Goal: Transaction & Acquisition: Purchase product/service

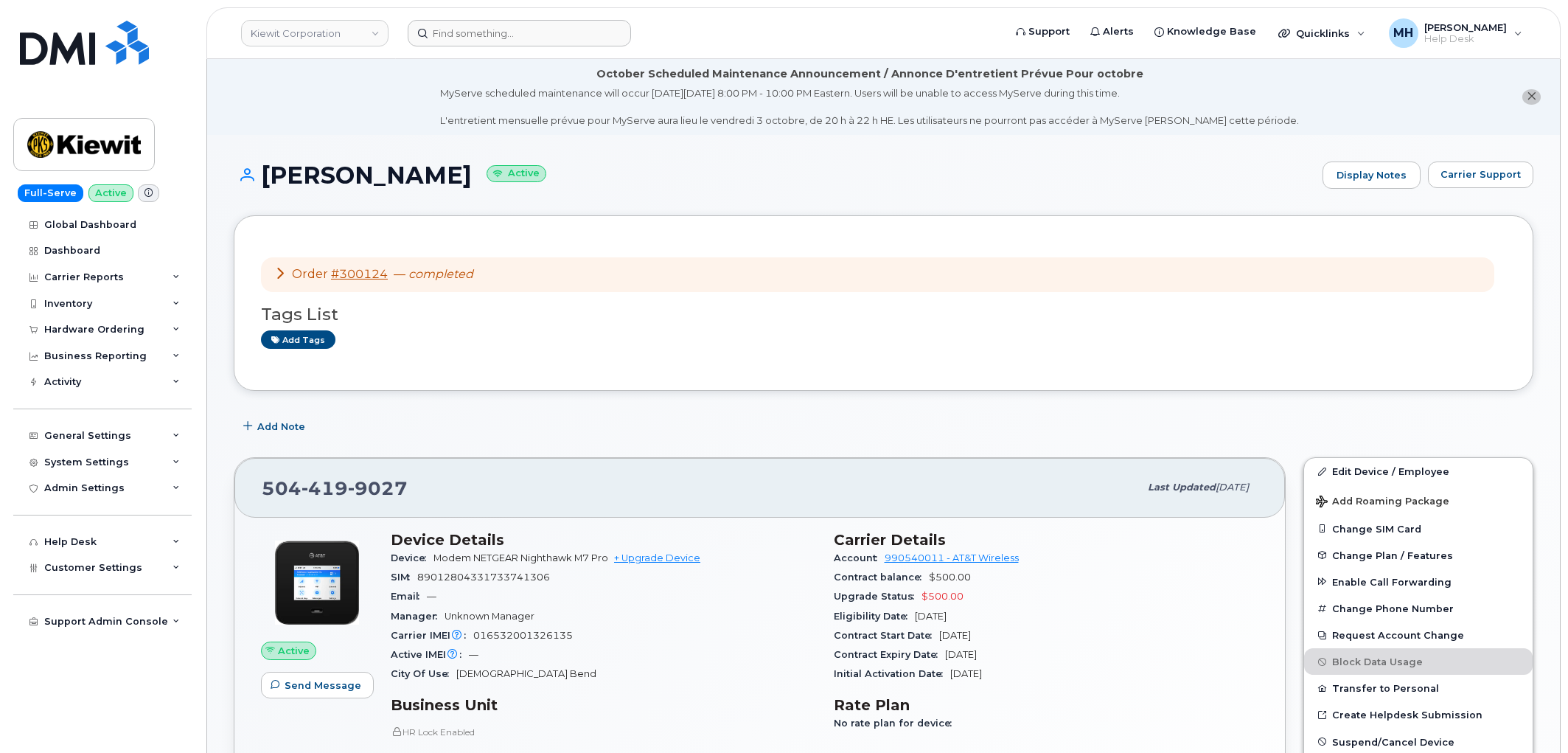
scroll to position [246, 0]
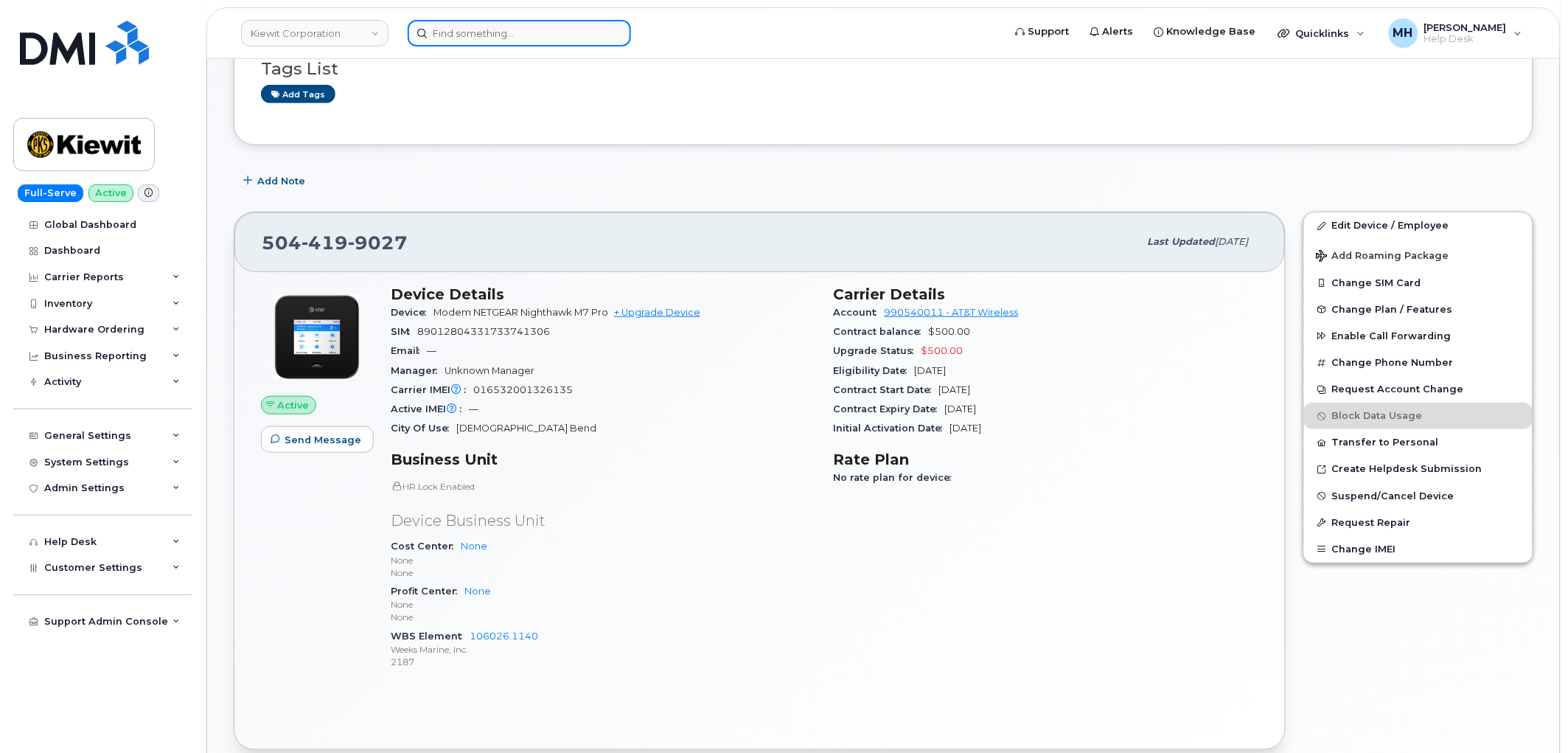
click at [485, 39] on input at bounding box center [520, 33] width 223 height 27
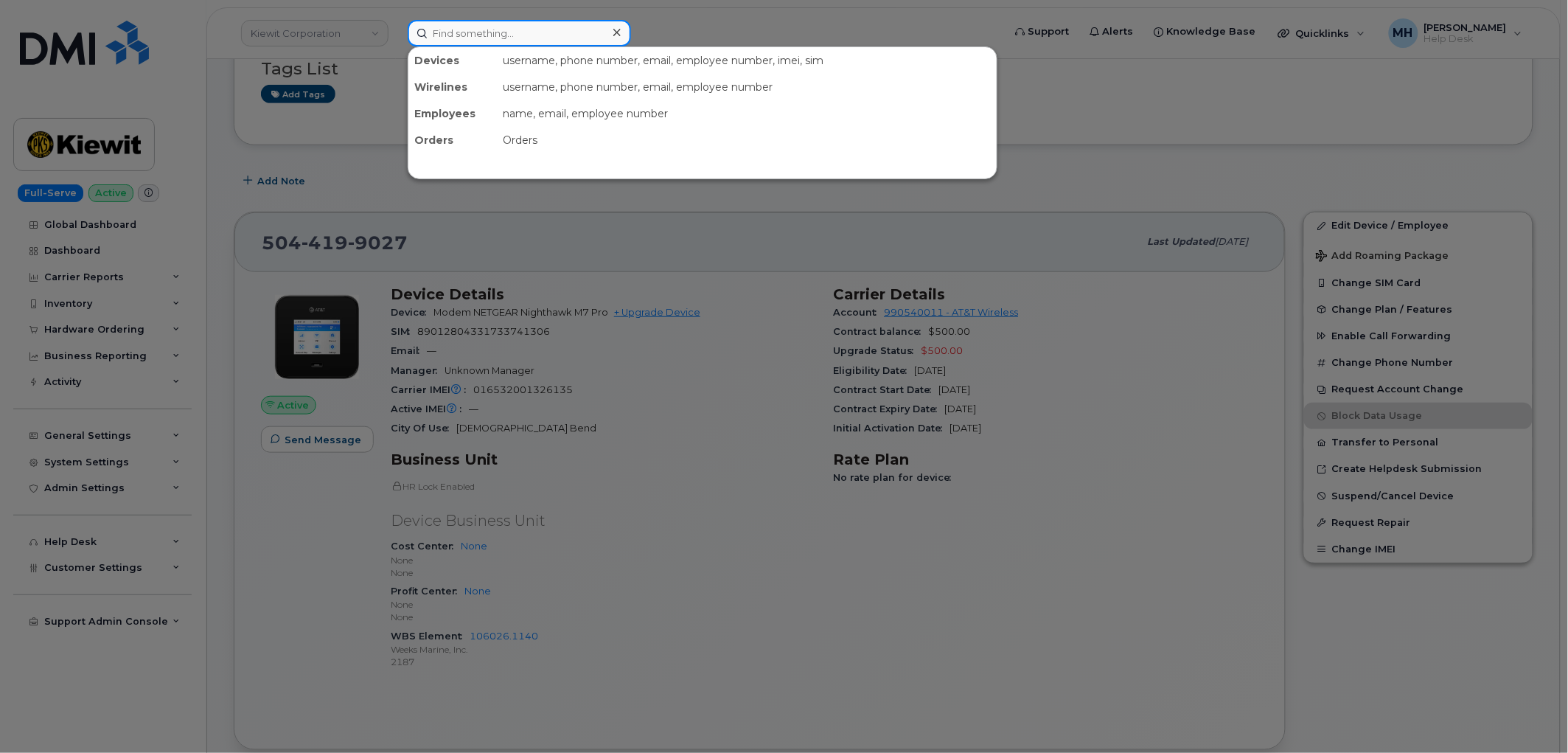
paste input "7738824890"
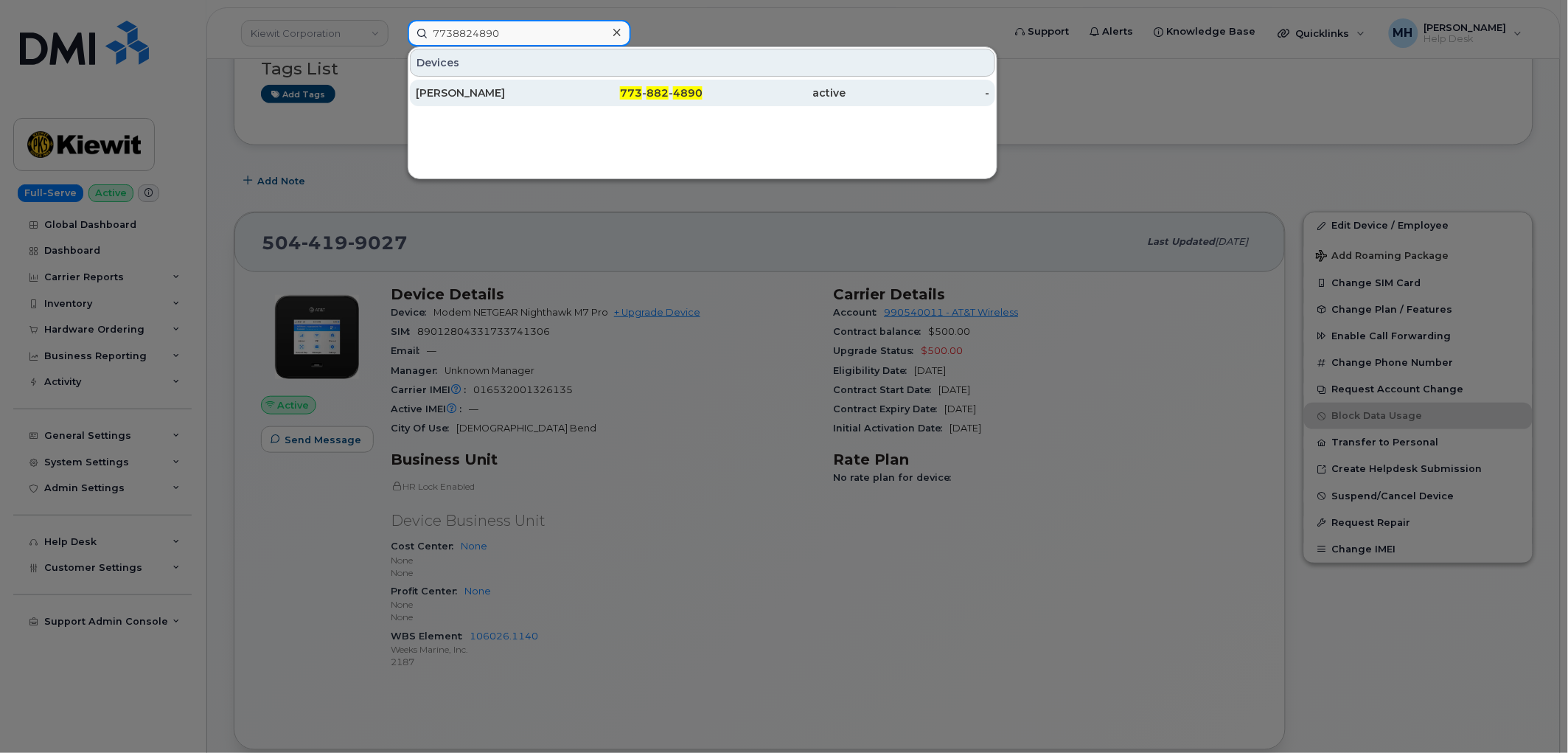
type input "7738824890"
click at [539, 90] on div "JOSE TORRES-CERVANTE" at bounding box center [488, 93] width 143 height 15
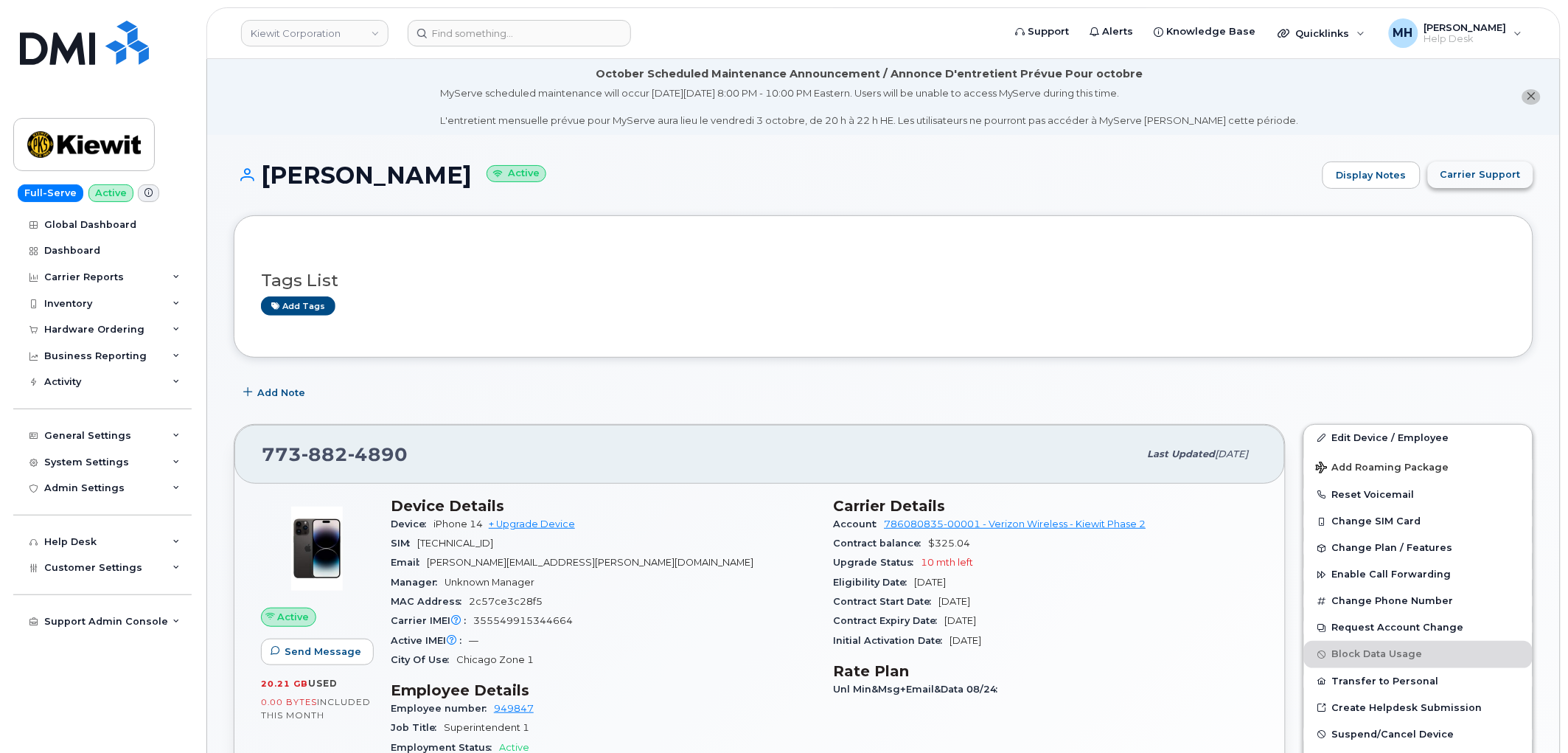
click at [1493, 178] on span "Carrier Support" at bounding box center [1480, 174] width 81 height 14
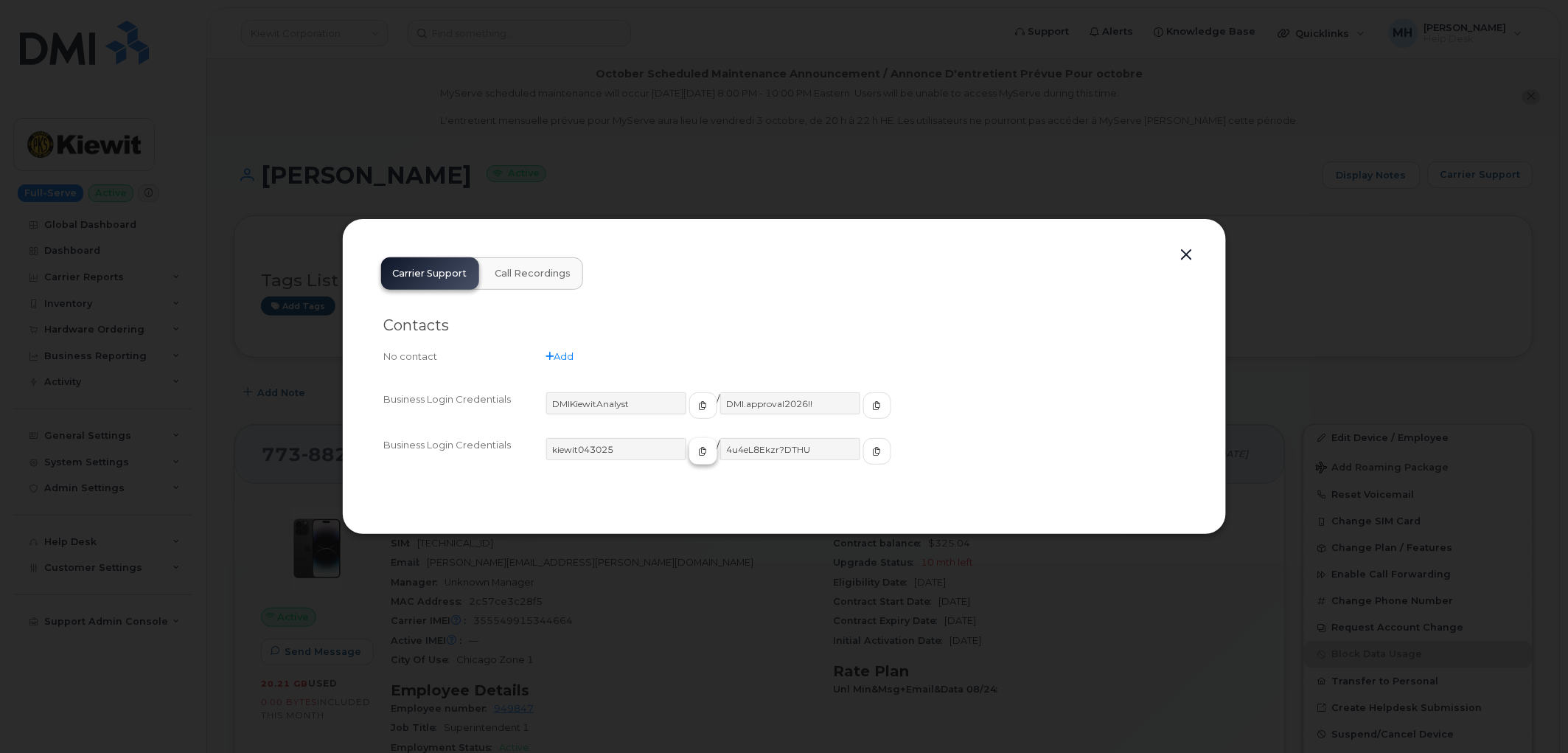
click at [697, 456] on span "button" at bounding box center [703, 451] width 13 height 13
click at [868, 453] on div "kiewit043025 / 4u4eL8Ekzr?DTHU" at bounding box center [865, 458] width 638 height 40
click at [863, 453] on button "button" at bounding box center [877, 451] width 28 height 27
click at [1181, 255] on button "button" at bounding box center [1187, 255] width 22 height 21
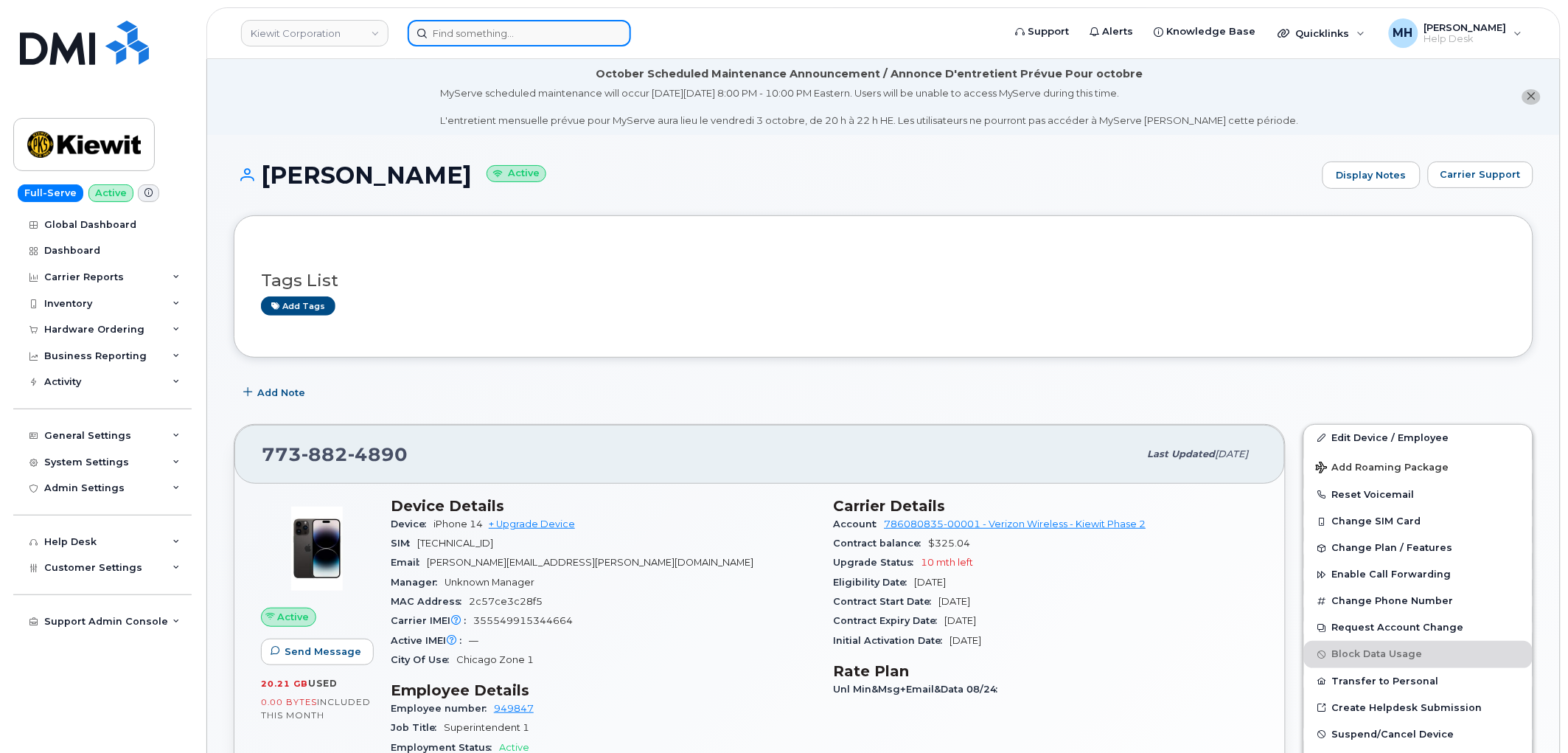
click at [468, 40] on input at bounding box center [520, 33] width 223 height 27
paste input "361-746-3941"
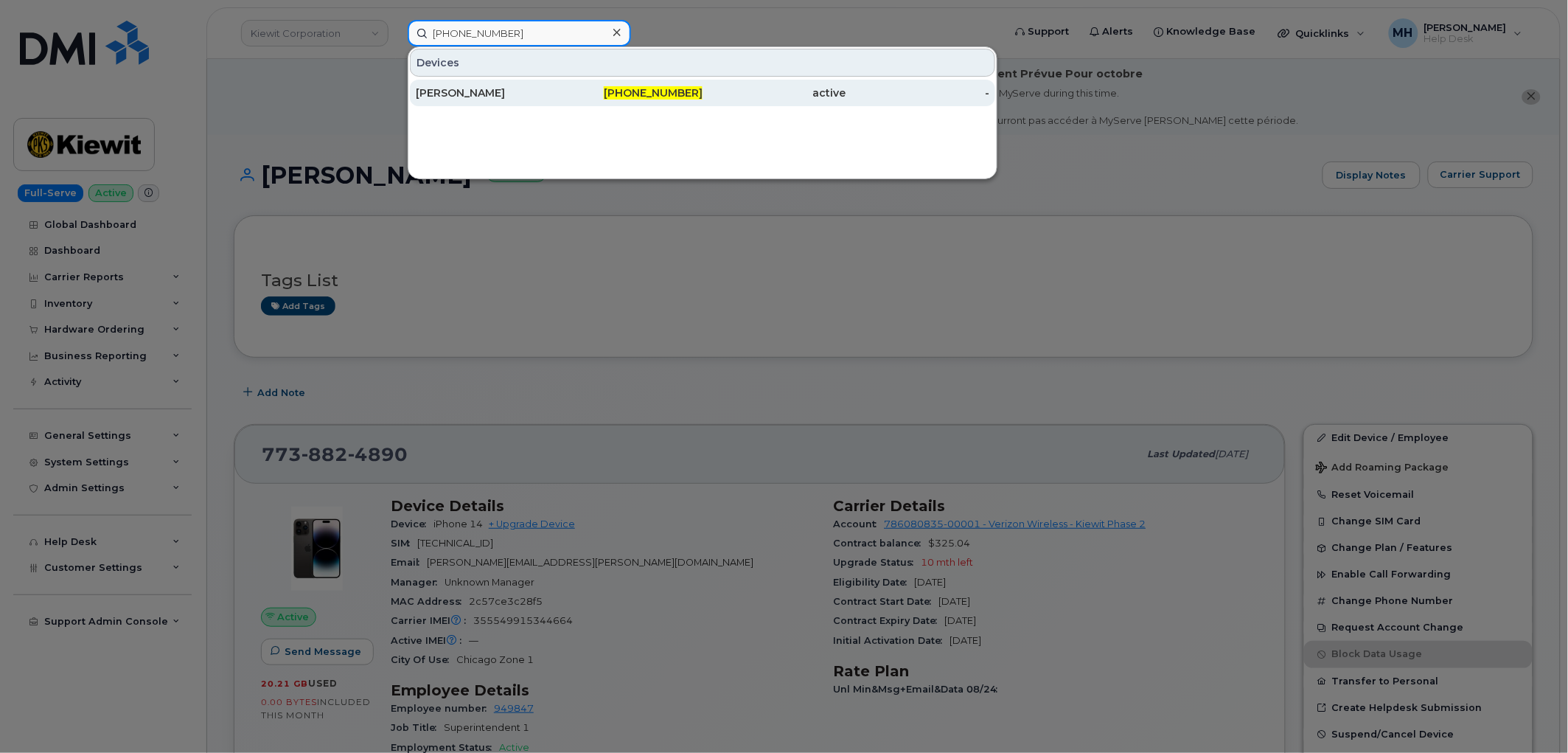
type input "361-746-3941"
click at [635, 84] on div "361-746-3941" at bounding box center [631, 93] width 143 height 27
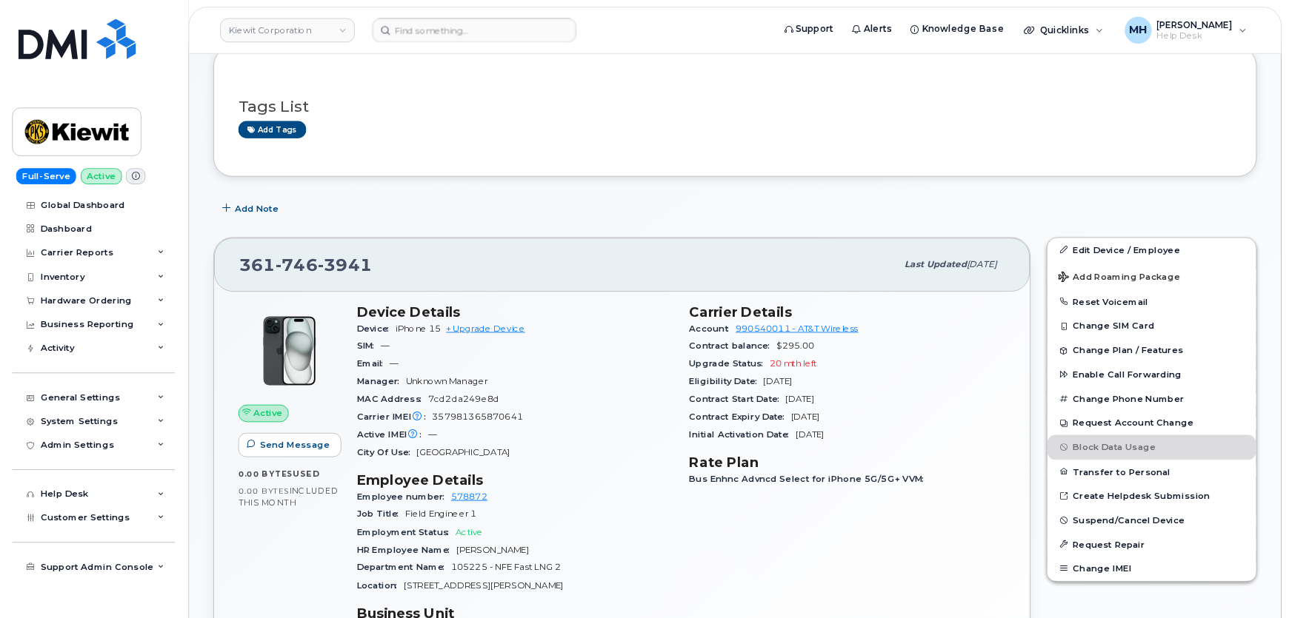
scroll to position [164, 0]
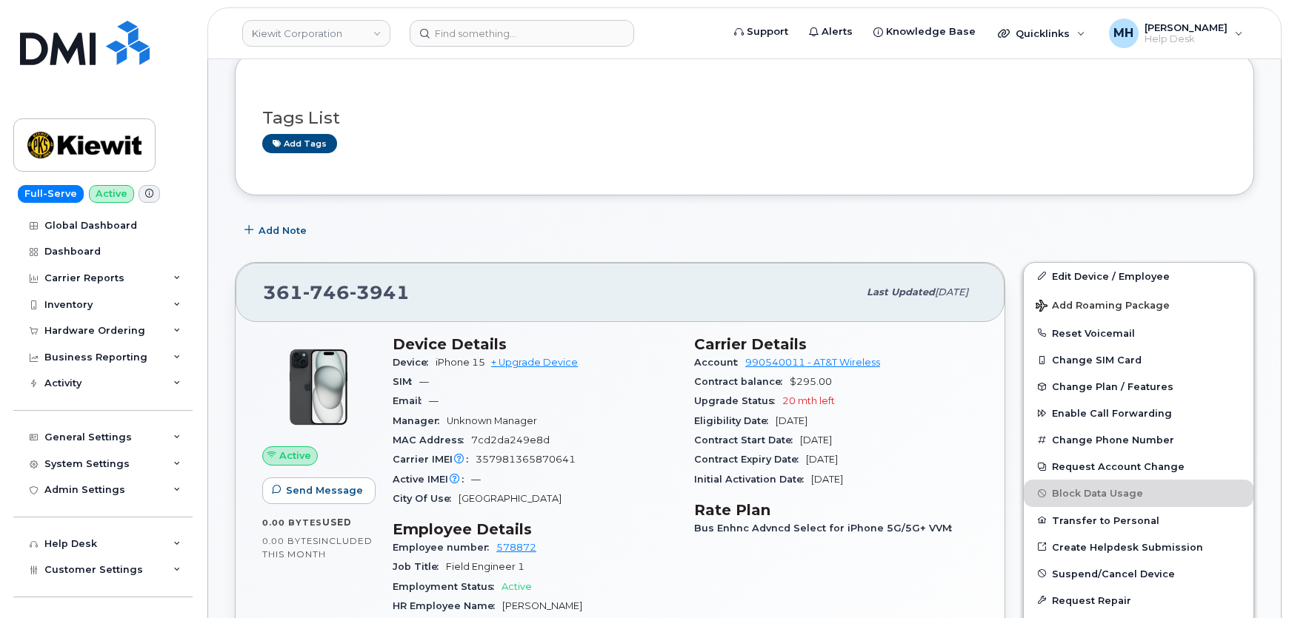
drag, startPoint x: 1459, startPoint y: 0, endPoint x: 630, endPoint y: 230, distance: 860.7
click at [630, 230] on div "Add Note" at bounding box center [744, 231] width 1019 height 27
drag, startPoint x: 414, startPoint y: 288, endPoint x: 254, endPoint y: 290, distance: 160.0
click at [254, 290] on div "361 746 3941 Last updated Sep 12, 2025" at bounding box center [620, 292] width 769 height 59
copy span "361 746 3941"
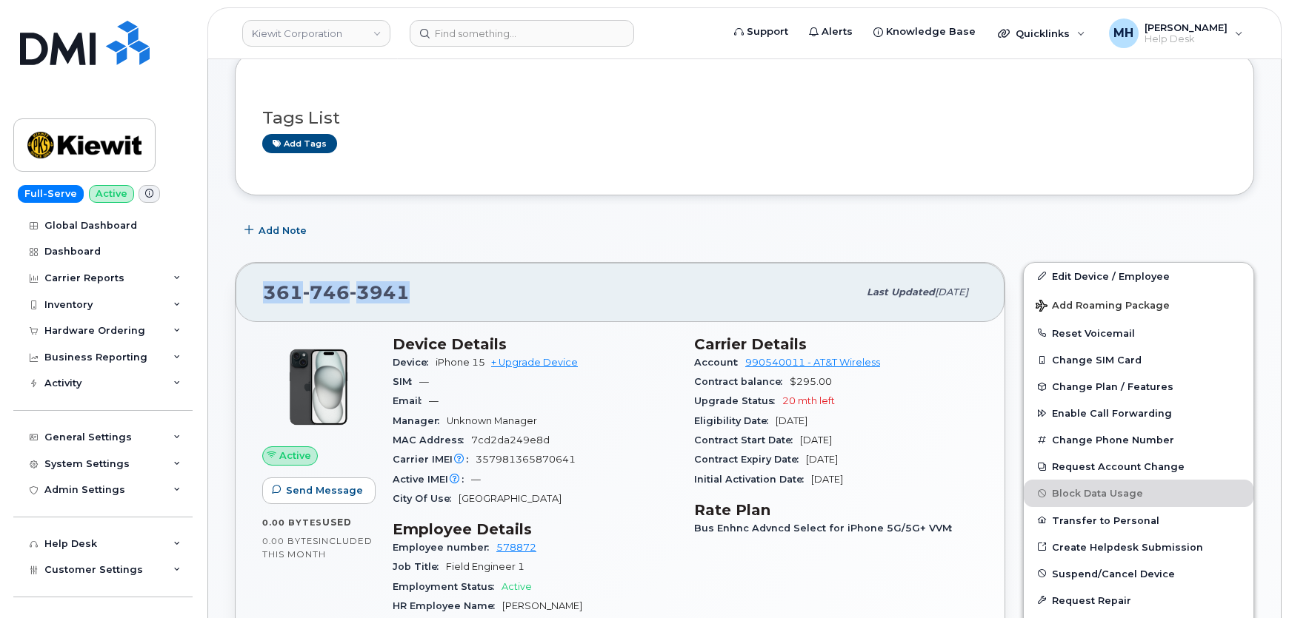
scroll to position [0, 0]
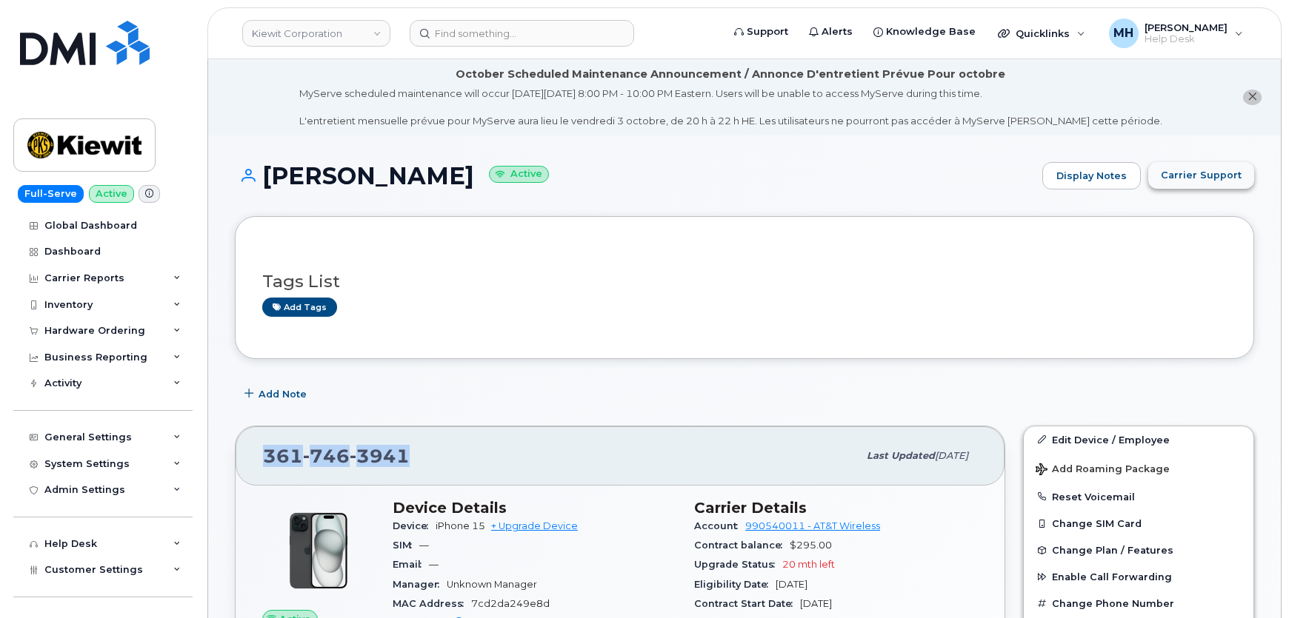
click at [1192, 168] on span "Carrier Support" at bounding box center [1201, 175] width 81 height 14
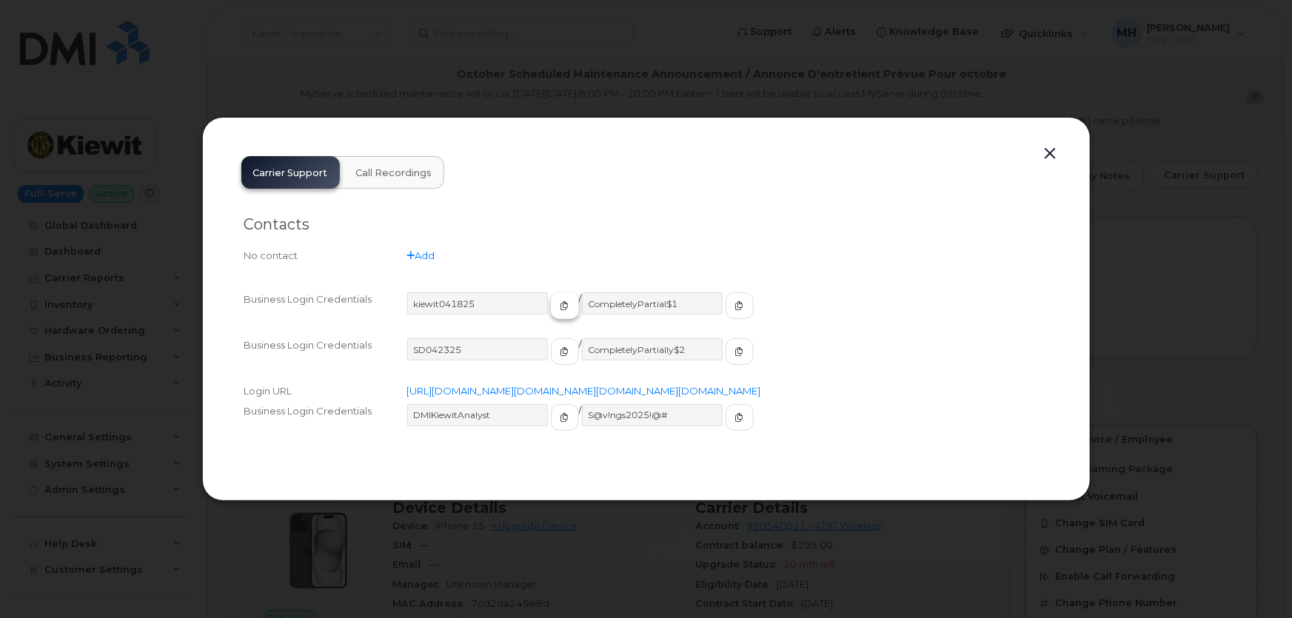
click at [551, 293] on button "button" at bounding box center [565, 306] width 28 height 27
drag, startPoint x: 698, startPoint y: 290, endPoint x: 21, endPoint y: 347, distance: 680.1
click at [735, 301] on icon "button" at bounding box center [739, 305] width 9 height 9
click at [1055, 144] on button "button" at bounding box center [1051, 154] width 22 height 21
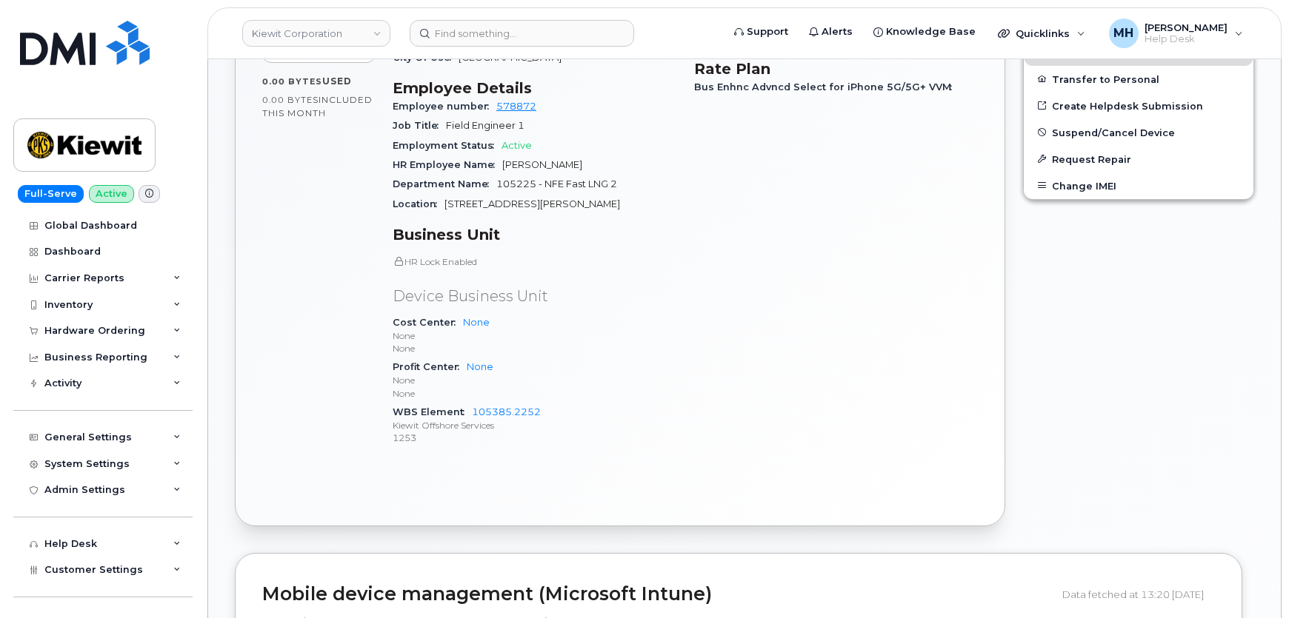
scroll to position [606, 0]
drag, startPoint x: 527, startPoint y: 410, endPoint x: 472, endPoint y: 409, distance: 55.6
click at [472, 409] on div "WBS Element 105385.2252 Kiewit Offshore Services 1253" at bounding box center [535, 424] width 284 height 45
copy link "105385.2252"
click at [112, 436] on div "General Settings" at bounding box center [87, 438] width 87 height 12
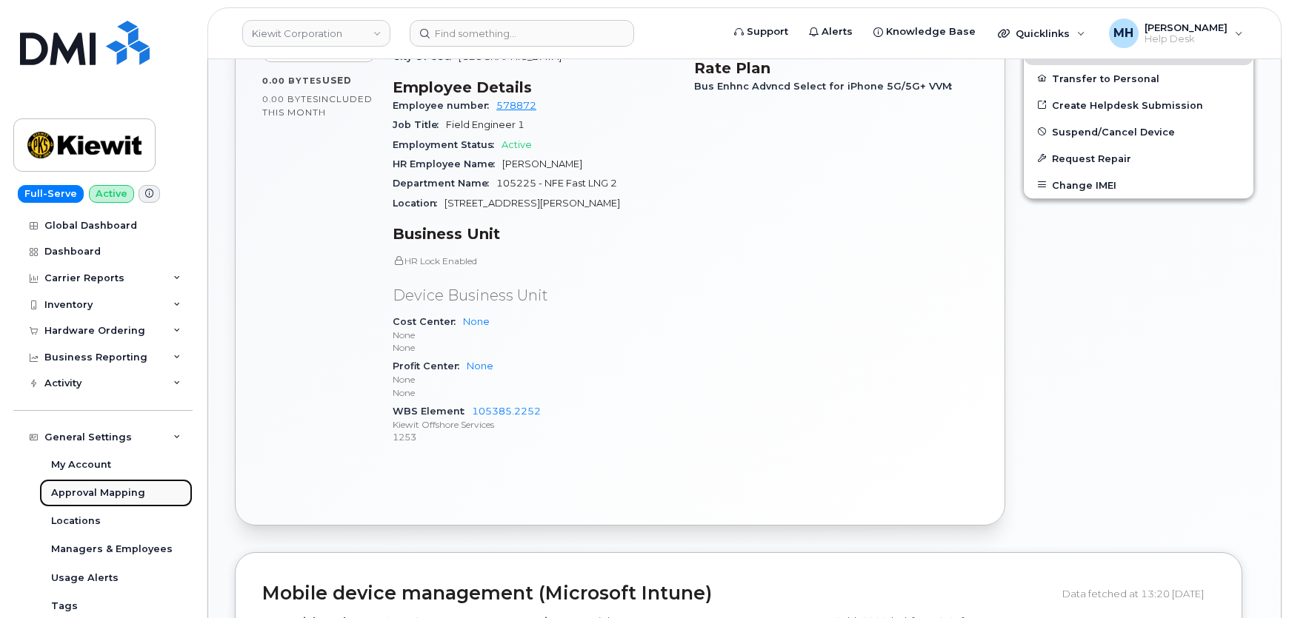
click at [126, 487] on div "Approval Mapping" at bounding box center [98, 493] width 94 height 13
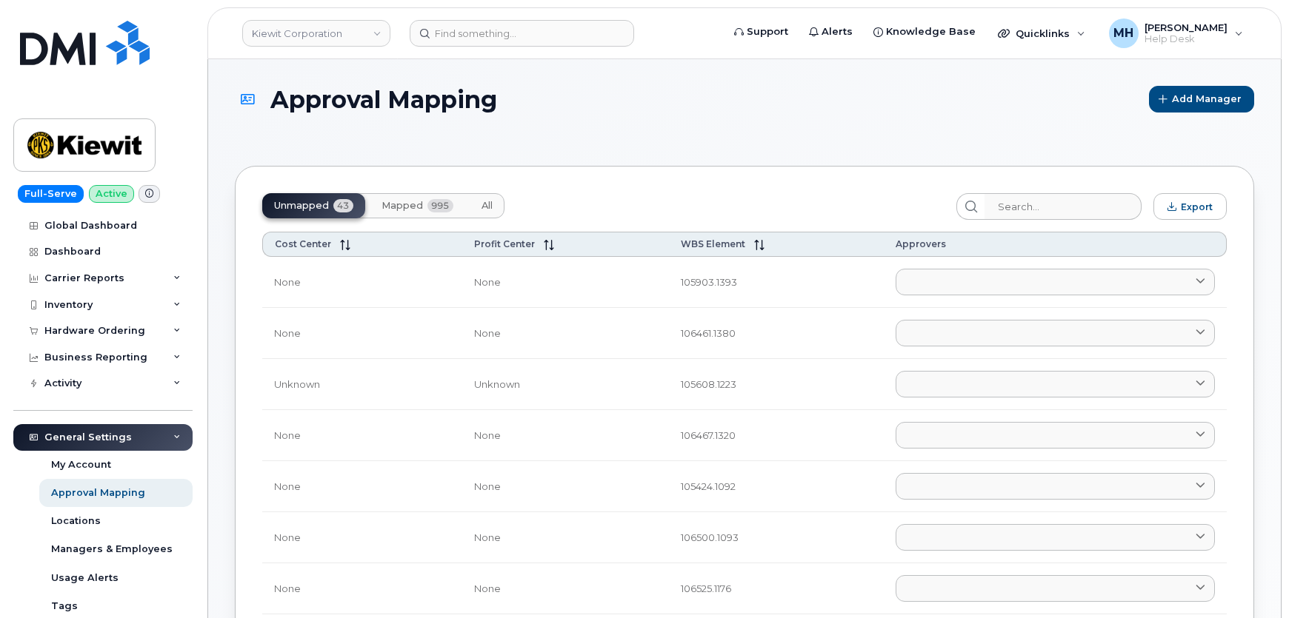
click at [401, 210] on span "Mapped" at bounding box center [401, 206] width 41 height 12
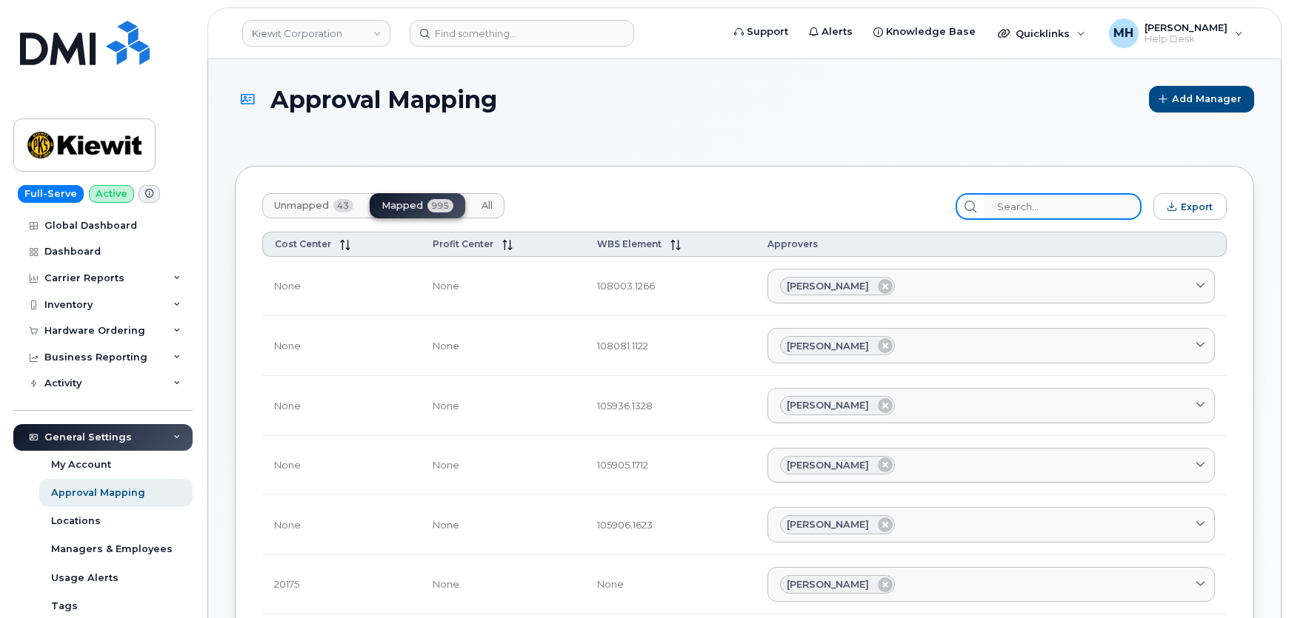
click at [1052, 206] on input "search" at bounding box center [1063, 206] width 158 height 27
paste input "105385.2252"
type input "105385.2252"
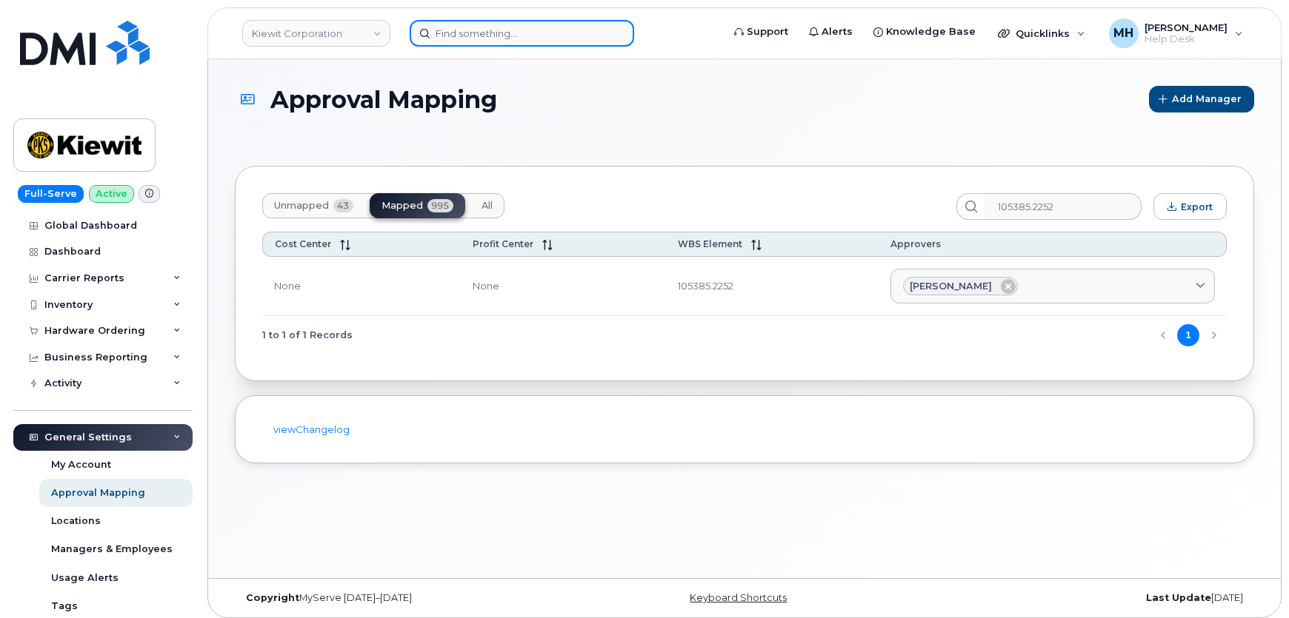
click at [484, 30] on input at bounding box center [522, 33] width 224 height 27
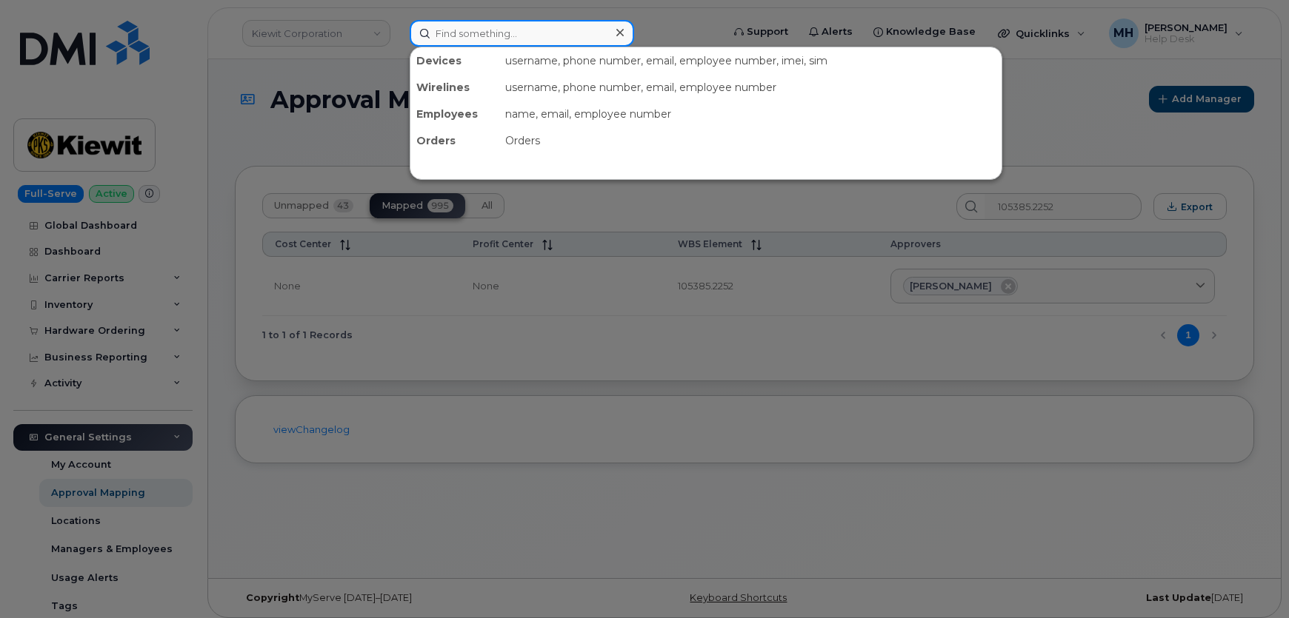
paste input "9137499628"
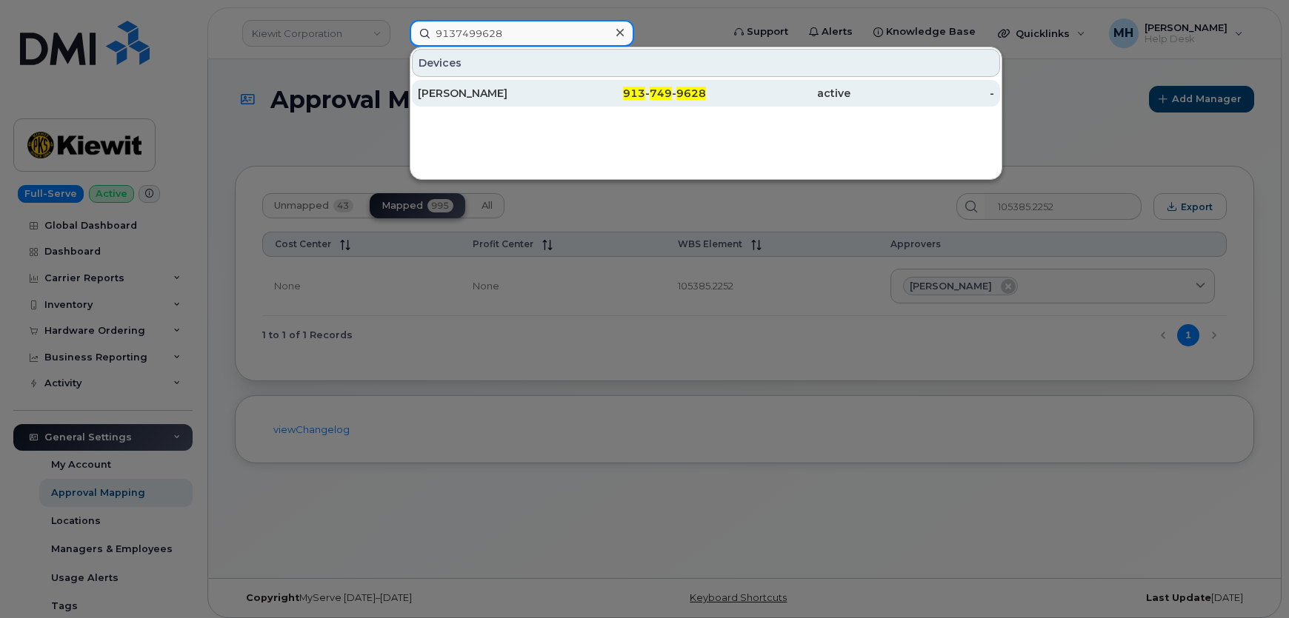
type input "9137499628"
click at [491, 95] on div "NATHAN IWERT" at bounding box center [490, 93] width 144 height 15
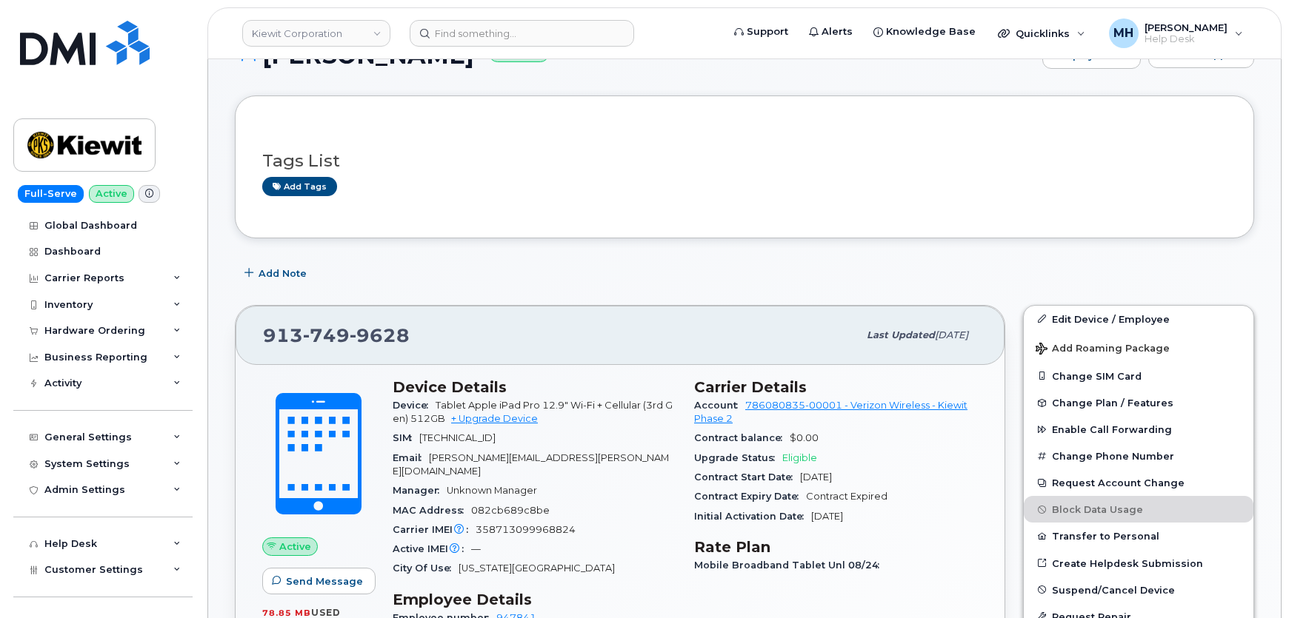
scroll to position [134, 0]
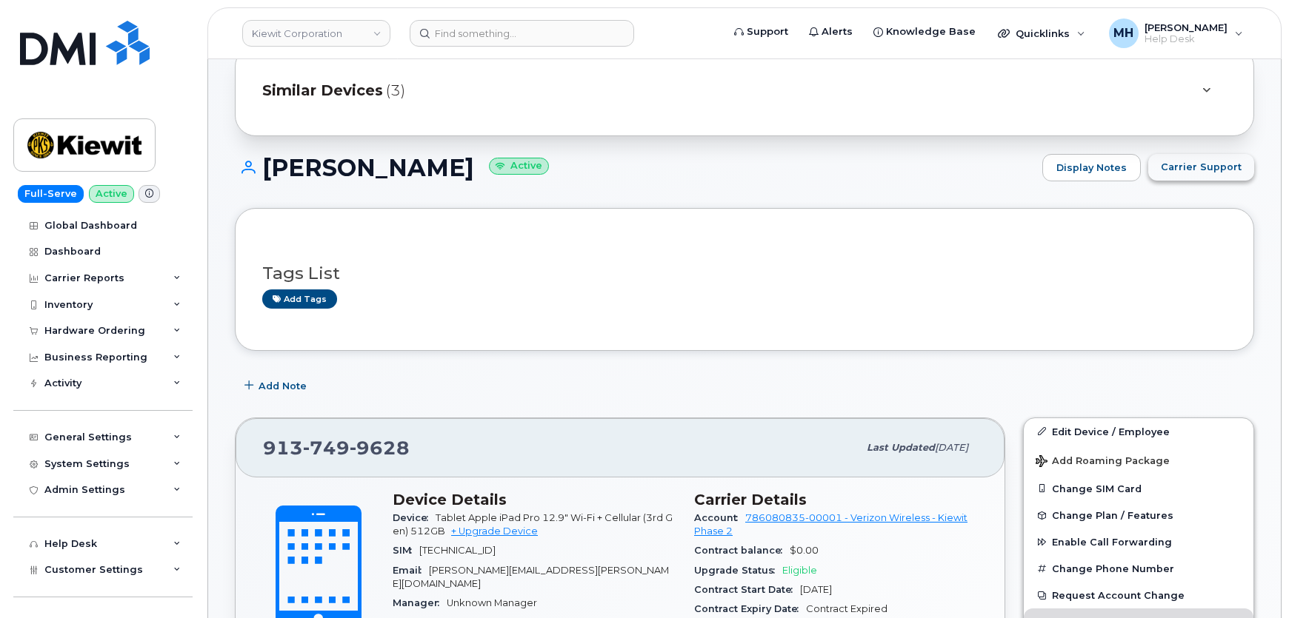
click at [1187, 165] on span "Carrier Support" at bounding box center [1201, 167] width 81 height 14
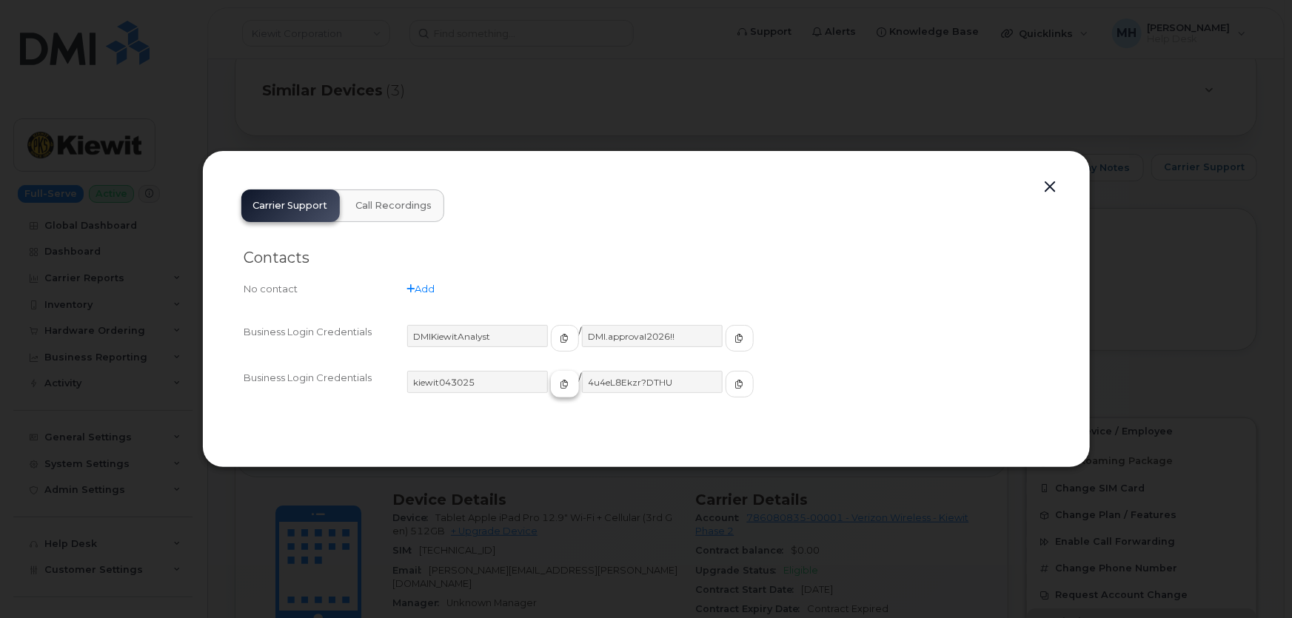
click at [551, 388] on button "button" at bounding box center [565, 384] width 28 height 27
click at [726, 388] on button "button" at bounding box center [740, 384] width 28 height 27
click at [1044, 187] on button "button" at bounding box center [1051, 187] width 22 height 21
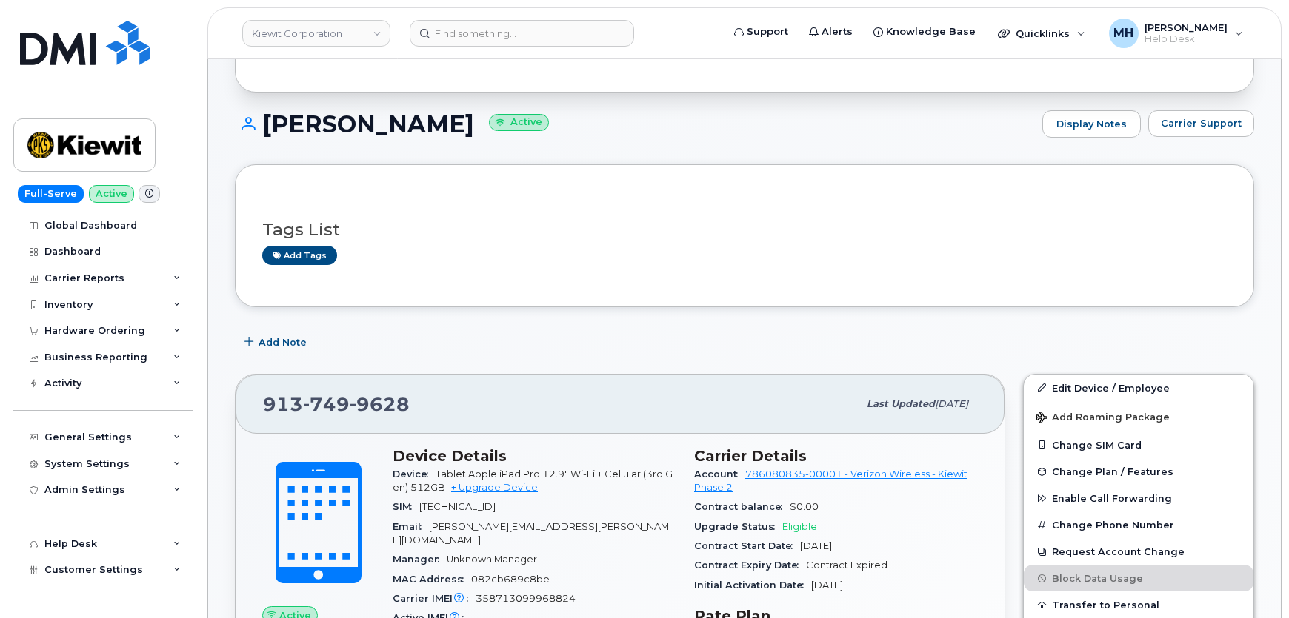
scroll to position [201, 0]
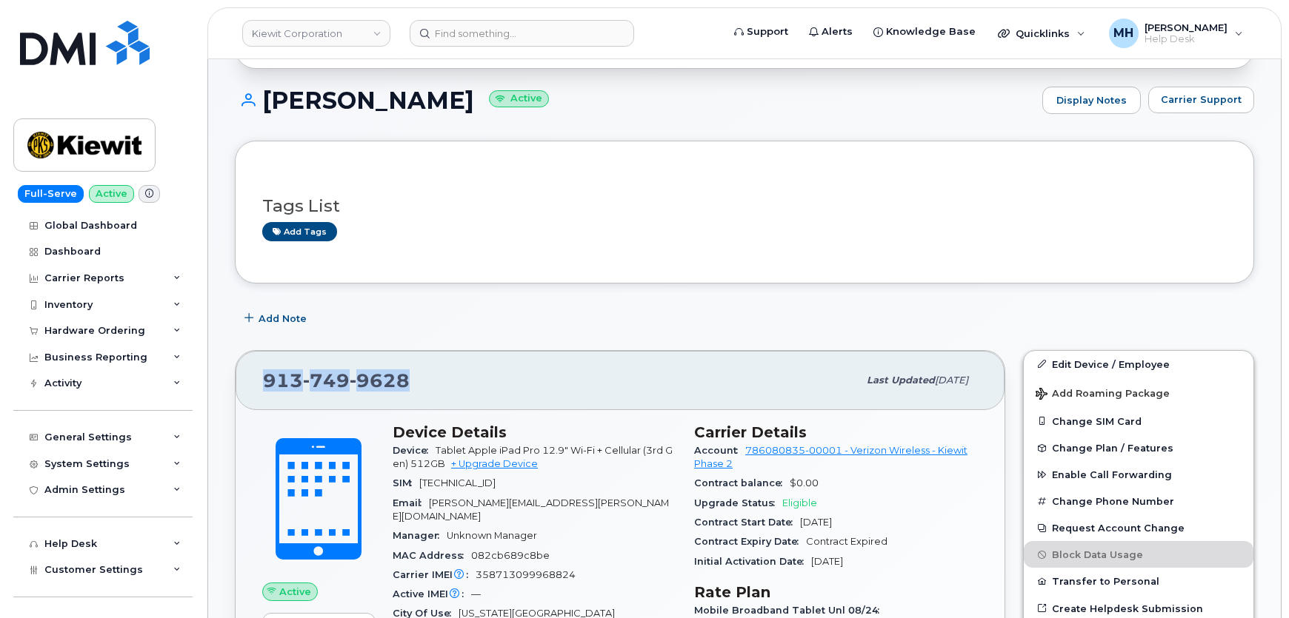
drag, startPoint x: 417, startPoint y: 377, endPoint x: 264, endPoint y: 377, distance: 152.6
click at [264, 377] on div "913 749 9628" at bounding box center [560, 380] width 595 height 31
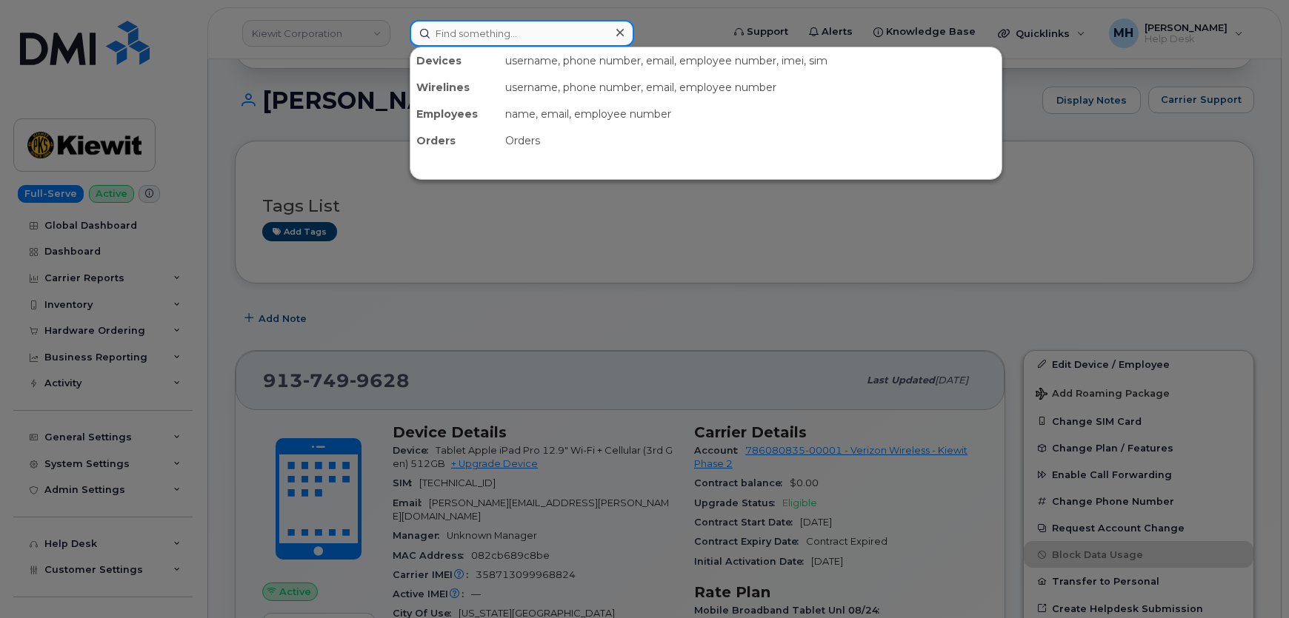
click at [525, 24] on input at bounding box center [522, 33] width 224 height 27
paste input "682-683-8602"
type input "682-683-8602"
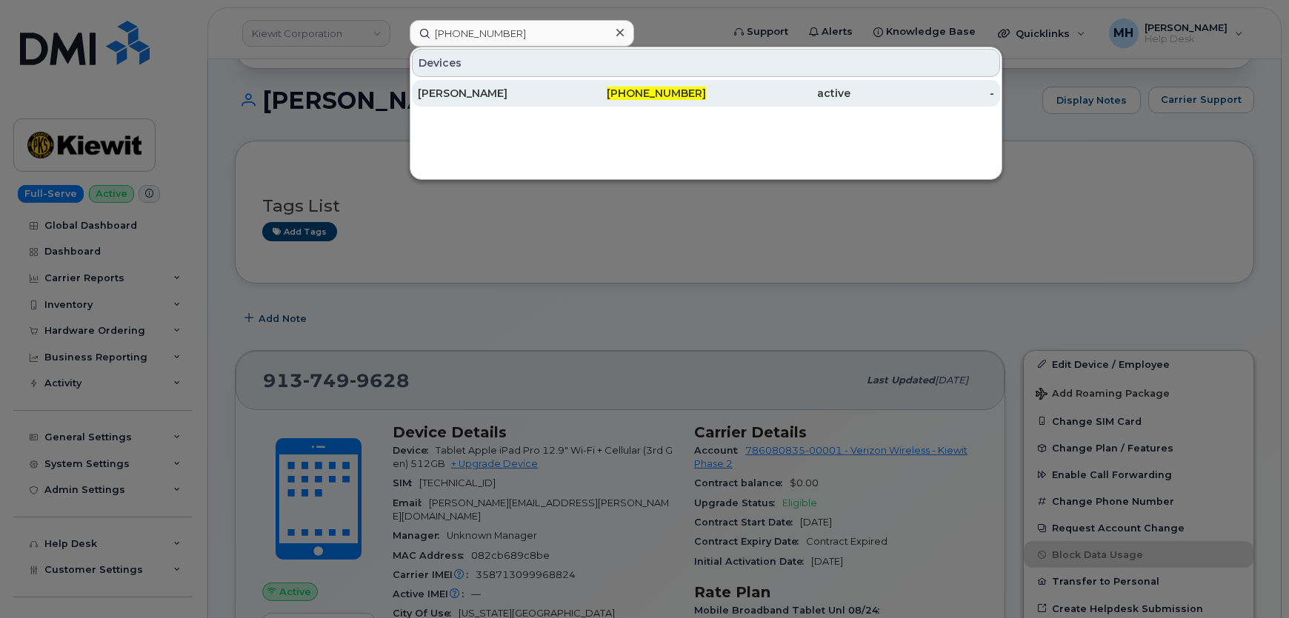
click at [530, 88] on div "CHRIS KUESTER" at bounding box center [490, 93] width 144 height 15
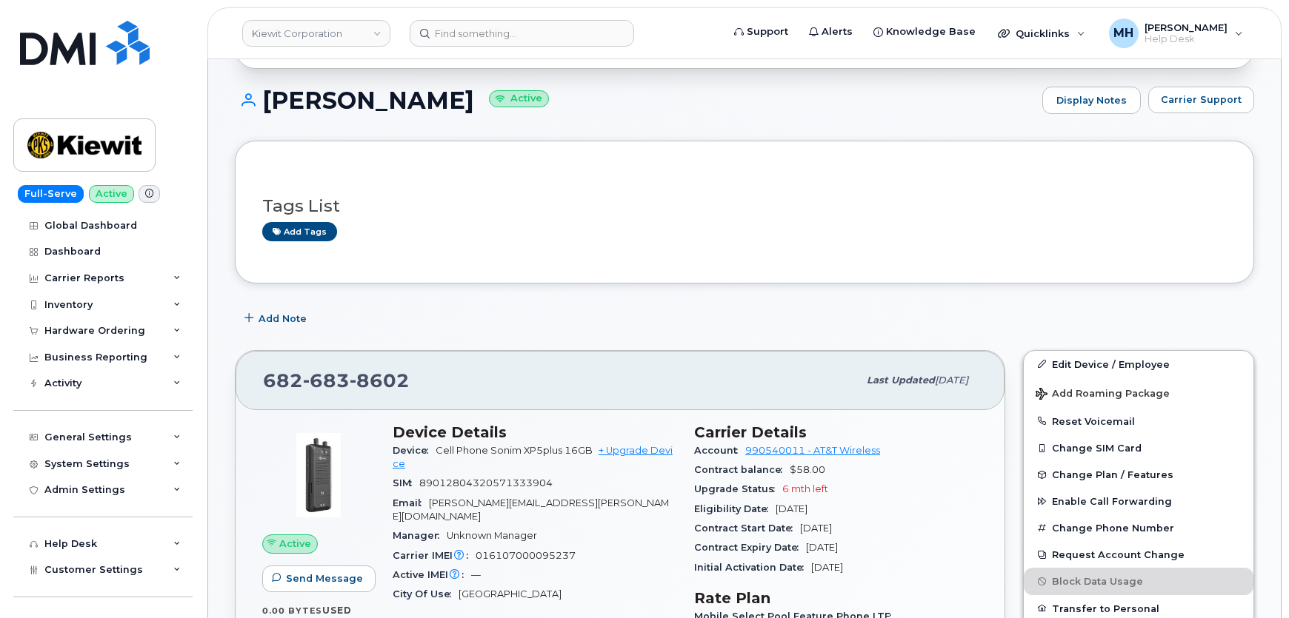
scroll to position [327, 0]
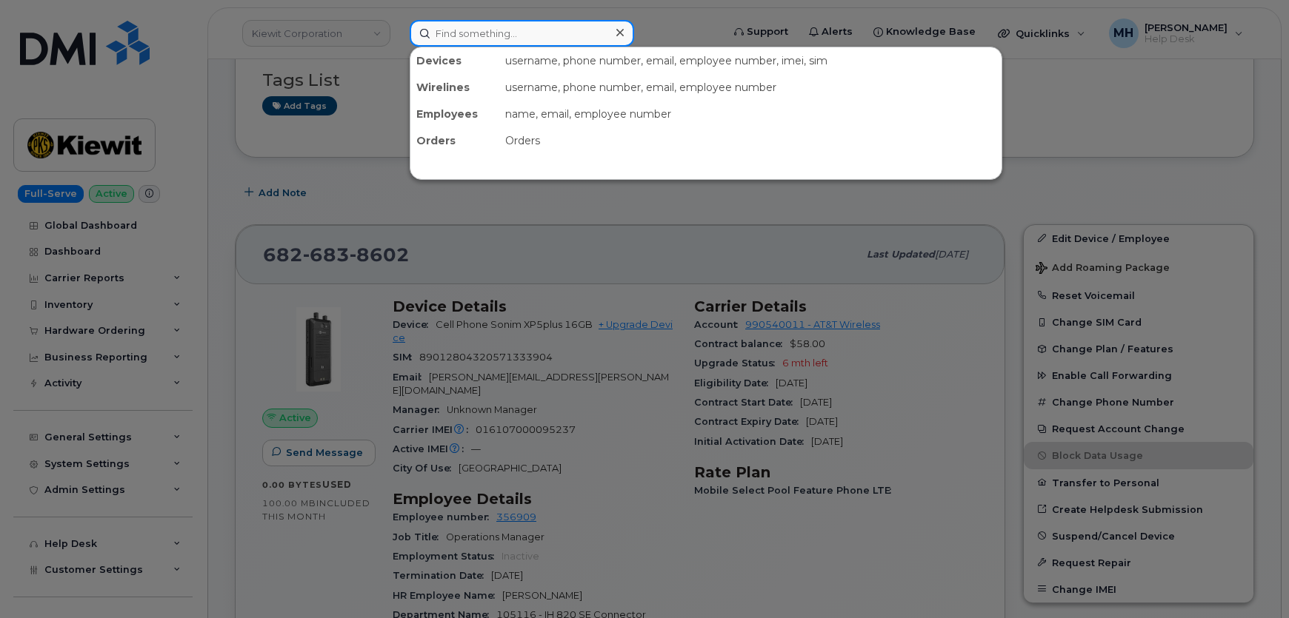
click at [524, 34] on input at bounding box center [522, 33] width 224 height 27
paste input "[PHONE_NUMBER]"
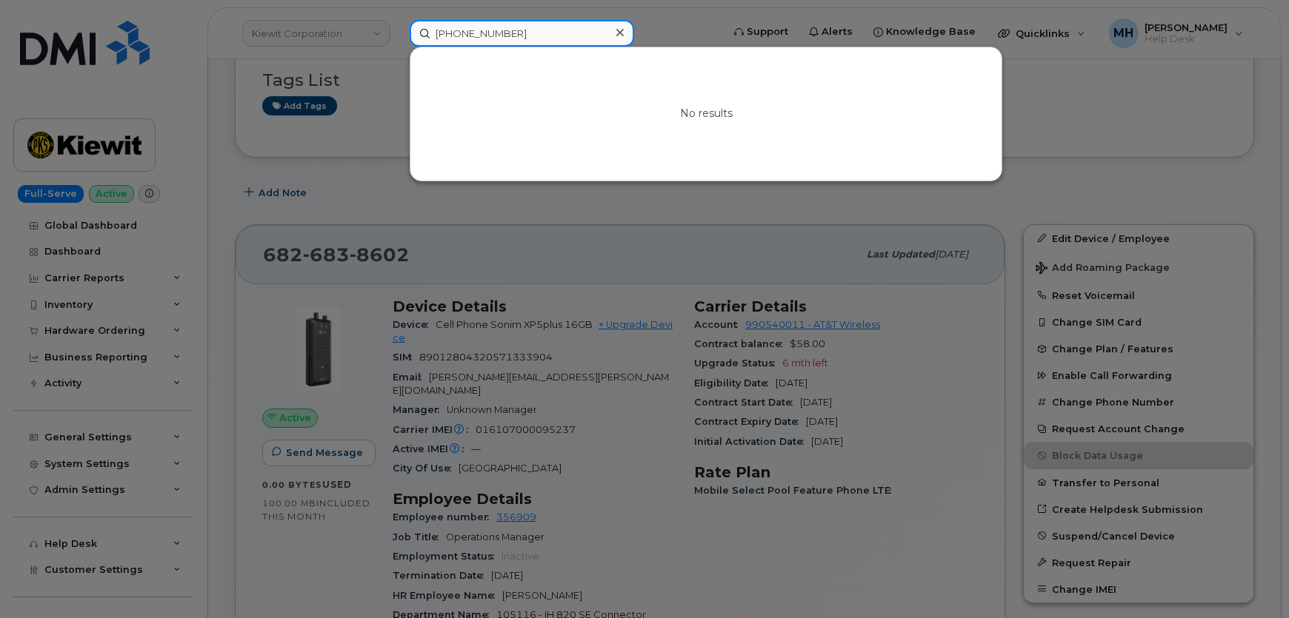
click at [526, 40] on input "[PHONE_NUMBER]" at bounding box center [522, 33] width 224 height 27
drag, startPoint x: 541, startPoint y: 38, endPoint x: 367, endPoint y: 38, distance: 173.3
click at [398, 38] on div "[PHONE_NUMBER] No results" at bounding box center [561, 33] width 326 height 27
paste input "28"
click at [555, 248] on div at bounding box center [644, 309] width 1289 height 618
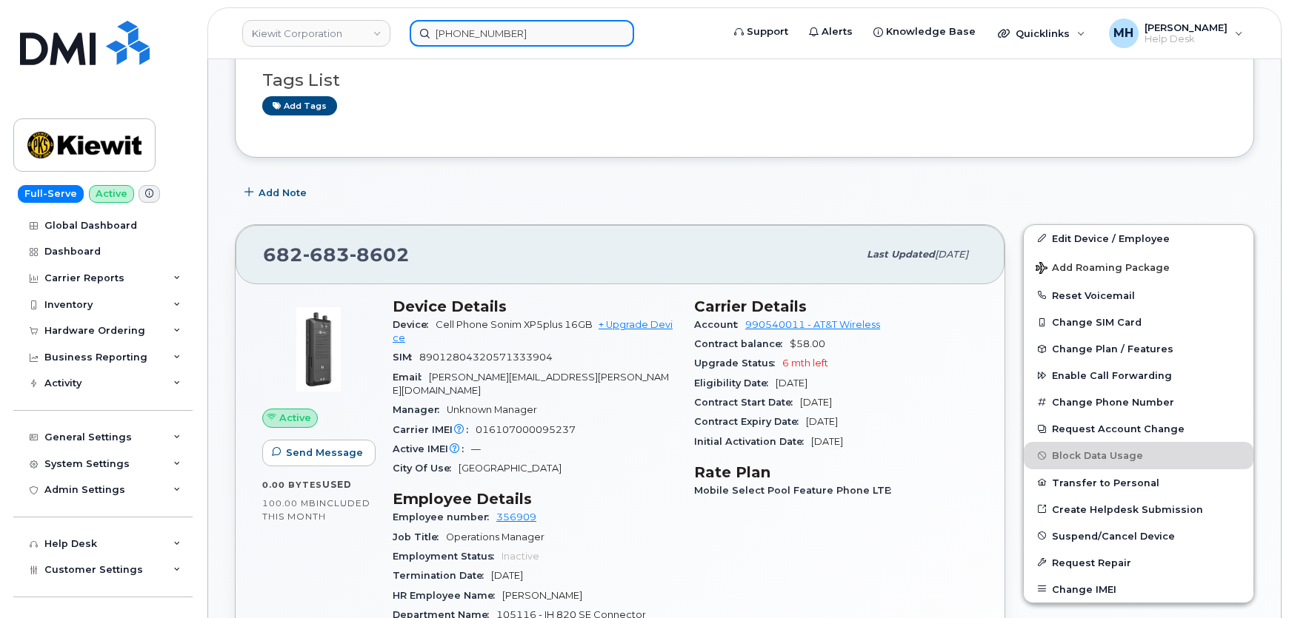
click at [478, 40] on input "945-364-7528" at bounding box center [522, 33] width 224 height 27
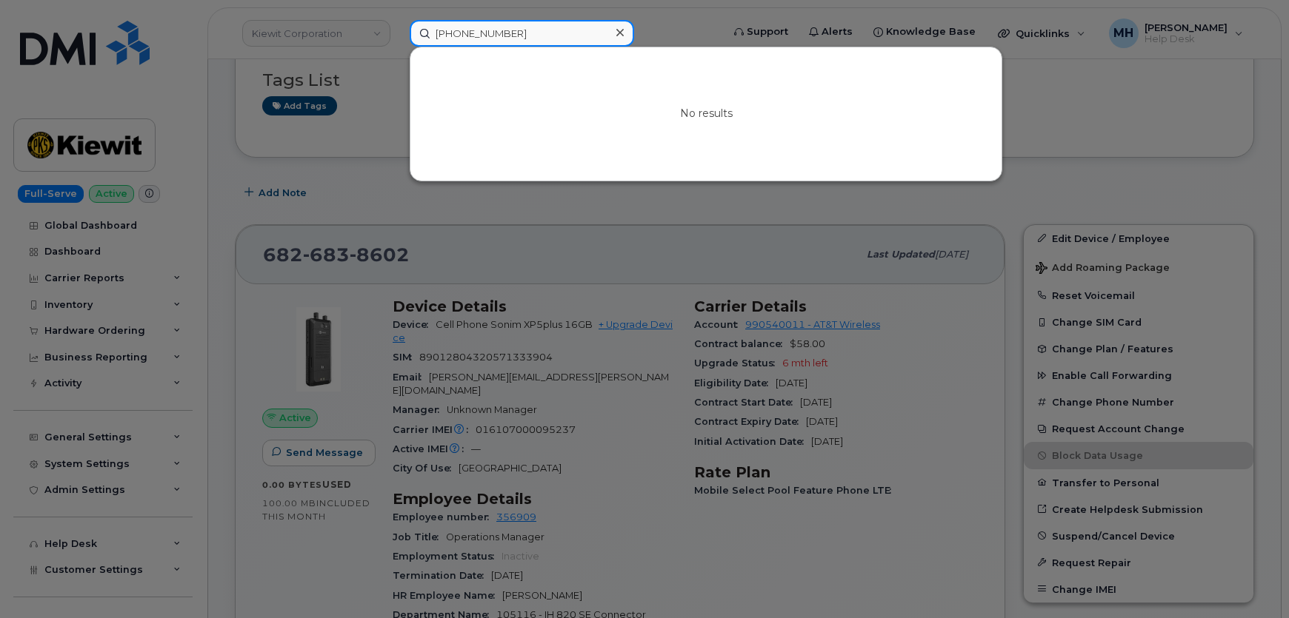
click at [478, 40] on input "945-364-7528" at bounding box center [522, 33] width 224 height 27
drag, startPoint x: 514, startPoint y: 37, endPoint x: 433, endPoint y: 33, distance: 80.8
click at [433, 33] on input "945-364-7528" at bounding box center [522, 33] width 224 height 27
paste input "359488546980750"
click at [364, 167] on div at bounding box center [644, 309] width 1289 height 618
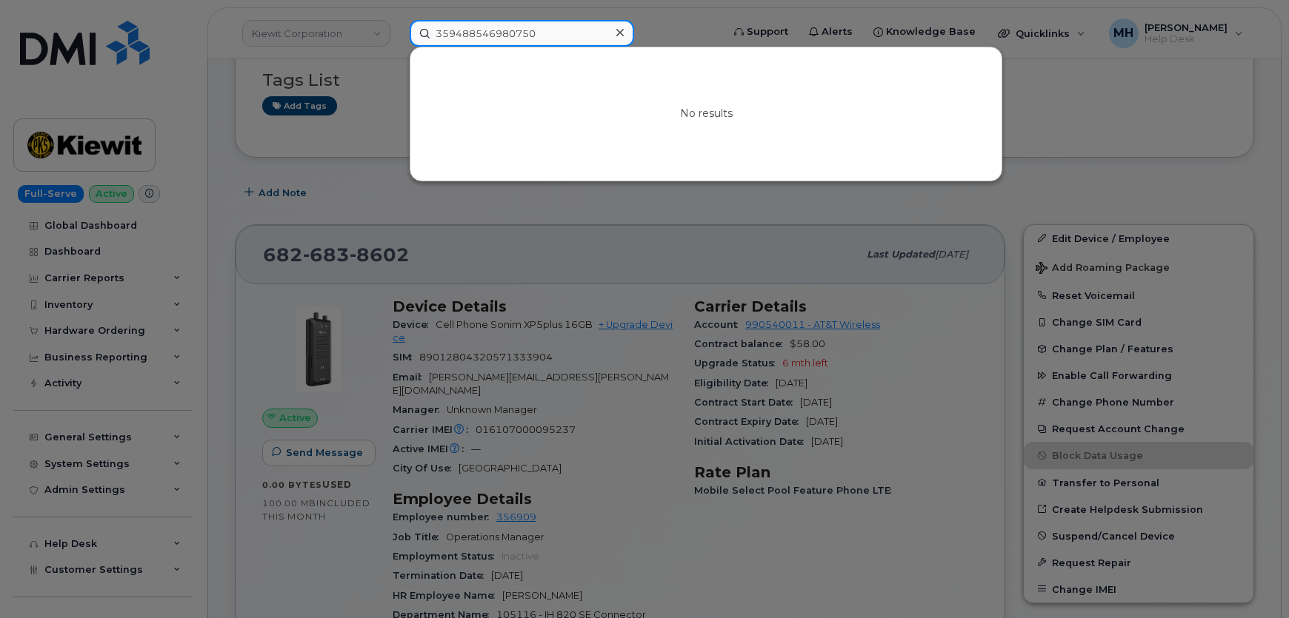
click at [541, 38] on input "359488546980750" at bounding box center [522, 33] width 224 height 27
click at [518, 33] on input "359488546980750" at bounding box center [522, 33] width 224 height 27
paste input "6133231983"
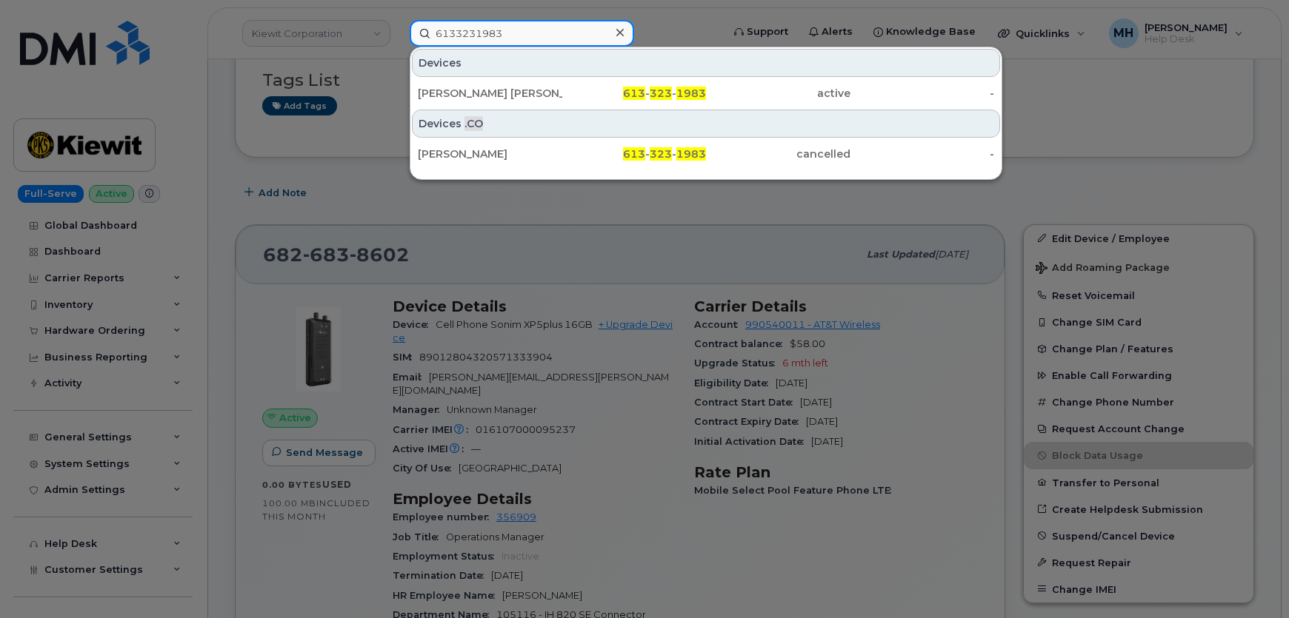
type input "6133231983"
click at [518, 83] on div "[PERSON_NAME] [PERSON_NAME]" at bounding box center [490, 93] width 144 height 27
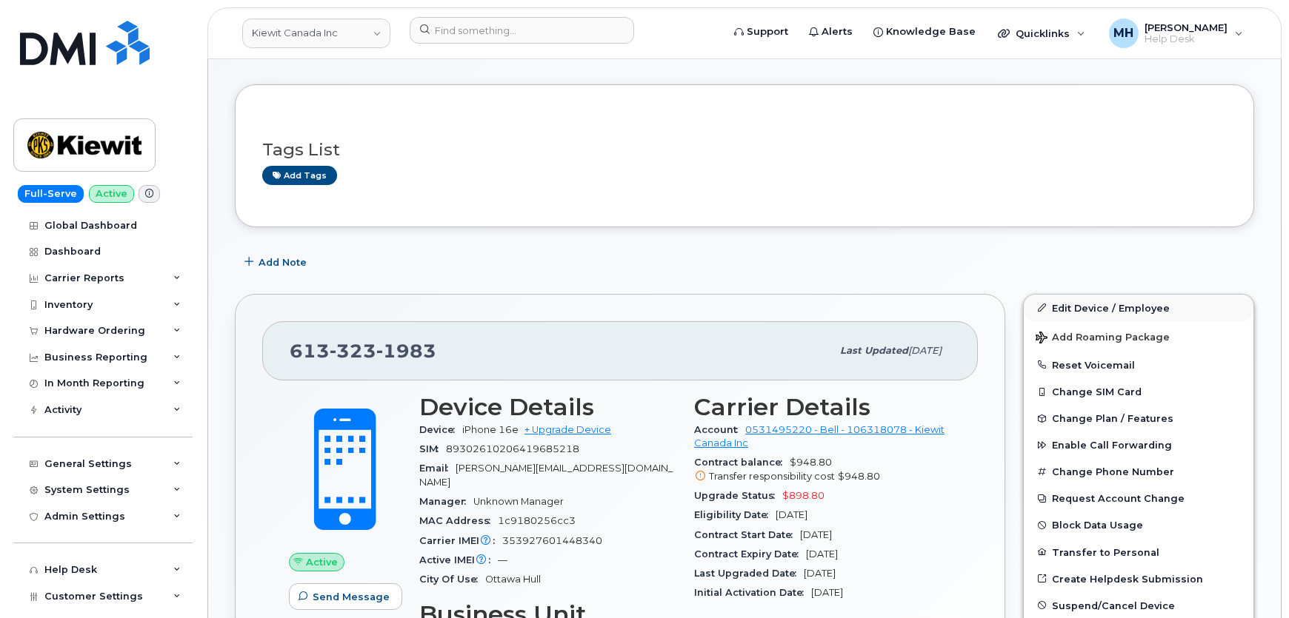
scroll to position [134, 0]
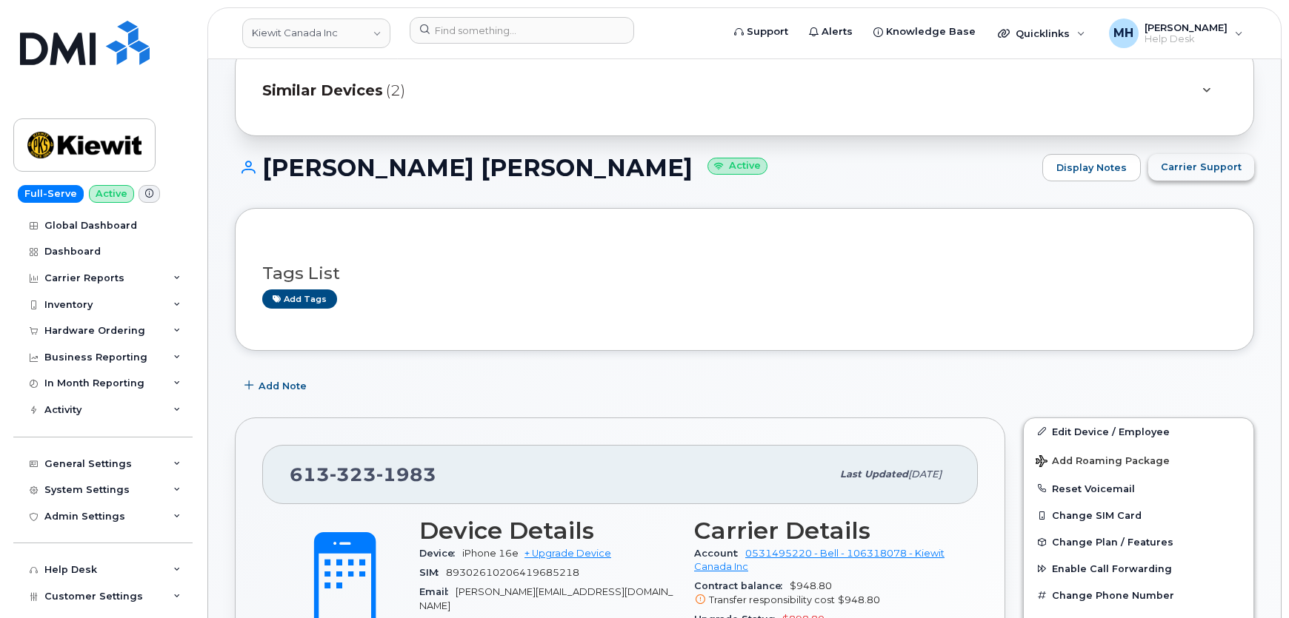
click at [1209, 170] on span "Carrier Support" at bounding box center [1201, 167] width 81 height 14
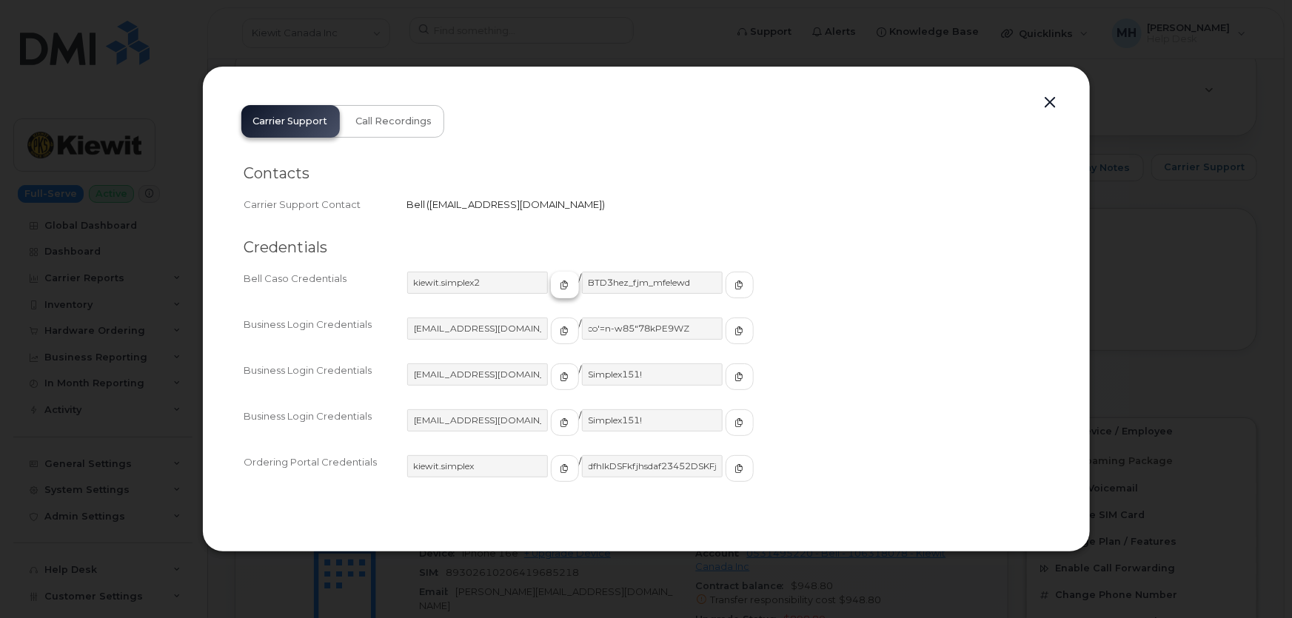
click at [558, 284] on span "button" at bounding box center [564, 284] width 13 height 13
click at [726, 283] on button "button" at bounding box center [740, 285] width 28 height 27
click at [1051, 100] on button "button" at bounding box center [1051, 103] width 22 height 21
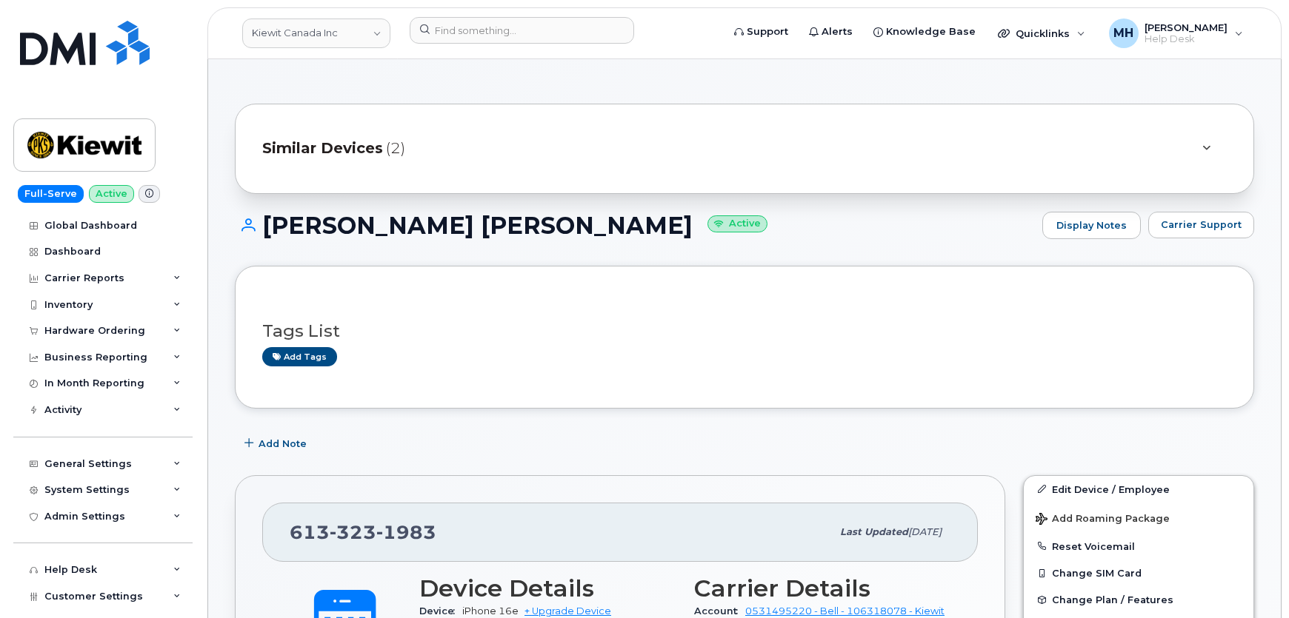
scroll to position [67, 0]
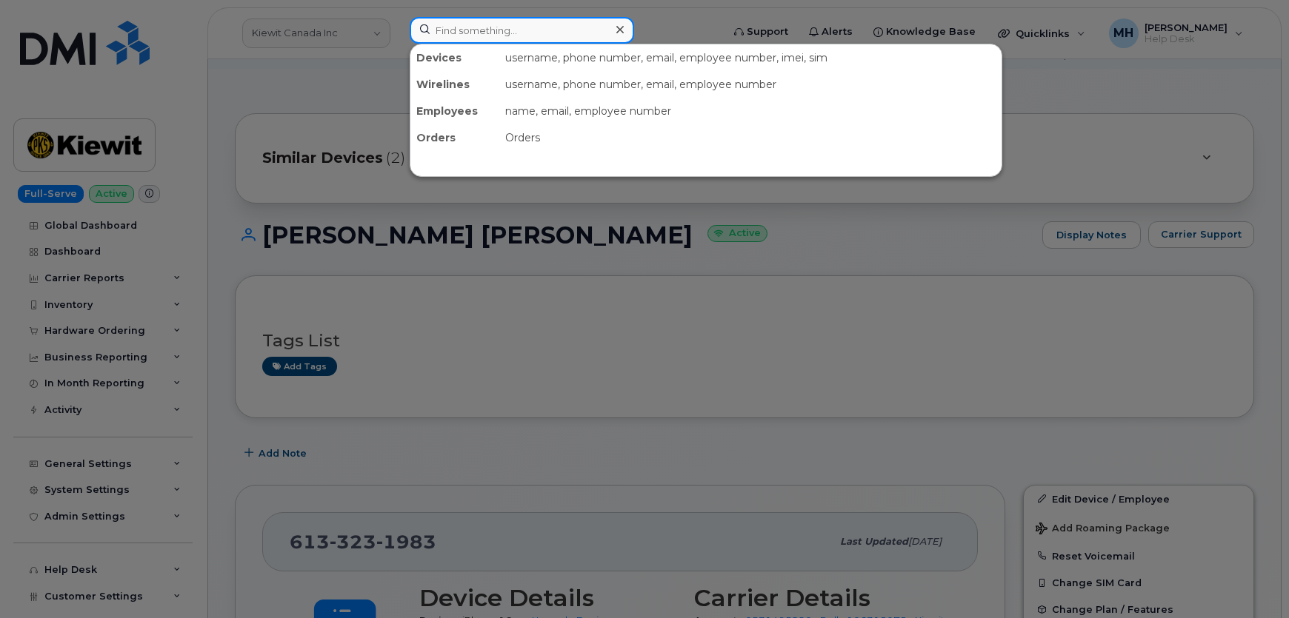
click at [487, 26] on input at bounding box center [522, 30] width 224 height 27
paste input "3065147577"
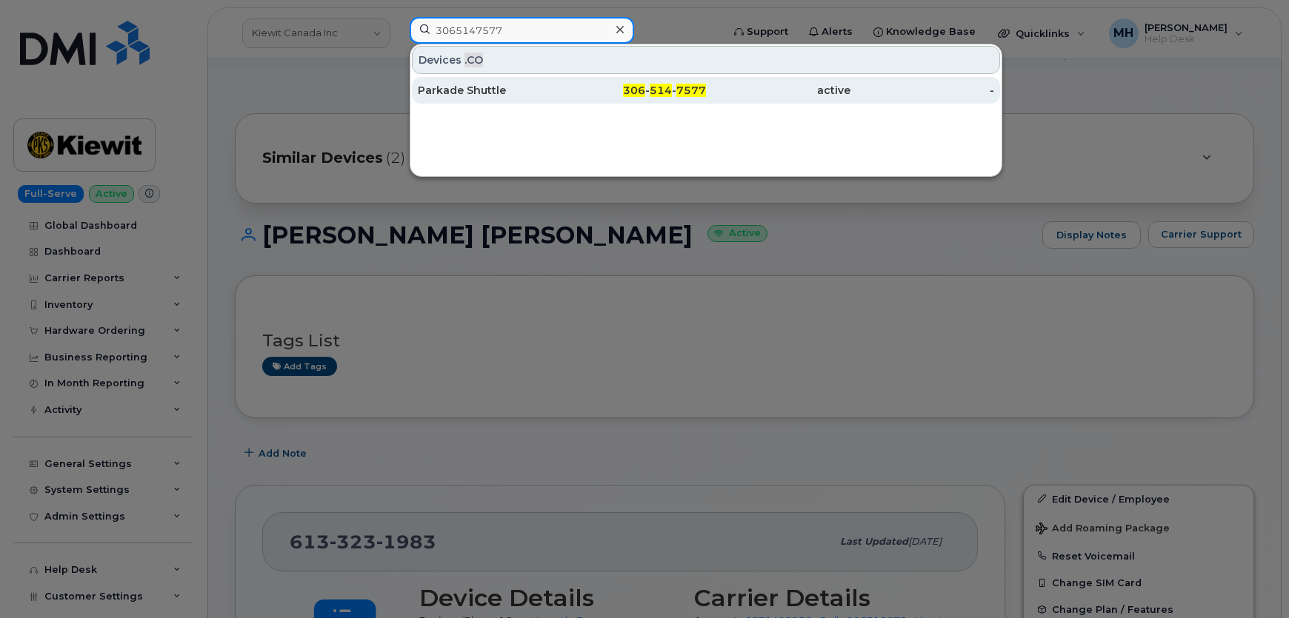
type input "3065147577"
click at [493, 101] on div "Parkade Shuttle" at bounding box center [490, 90] width 144 height 27
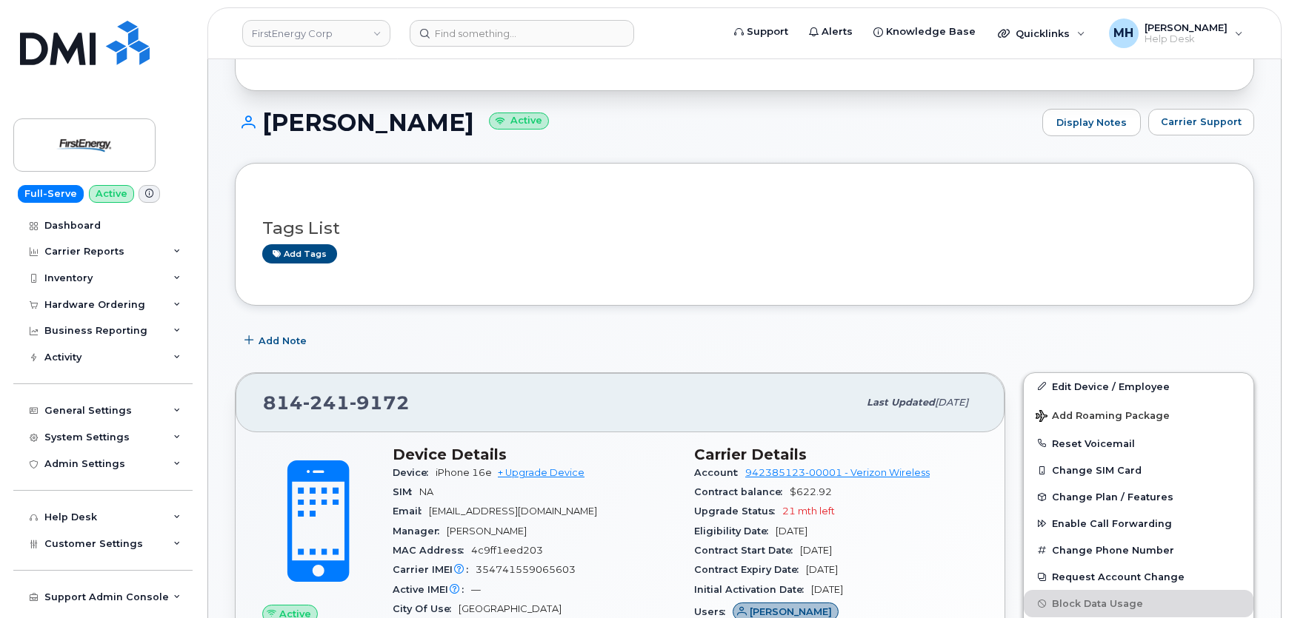
scroll to position [201, 0]
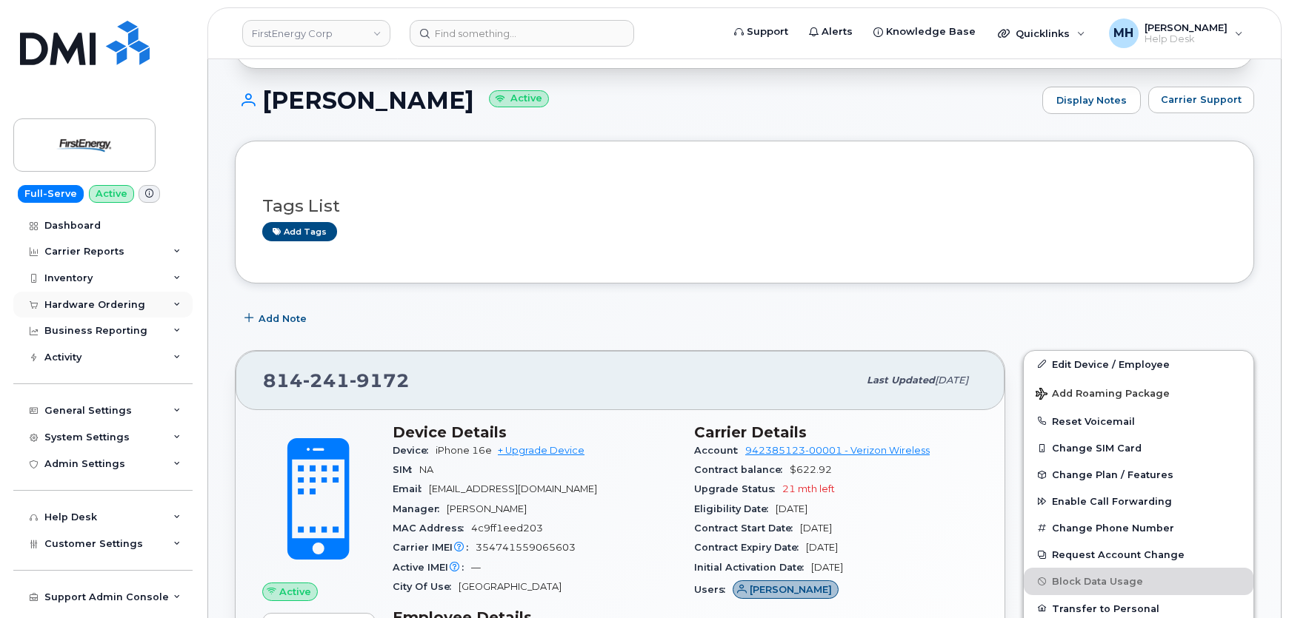
click at [115, 301] on div "Hardware Ordering" at bounding box center [94, 305] width 101 height 12
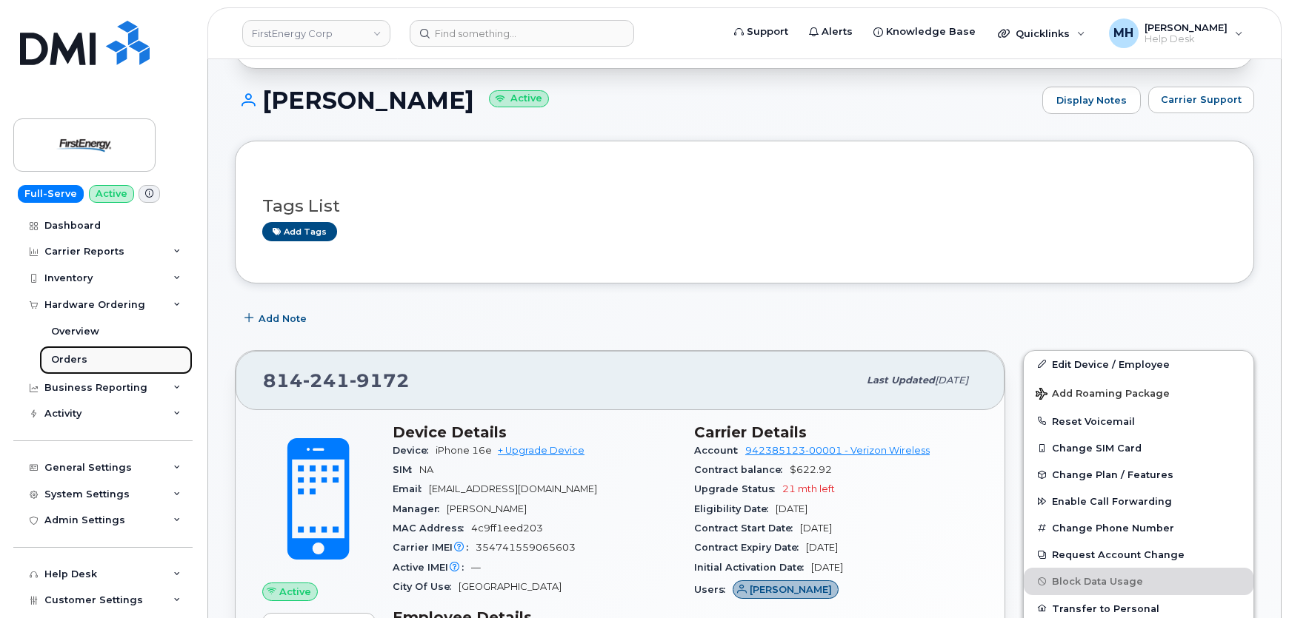
click at [101, 366] on link "Orders" at bounding box center [115, 360] width 153 height 28
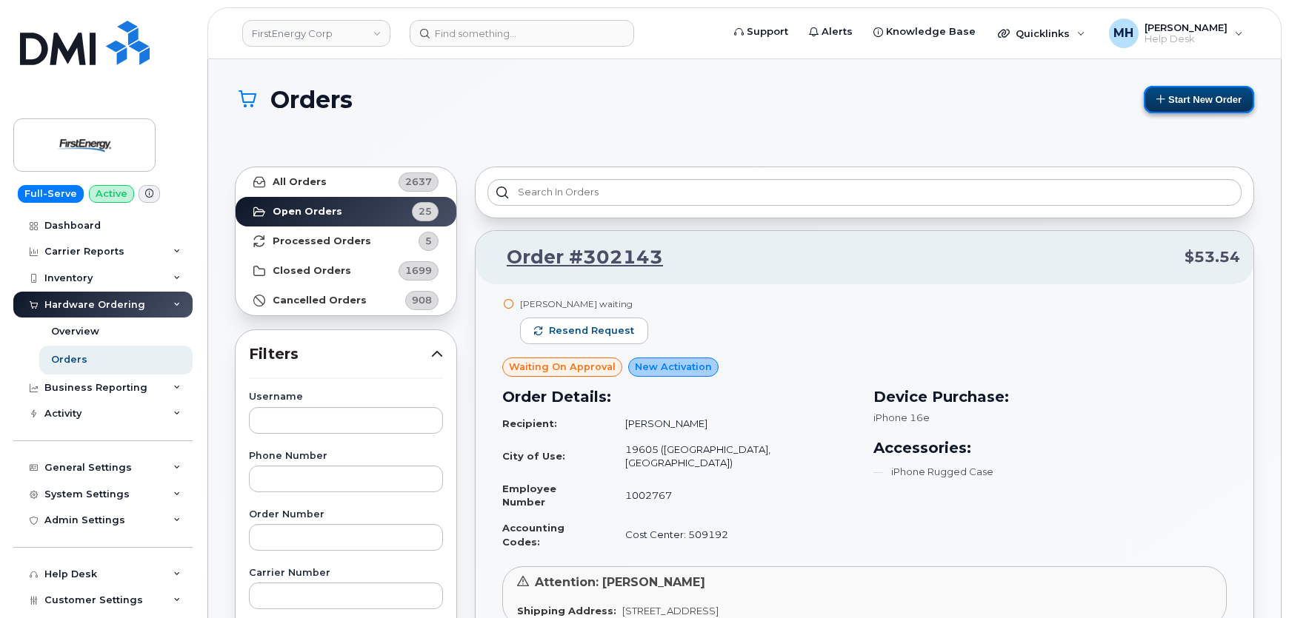
click at [1158, 96] on icon at bounding box center [1161, 99] width 10 height 10
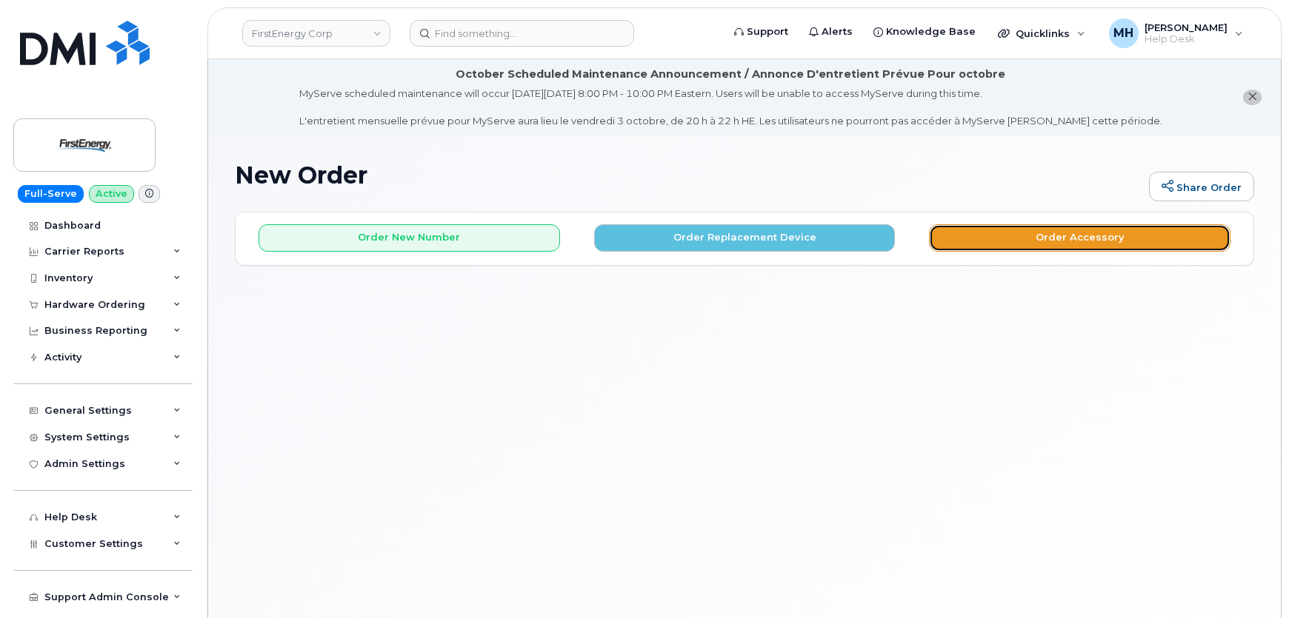
click at [969, 248] on button "Order Accessory" at bounding box center [1079, 237] width 301 height 27
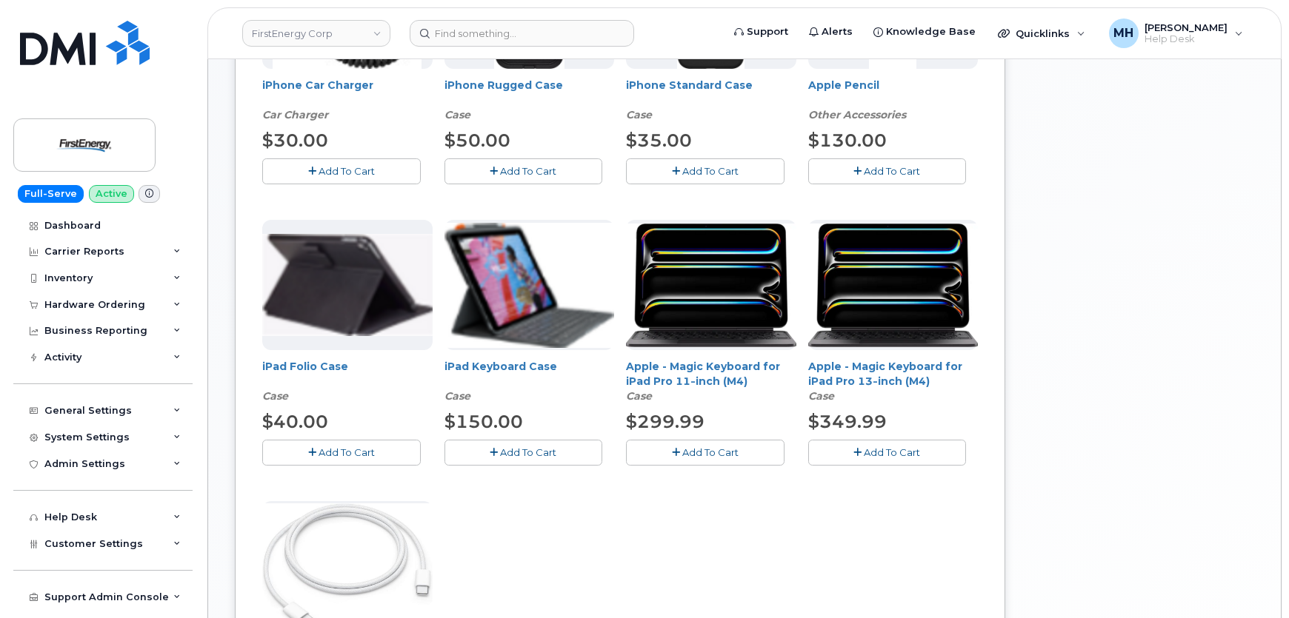
scroll to position [673, 0]
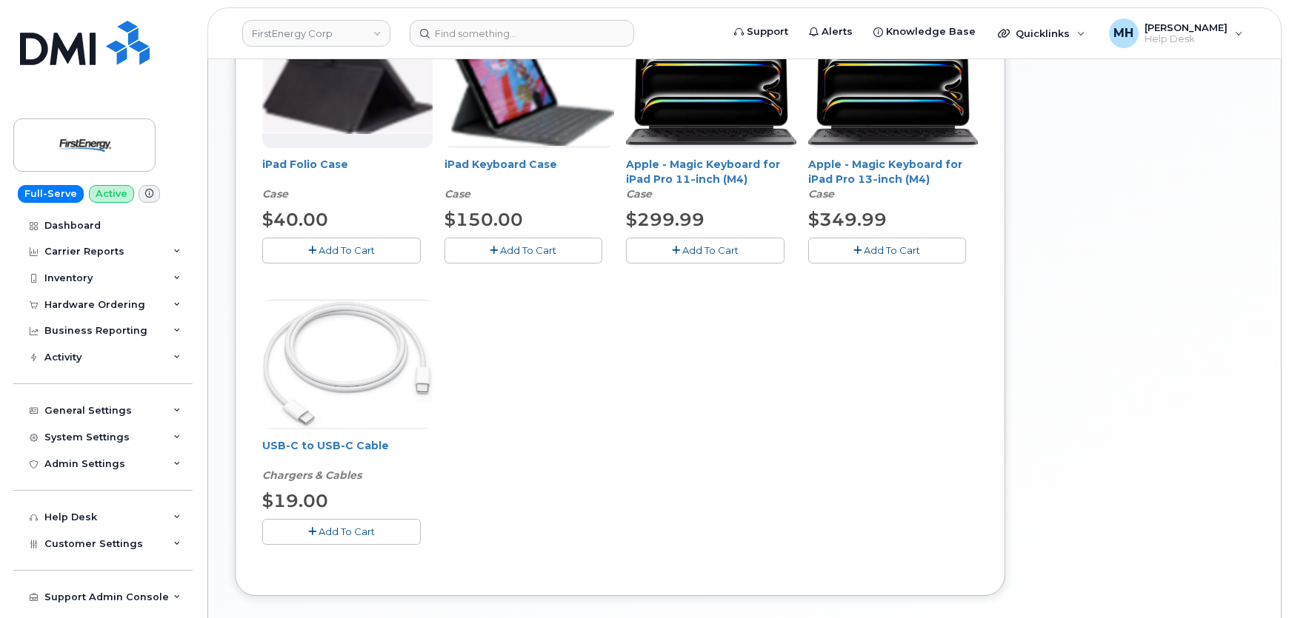
click at [423, 526] on div "Add To Cart" at bounding box center [347, 532] width 170 height 26
drag, startPoint x: 400, startPoint y: 530, endPoint x: 441, endPoint y: 530, distance: 40.7
click at [413, 530] on button "Add To Cart" at bounding box center [341, 532] width 158 height 26
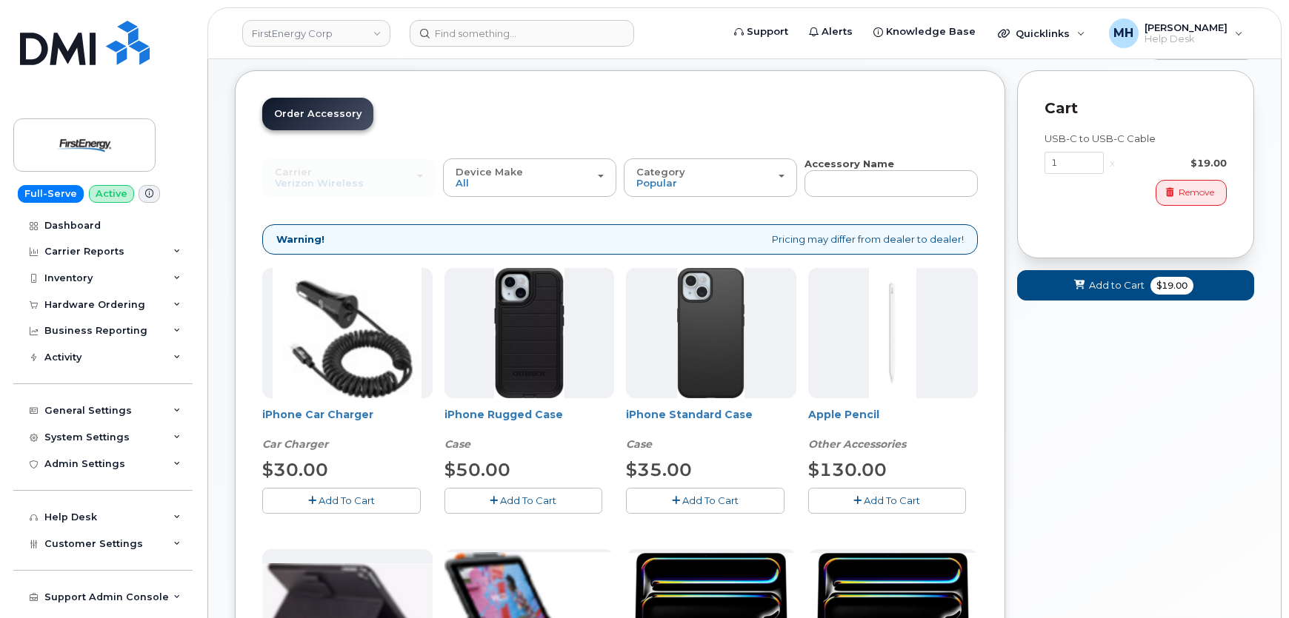
scroll to position [134, 0]
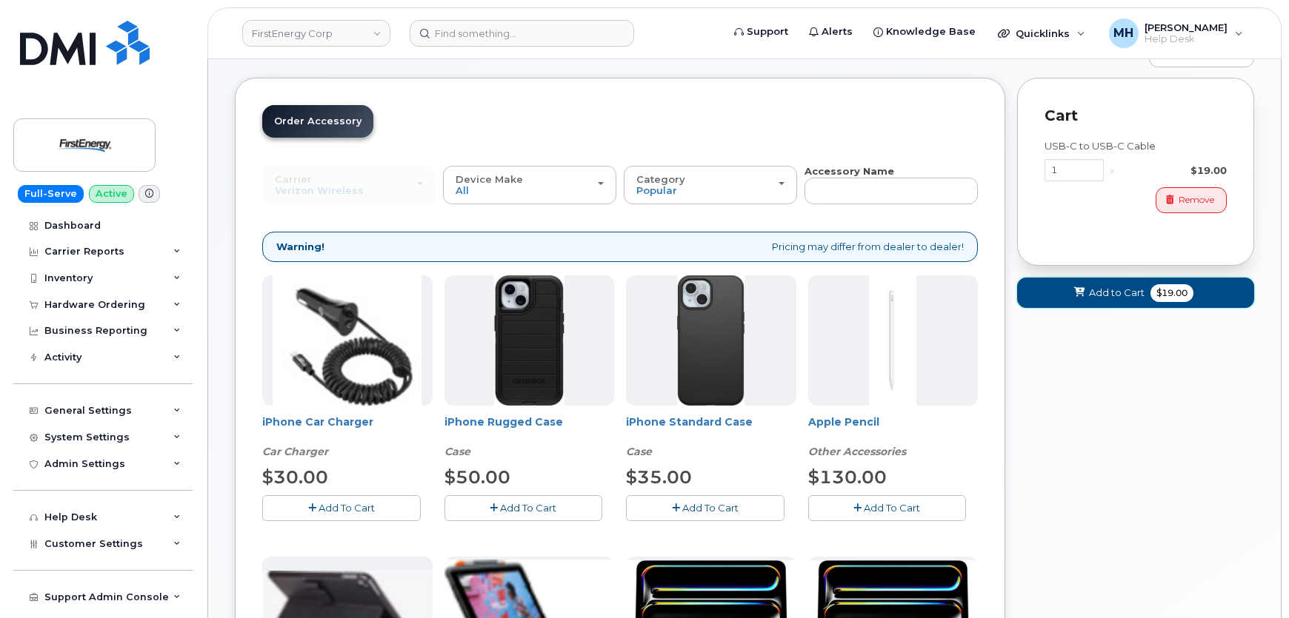
click at [1118, 304] on button "Add to Cart $19.00" at bounding box center [1135, 293] width 237 height 30
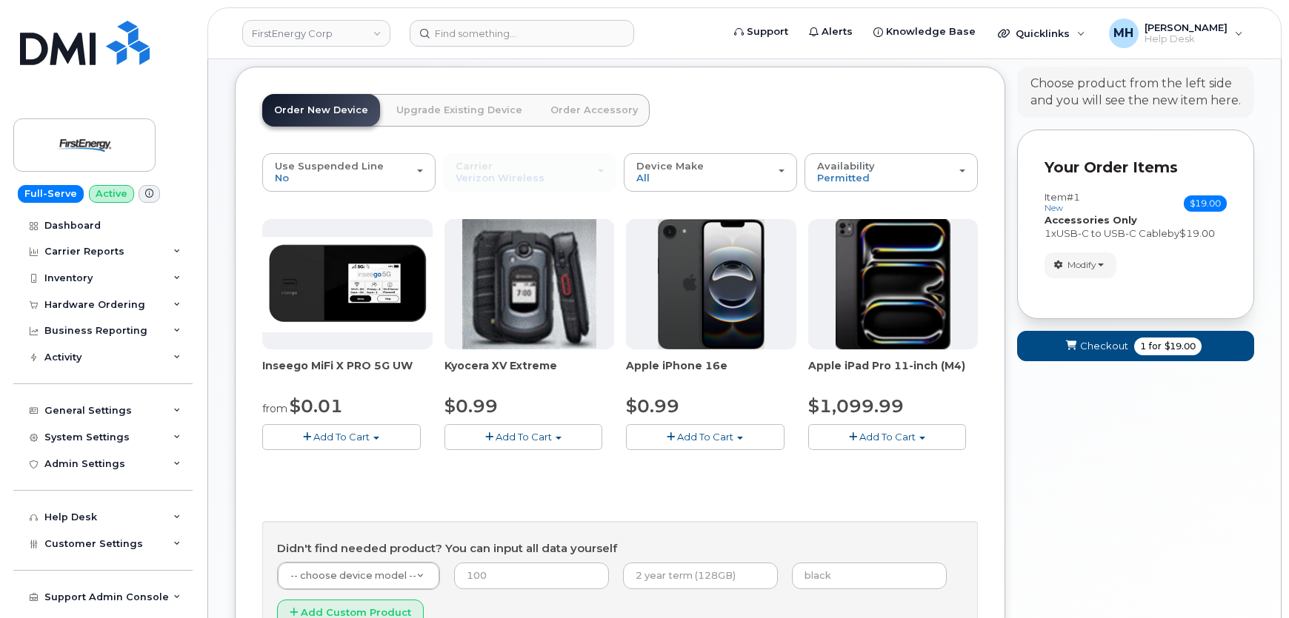
scroll to position [67, 0]
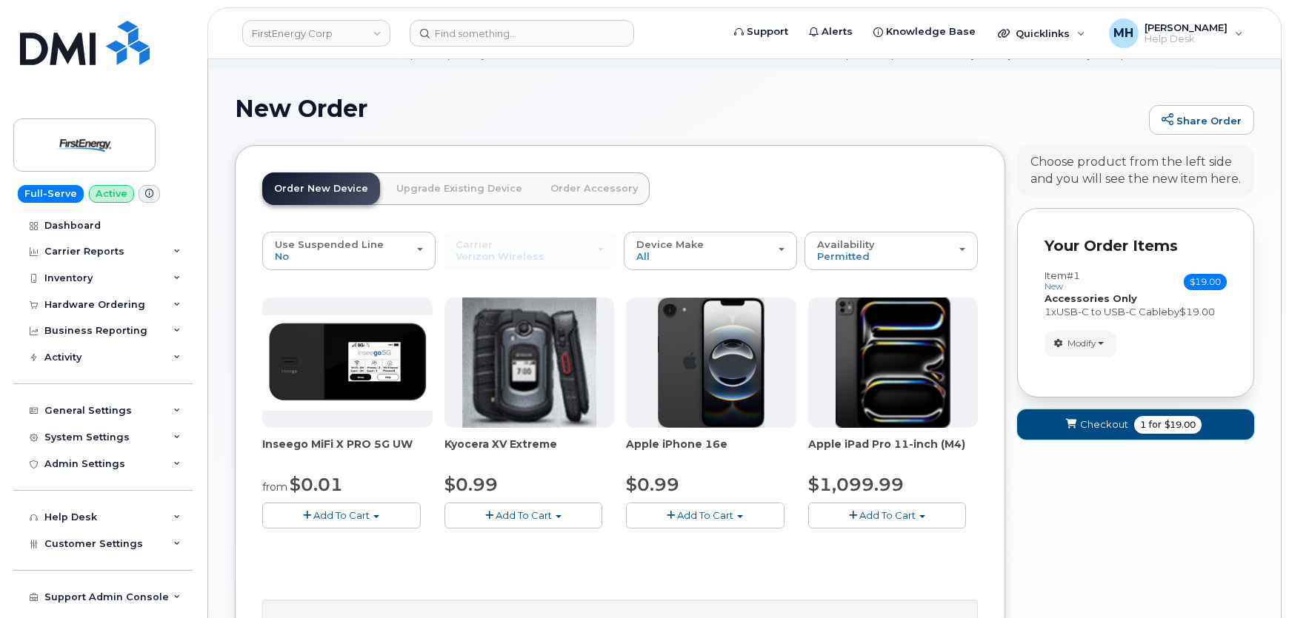
click at [1101, 435] on button "Checkout 1 for $19.00" at bounding box center [1135, 425] width 237 height 30
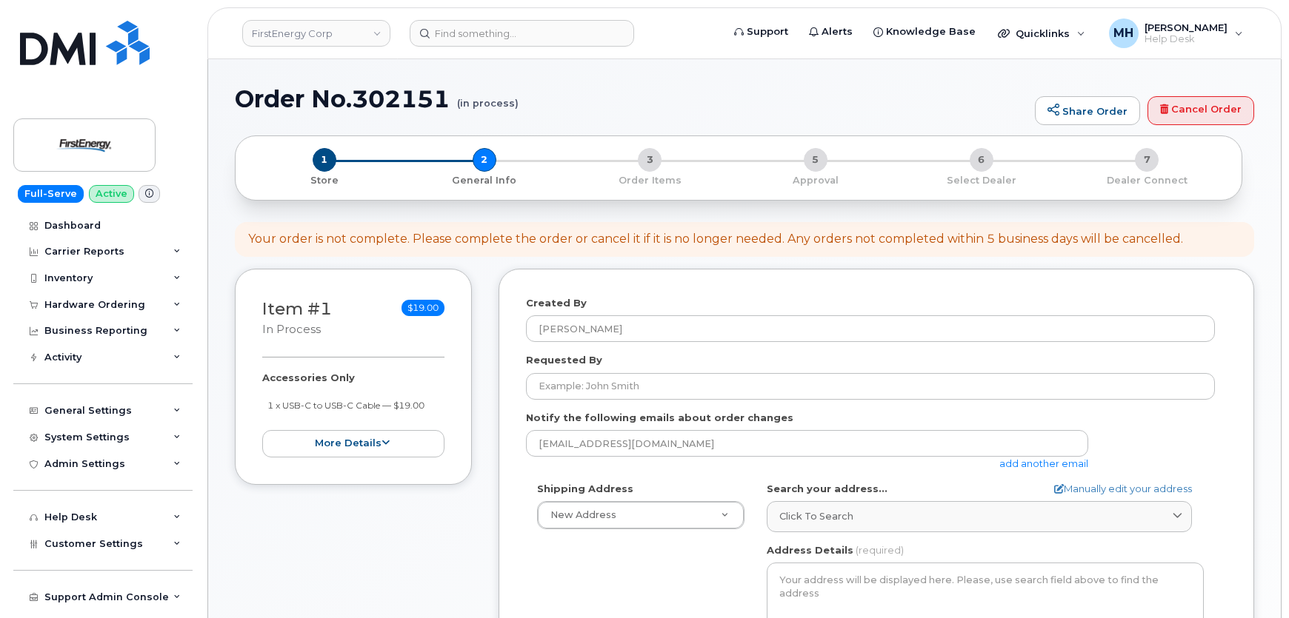
select select
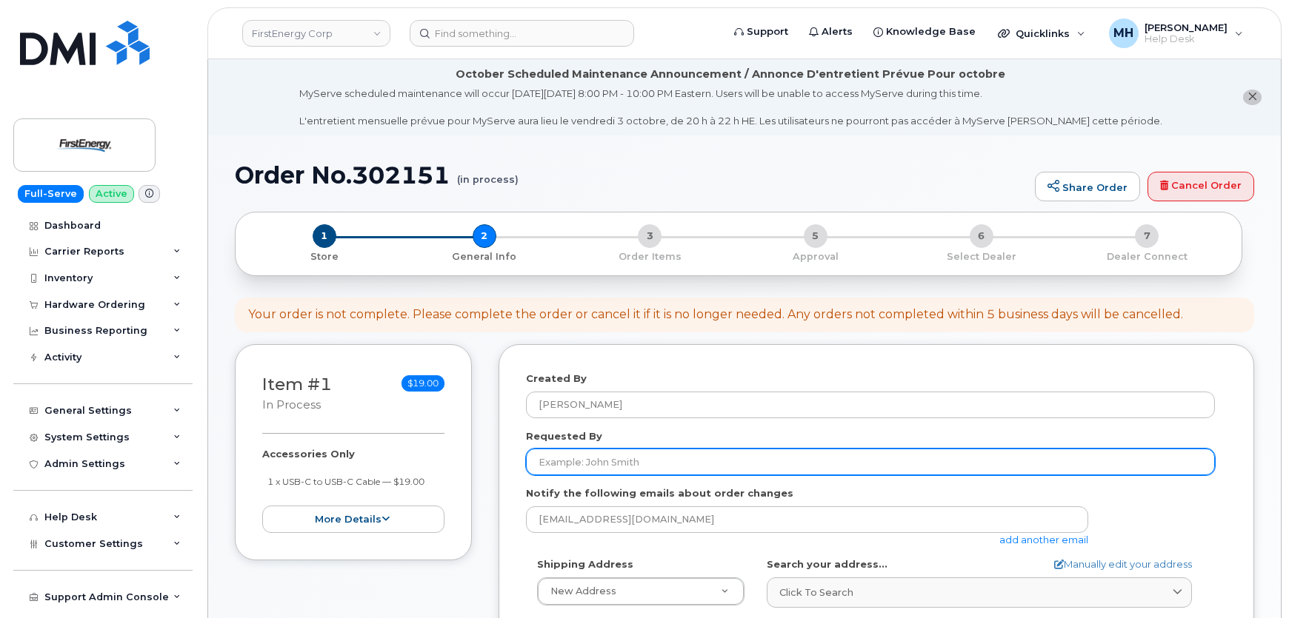
click at [729, 461] on input "Requested By" at bounding box center [870, 462] width 689 height 27
paste input "[PERSON_NAME]"
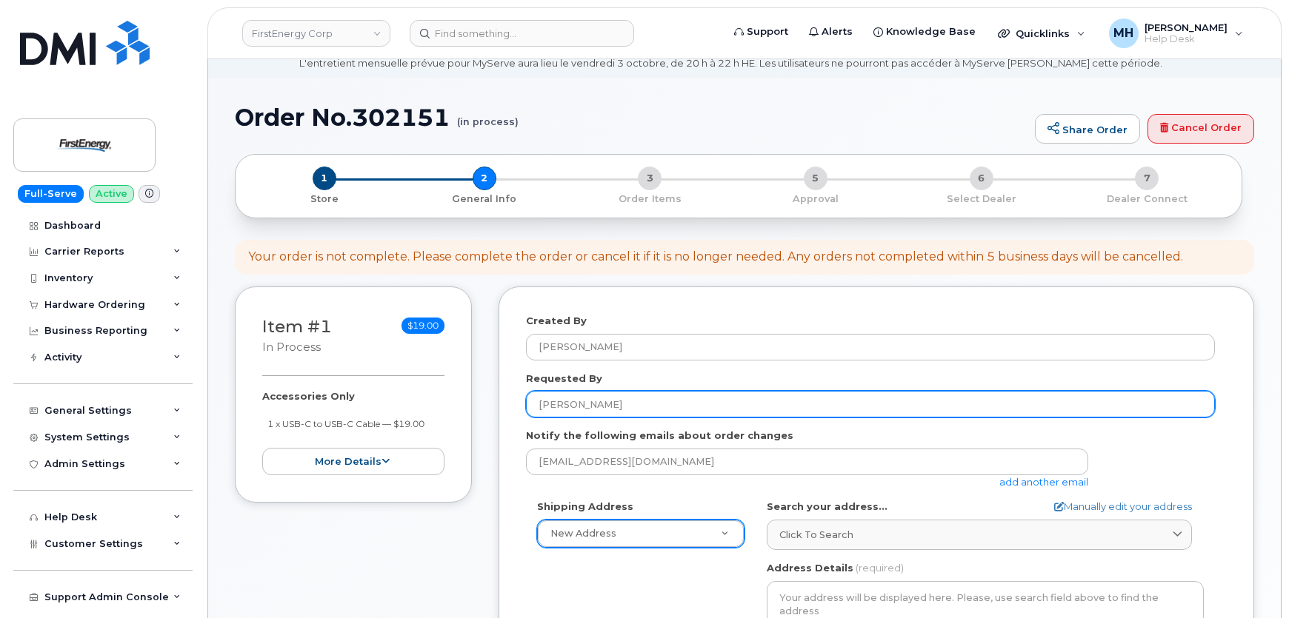
scroll to position [134, 0]
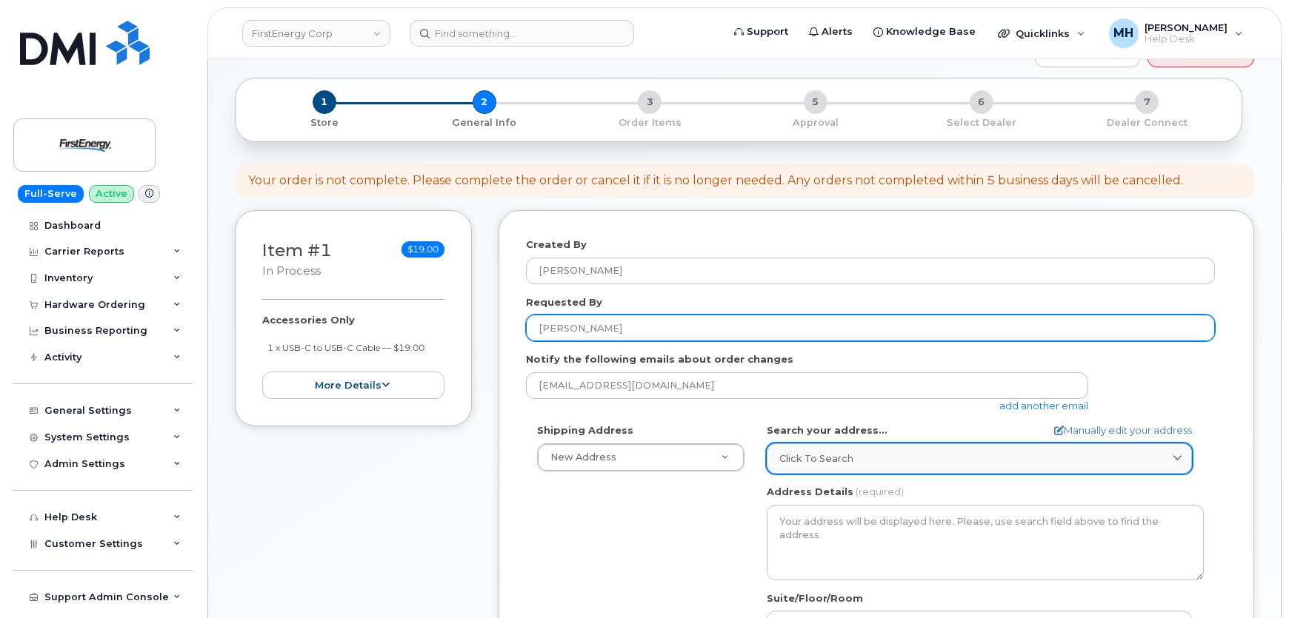
type input "[PERSON_NAME]"
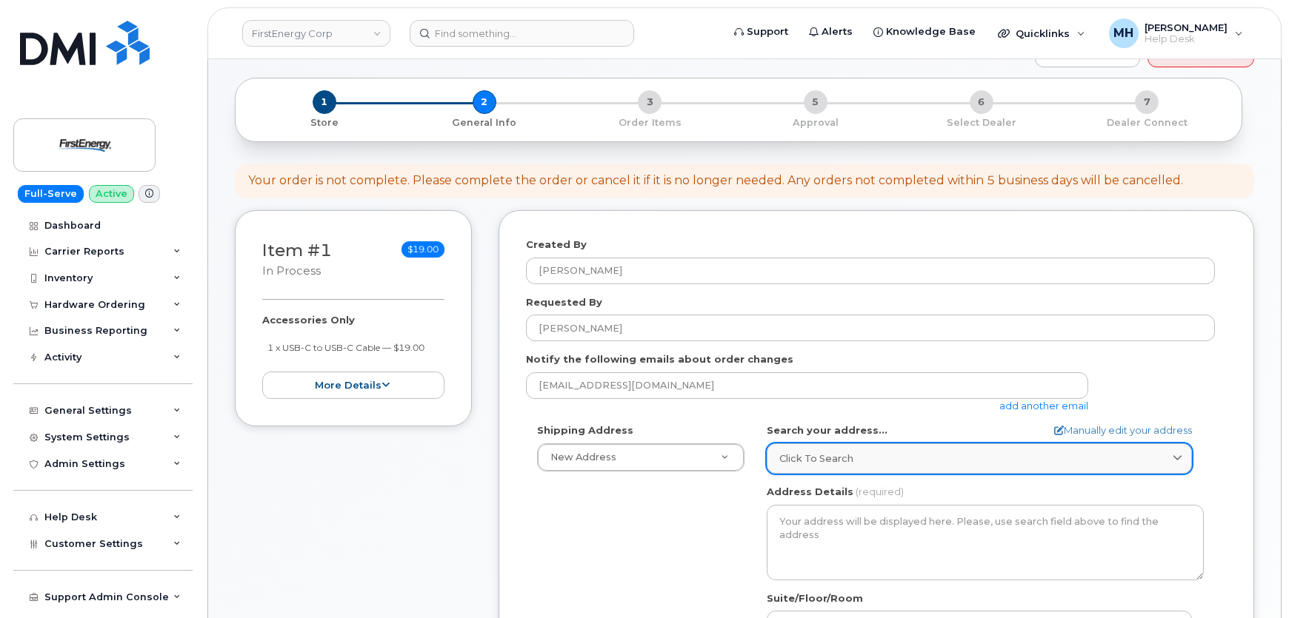
click at [859, 457] on div "Click to search" at bounding box center [979, 459] width 400 height 14
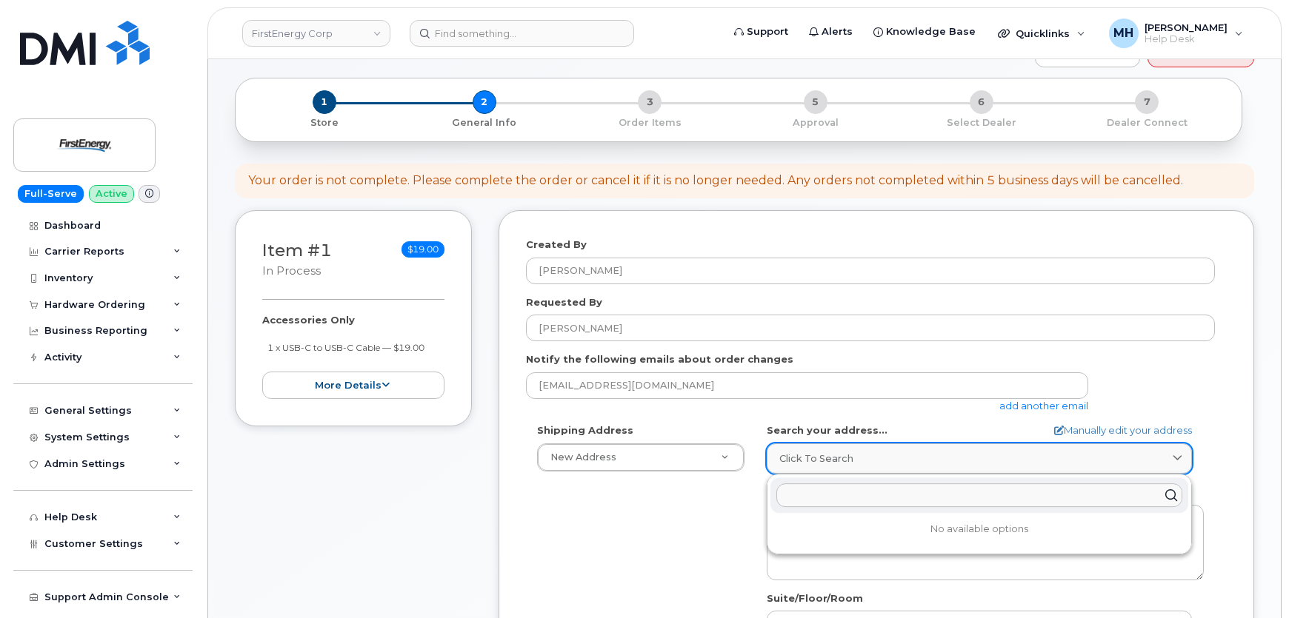
paste input "[PERSON_NAME]"
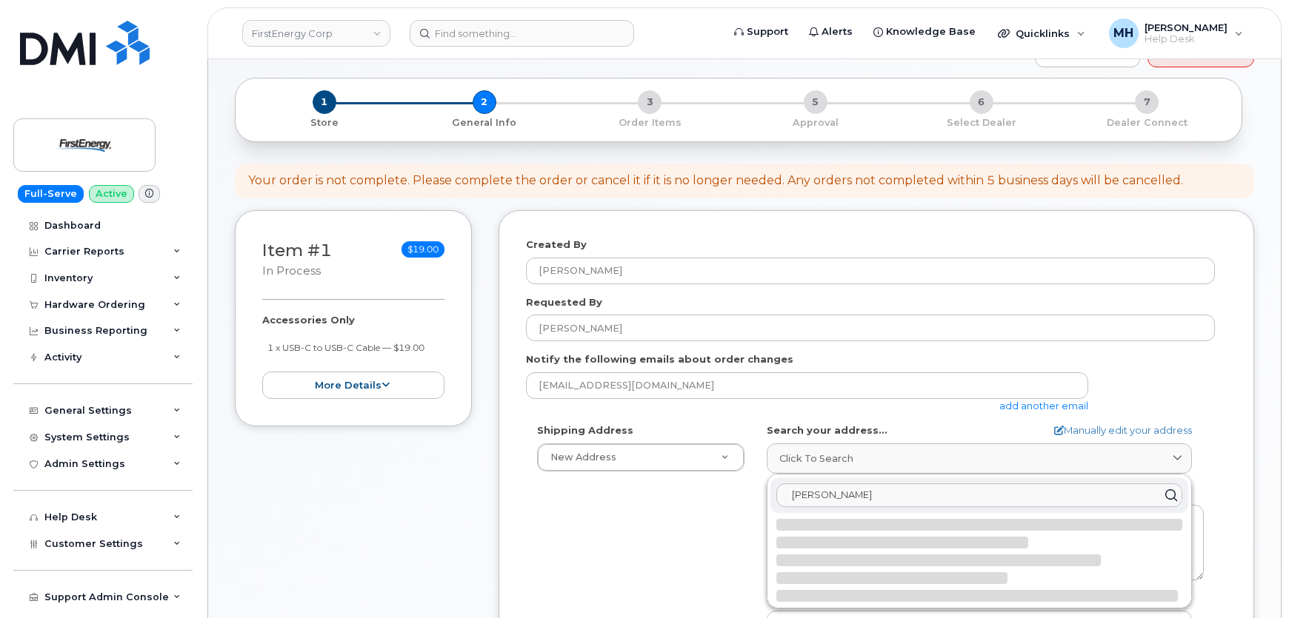
drag, startPoint x: 876, startPoint y: 499, endPoint x: 752, endPoint y: 499, distance: 123.7
click at [752, 499] on div "Shipping Address New Address New Address [STREET_ADDRESS][GEOGRAPHIC_DATA][PERS…" at bounding box center [870, 594] width 689 height 340
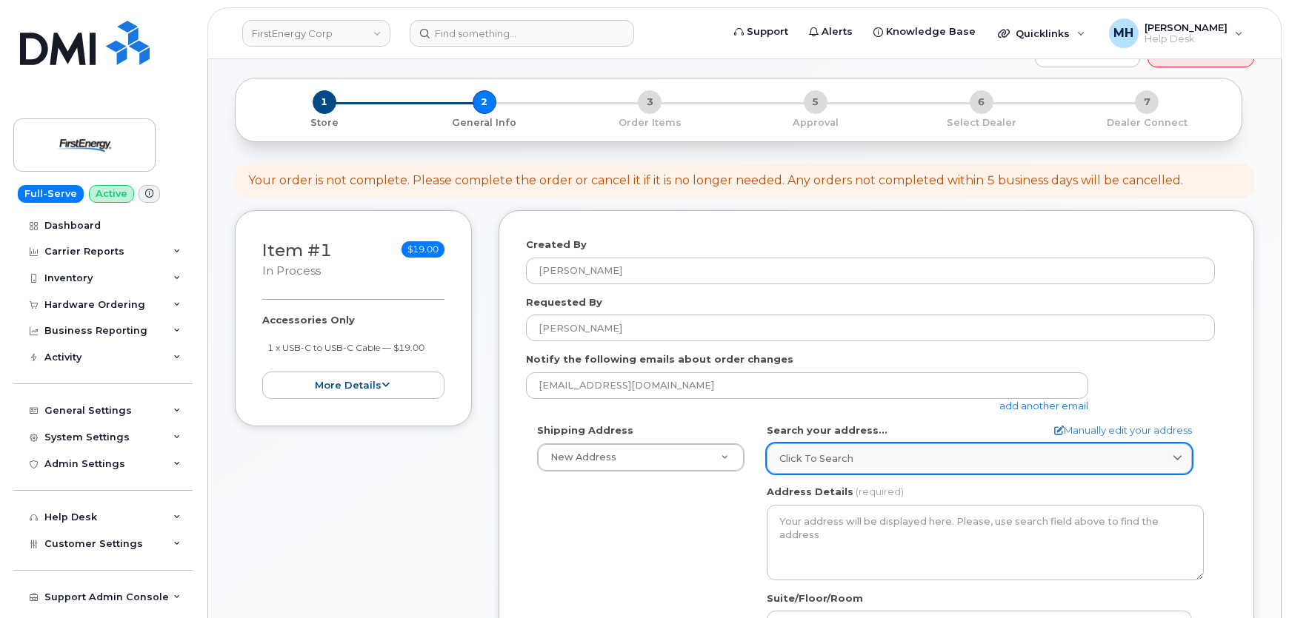
click at [861, 444] on link "Click to search" at bounding box center [979, 459] width 425 height 30
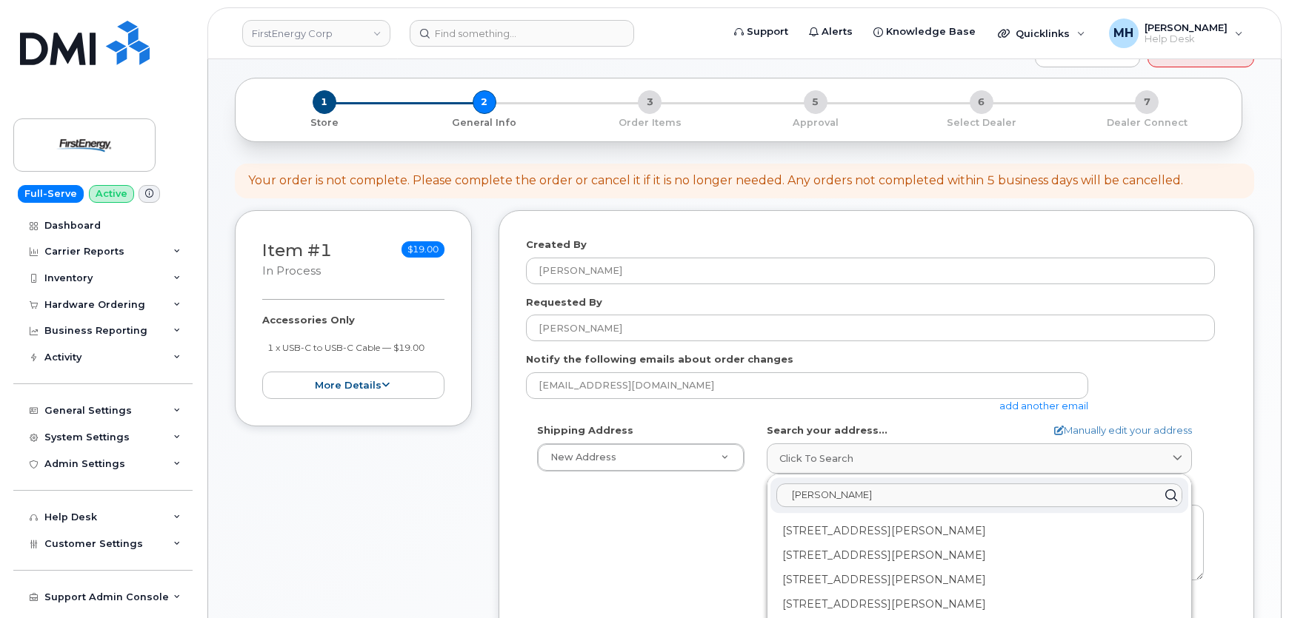
click at [875, 493] on input "[PERSON_NAME]" at bounding box center [979, 496] width 406 height 24
drag, startPoint x: 879, startPoint y: 493, endPoint x: 771, endPoint y: 493, distance: 108.1
click at [771, 493] on div "[PERSON_NAME]" at bounding box center [979, 496] width 418 height 36
paste input "7 Ladyslipper CtSaylorsburg, PA 18353"
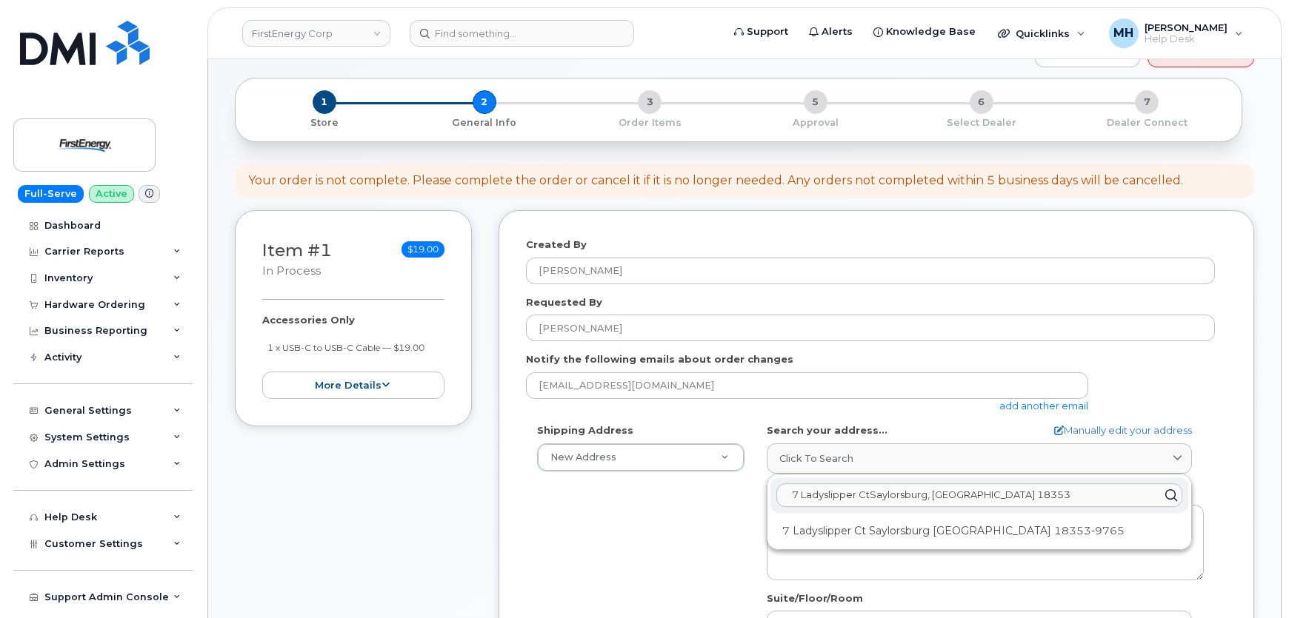
scroll to position [201, 0]
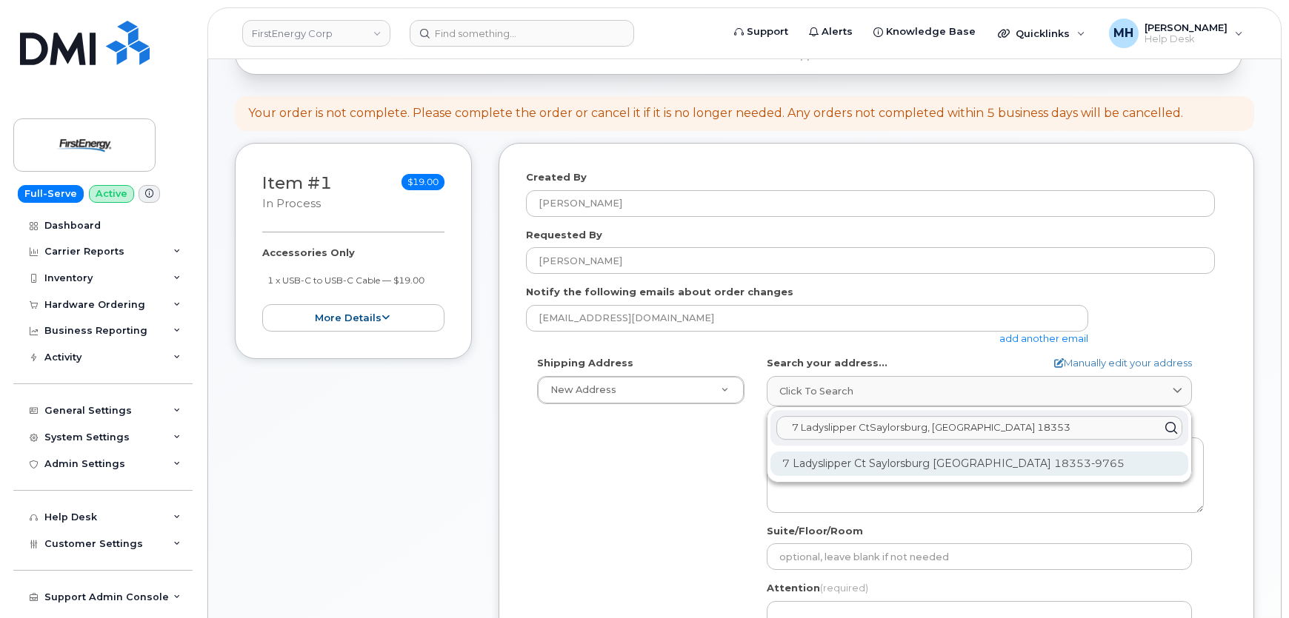
type input "7 Ladyslipper CtSaylorsburg, PA 18353"
click at [803, 467] on div "7 Ladyslipper Ct Saylorsburg PA 18353-9765" at bounding box center [979, 464] width 418 height 24
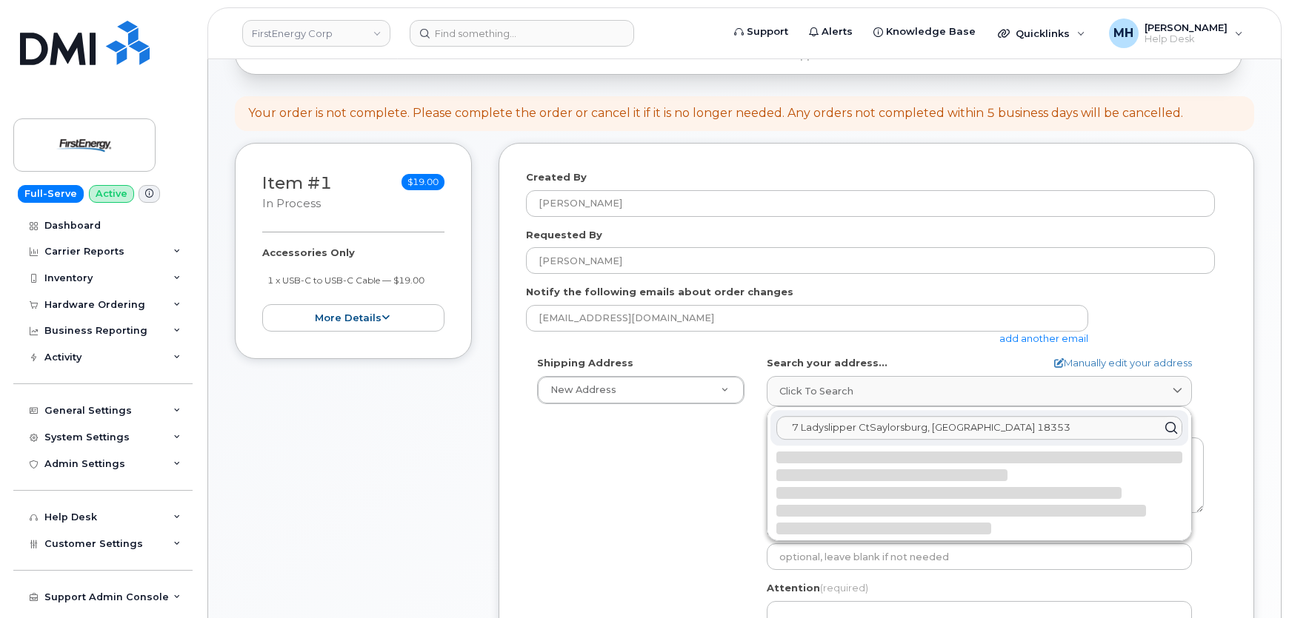
select select
type textarea "7 Ladyslipper Ct SAYLORSBURG PA 18353-9765 UNITED STATES"
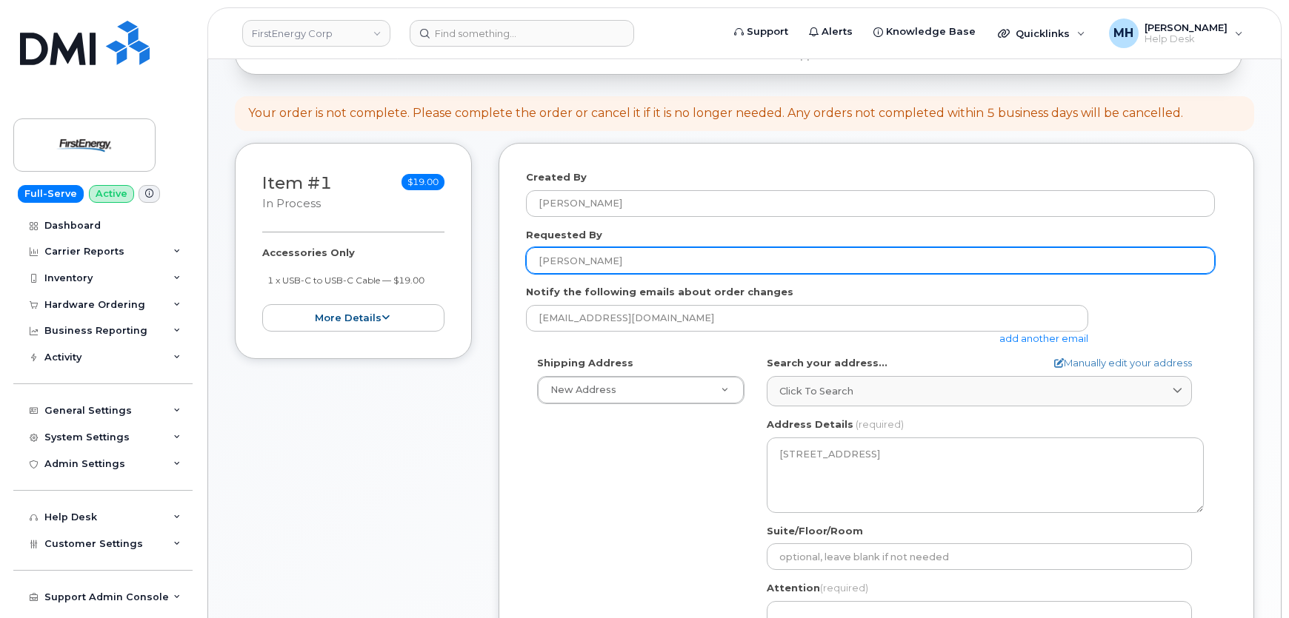
drag, startPoint x: 630, startPoint y: 261, endPoint x: 497, endPoint y: 266, distance: 132.6
click at [497, 266] on div "Item #1 in process $19.00 Accessories Only 1 x USB-C to USB-C Cable — $19.00 mo…" at bounding box center [744, 463] width 1019 height 641
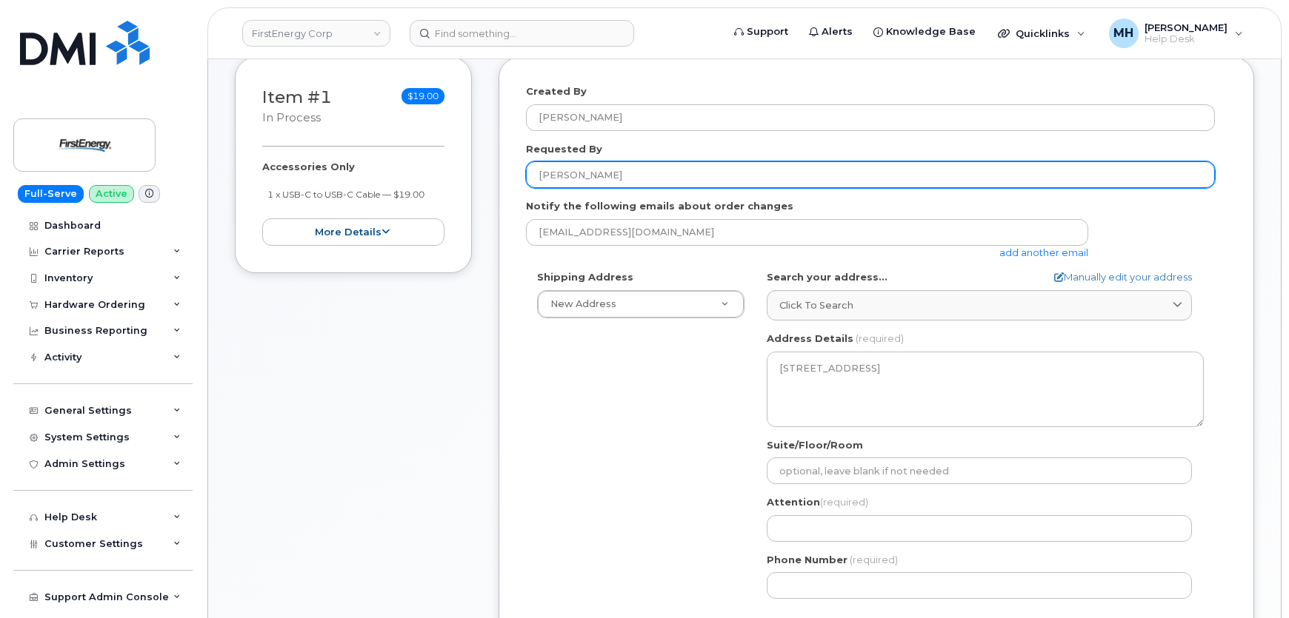
scroll to position [404, 0]
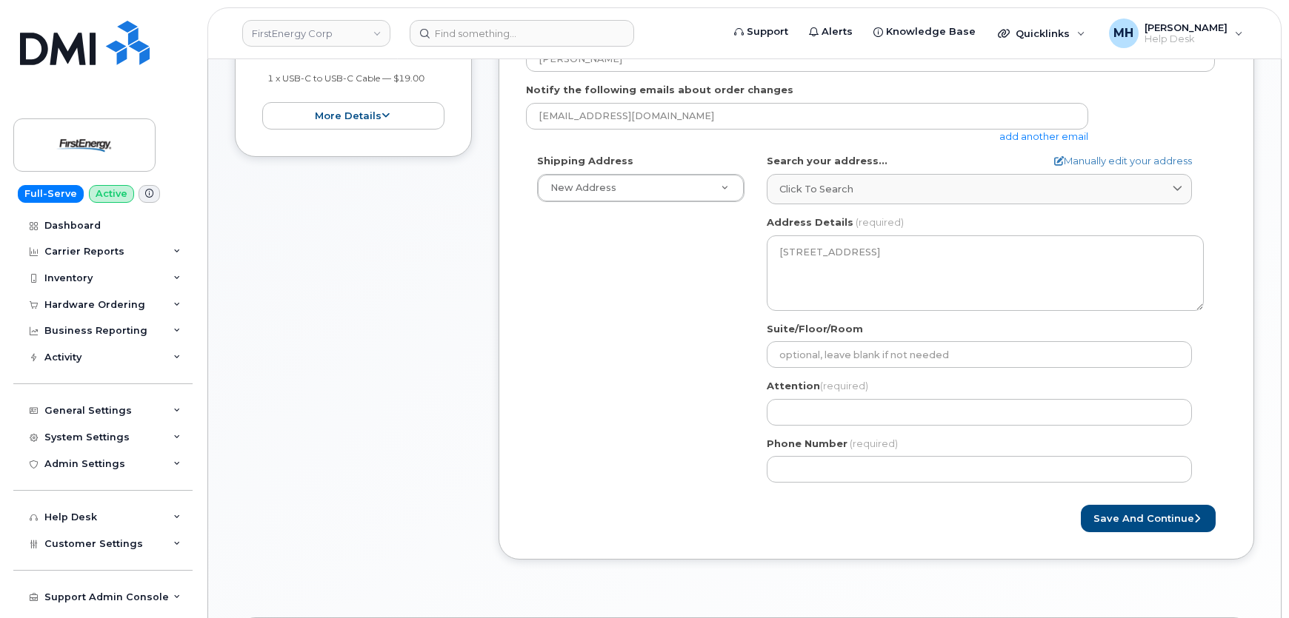
click at [821, 425] on div "PA Saylorsburg Search your address... Manually edit your address Click to searc…" at bounding box center [984, 324] width 459 height 340
click at [821, 414] on input "Attention (required)" at bounding box center [979, 412] width 425 height 27
paste input "[PERSON_NAME]"
select select
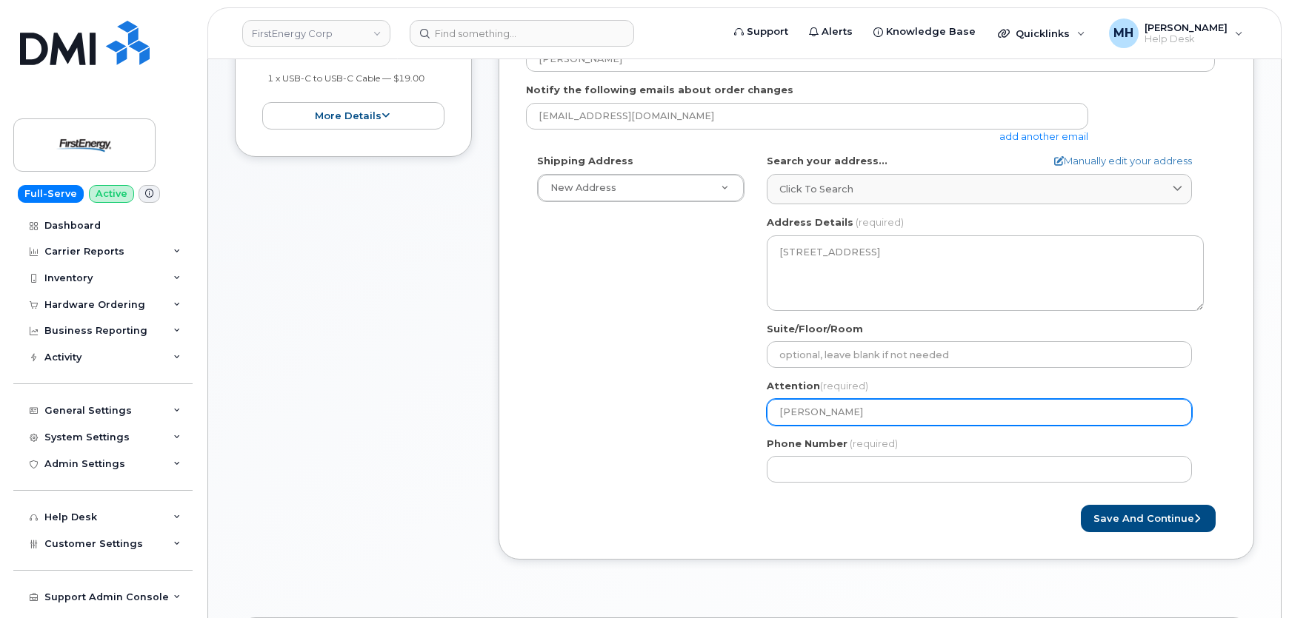
type input "[PERSON_NAME]"
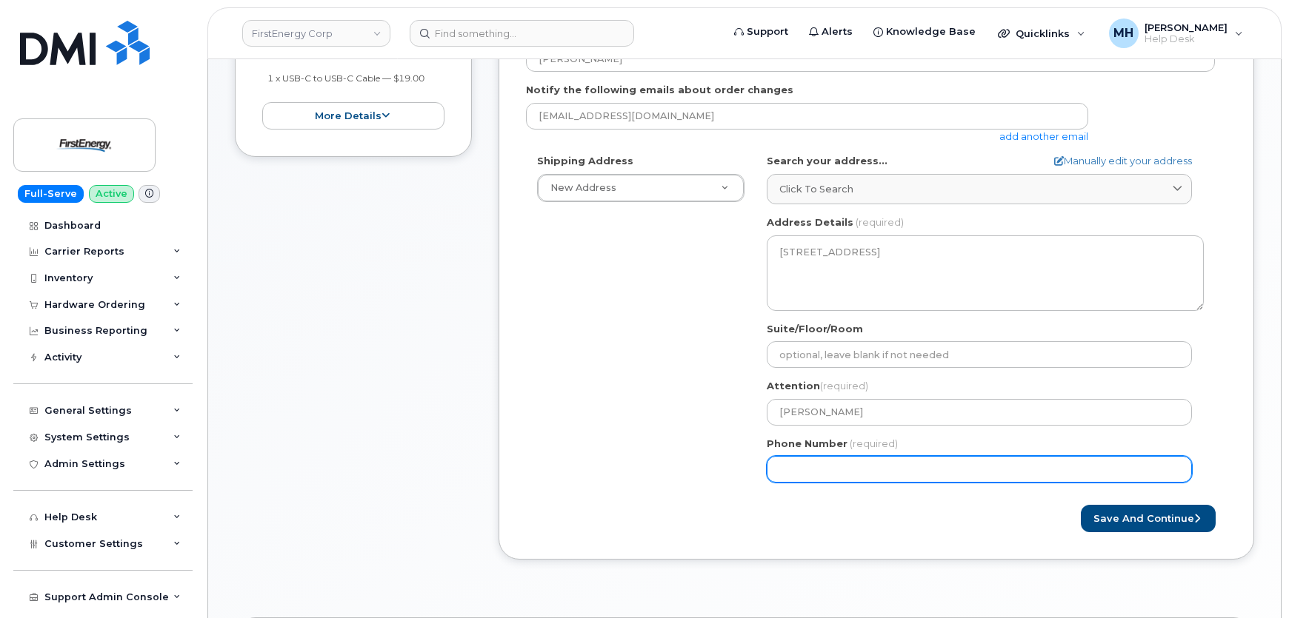
drag, startPoint x: 932, startPoint y: 464, endPoint x: 919, endPoint y: 465, distance: 13.4
click at [932, 464] on input "Phone Number" at bounding box center [979, 469] width 425 height 27
paste input "6103818485"
click at [825, 467] on input "Phone Number" at bounding box center [979, 469] width 425 height 27
select select
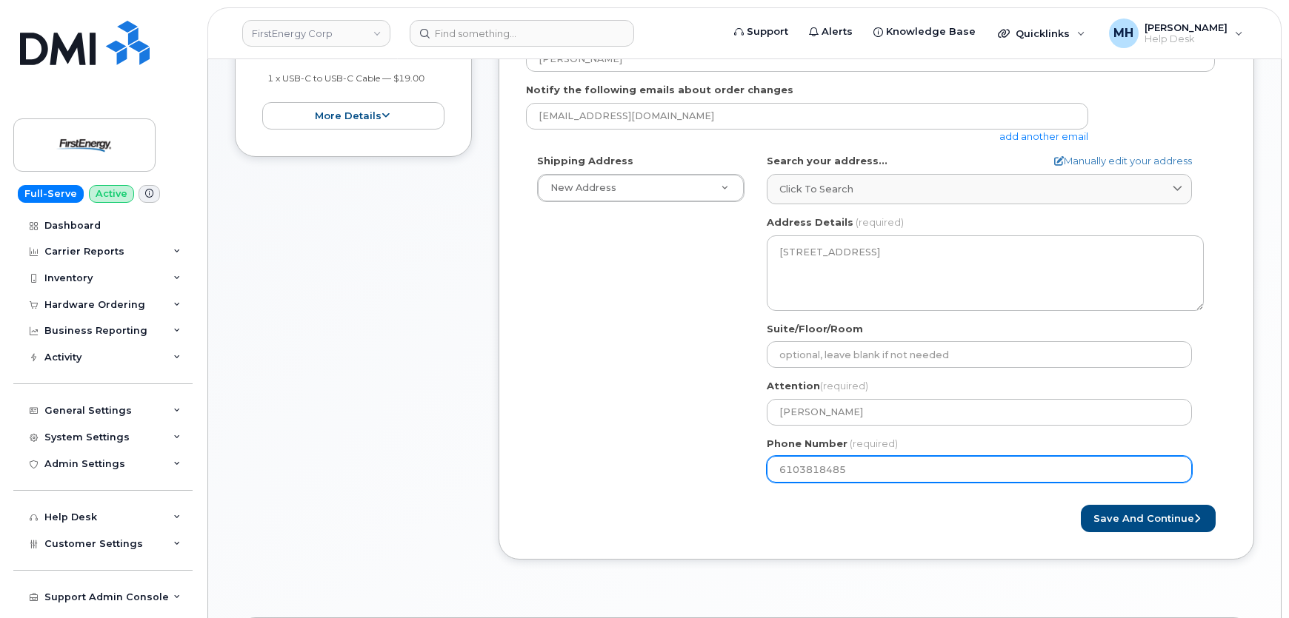
type input "6103818485"
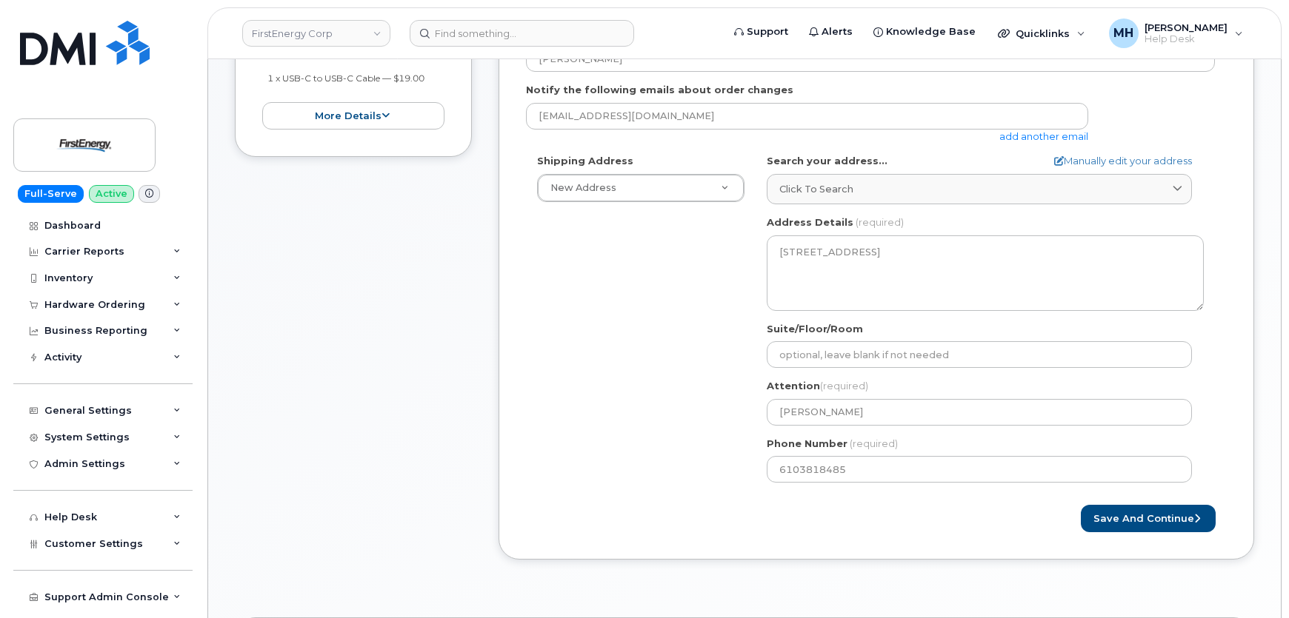
click at [911, 558] on div "Created By Melissa Hoye Requested By Joseph F Sutter Notify the following email…" at bounding box center [875, 250] width 755 height 619
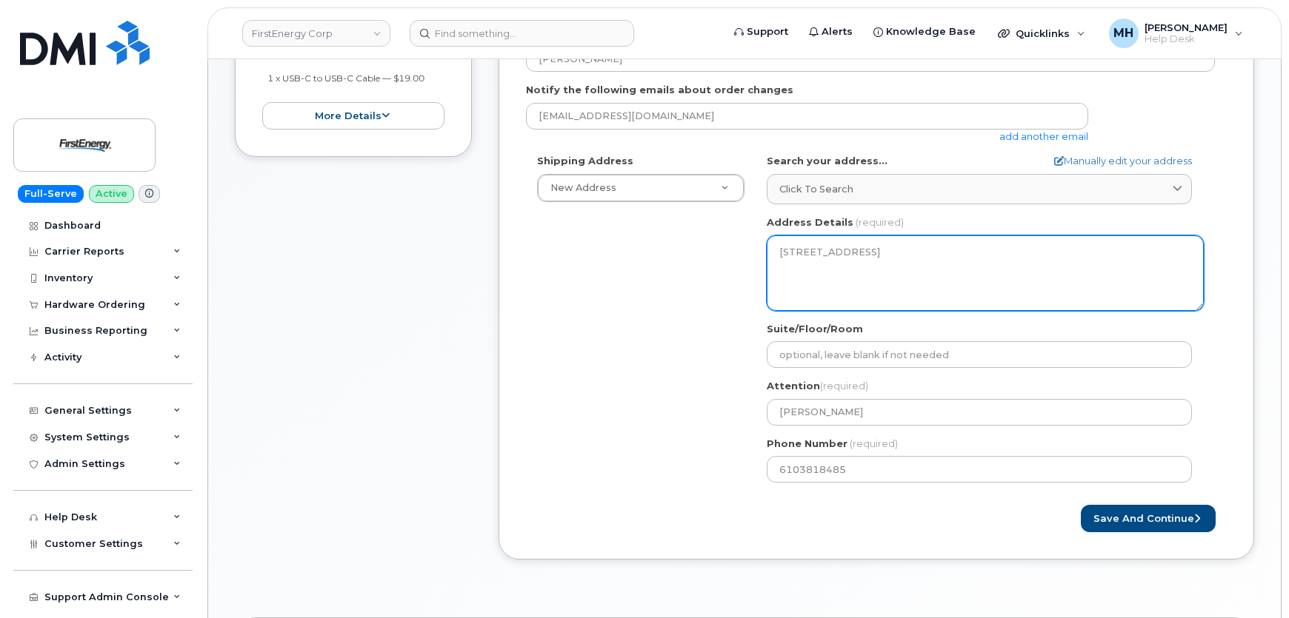
click at [868, 250] on textarea "7 Ladyslipper Ct SAYLORSBURG PA 18353-9765 UNITED STATES" at bounding box center [985, 274] width 437 height 76
drag, startPoint x: 868, startPoint y: 252, endPoint x: 866, endPoint y: 293, distance: 40.8
click at [866, 265] on textarea "7 Ladyslipper Ct SAYLORSBURG PA 18353-9765 UNITED STATES" at bounding box center [985, 274] width 437 height 76
click at [862, 307] on textarea "7 Ladyslipper Ct SAYLORSBURG PA 18353-9765 UNITED STATES" at bounding box center [985, 274] width 437 height 76
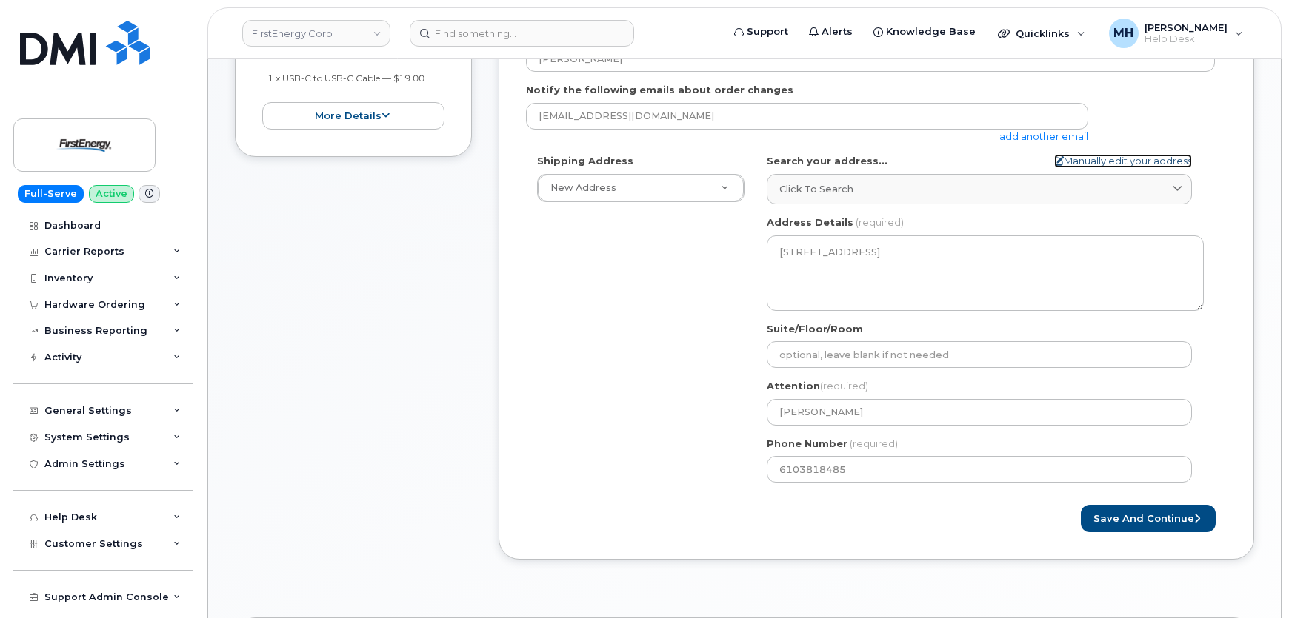
click at [1131, 162] on link "Manually edit your address" at bounding box center [1123, 161] width 138 height 14
select select
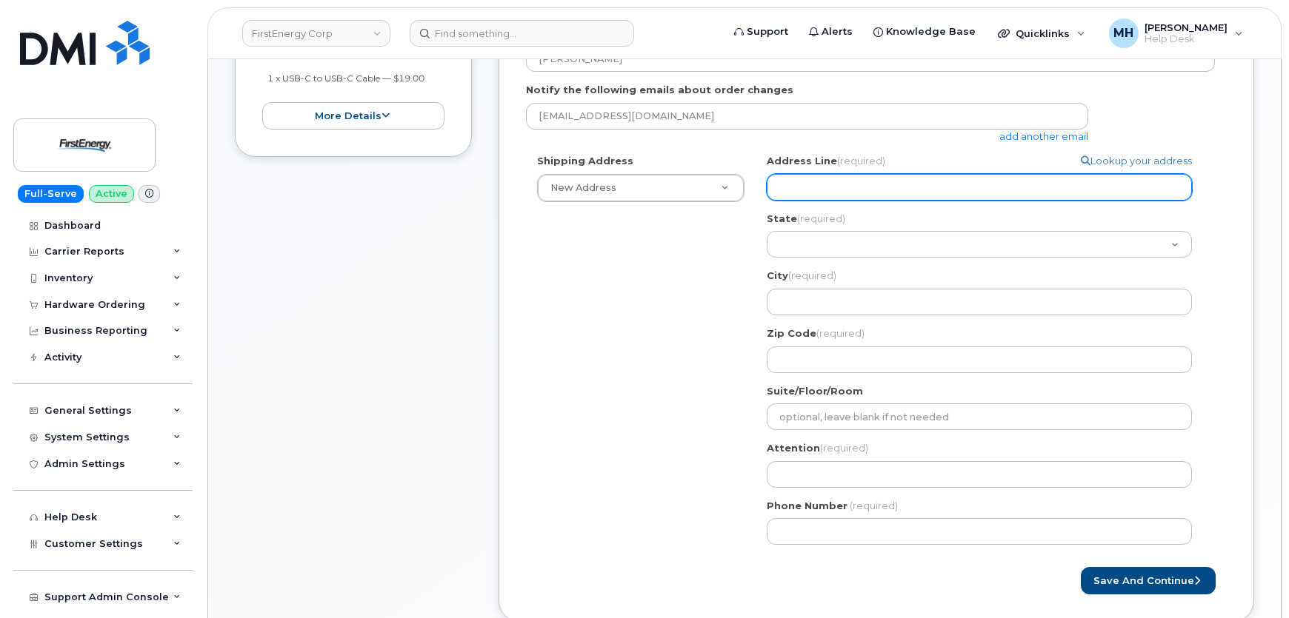
click at [835, 183] on input "Address Line (required)" at bounding box center [979, 187] width 425 height 27
paste input "7 Ladyslipper CtSaylorsburg, PA 18353"
type input "7 Ladyslipper CtSaylorsburg, PA 18353"
click at [965, 183] on input "7 Ladyslipper CtSaylorsburg, PA 18353" at bounding box center [979, 187] width 425 height 27
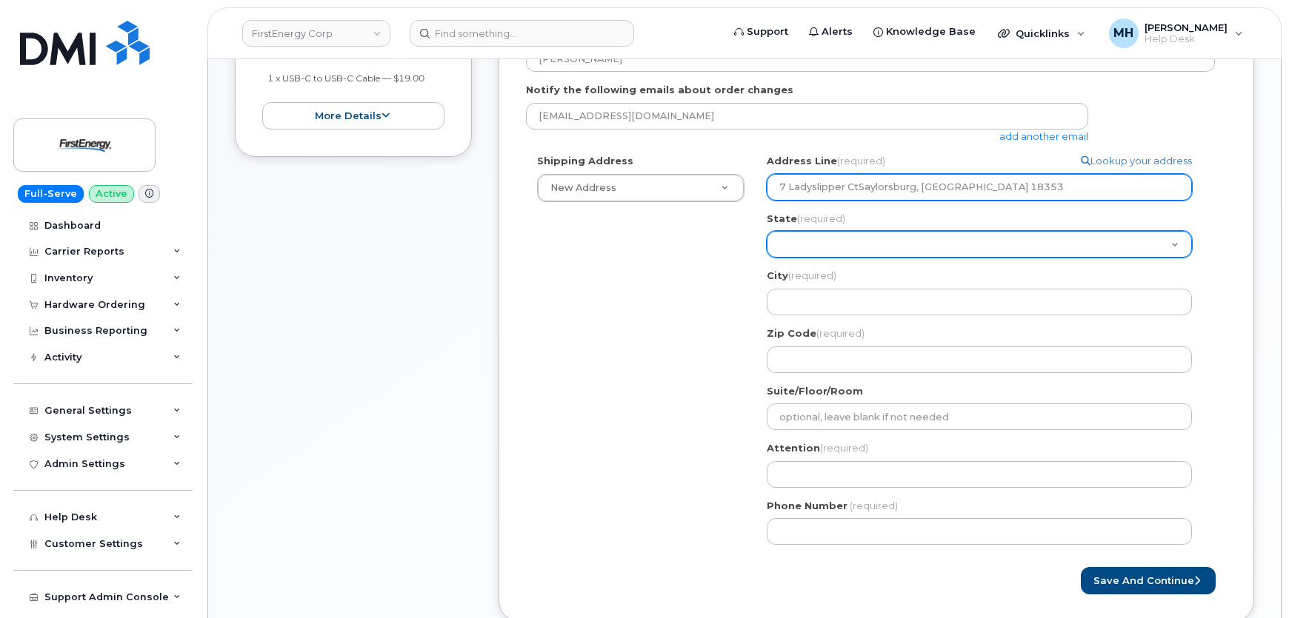
select select
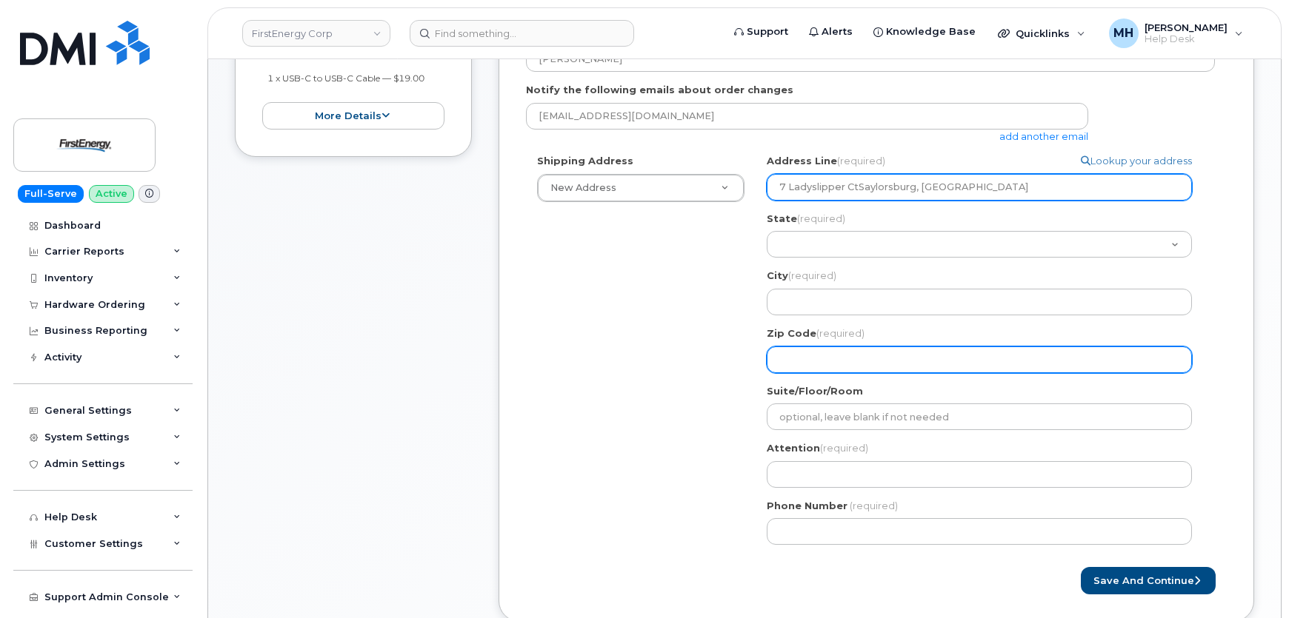
type input "7 Ladyslipper CtSaylorsburg, PA"
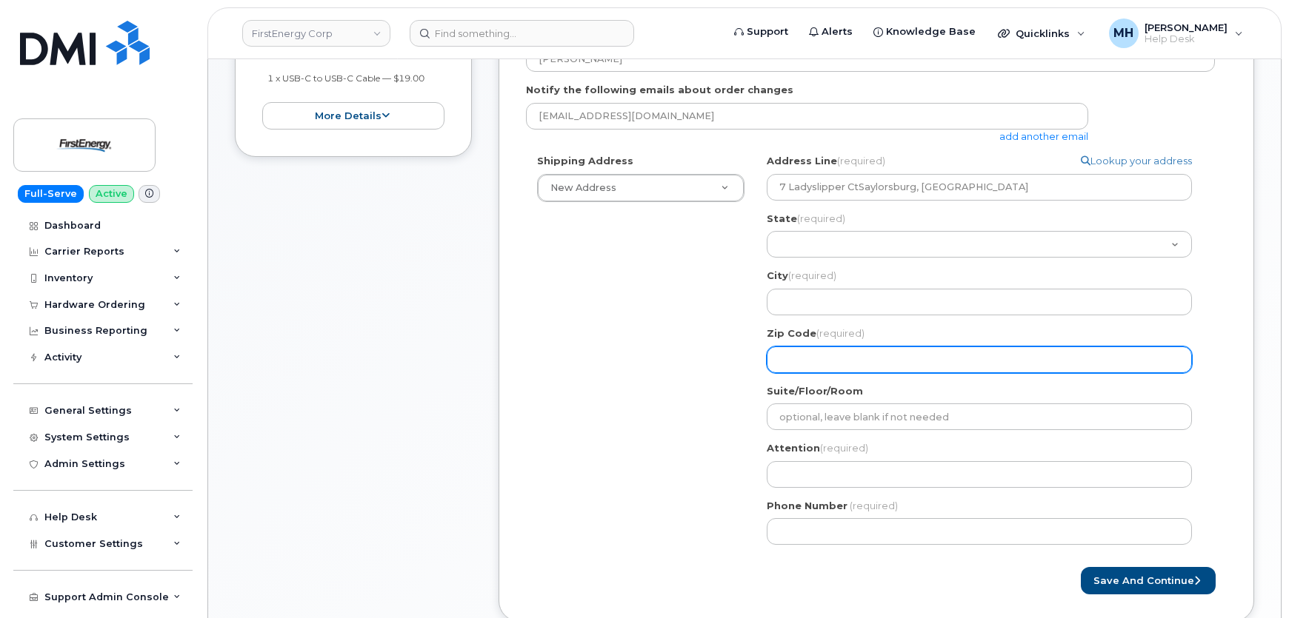
click at [819, 353] on input "Zip Code (required)" at bounding box center [979, 360] width 425 height 27
paste input "18353"
type input "18353"
select select
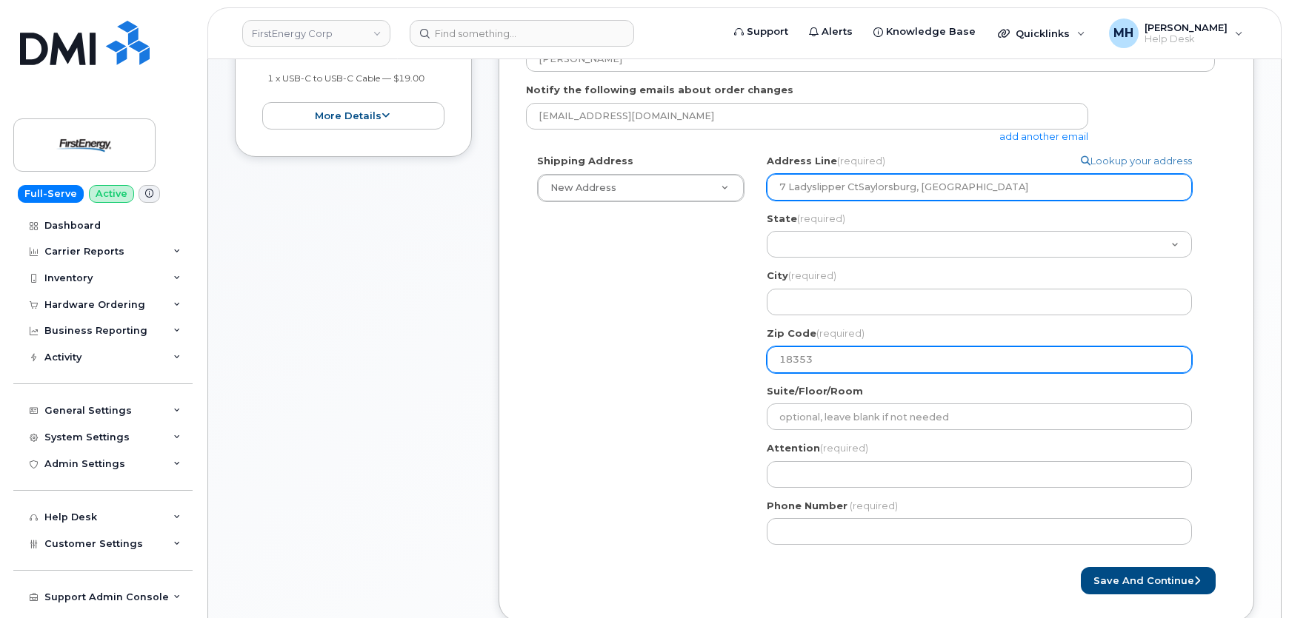
type input "18353"
click at [989, 176] on input "7 Ladyslipper CtSaylorsburg, PA" at bounding box center [979, 187] width 425 height 27
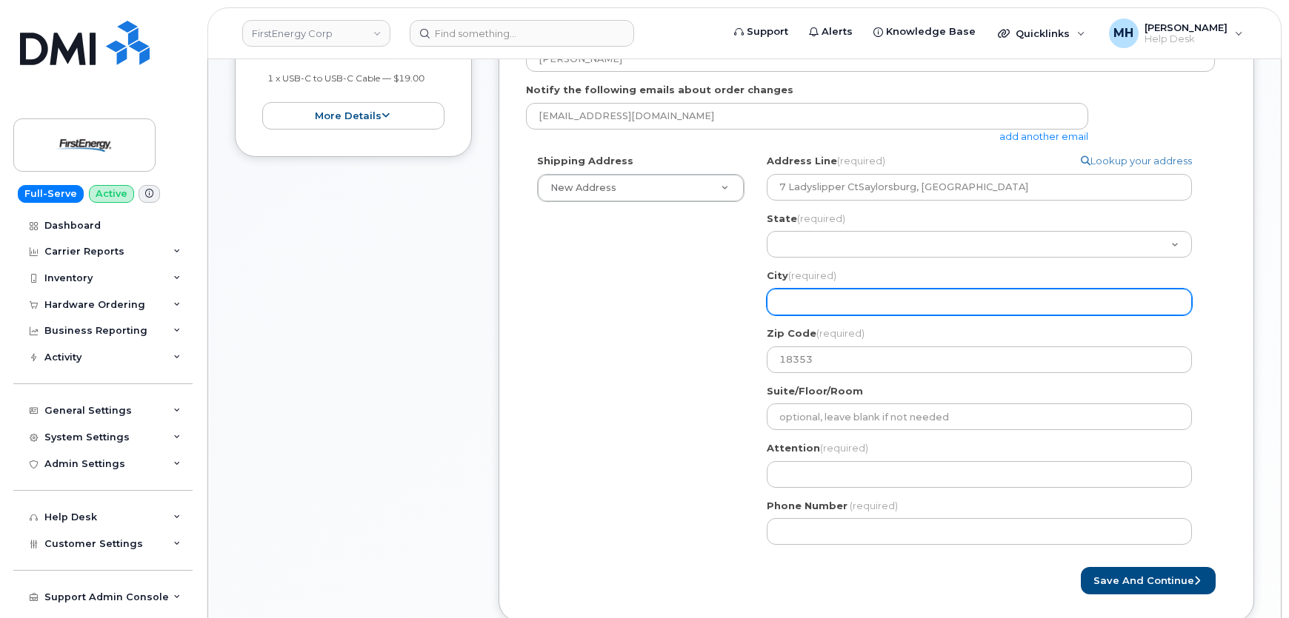
click at [818, 296] on input "City (required)" at bounding box center [979, 302] width 425 height 27
select select
type input "P"
select select
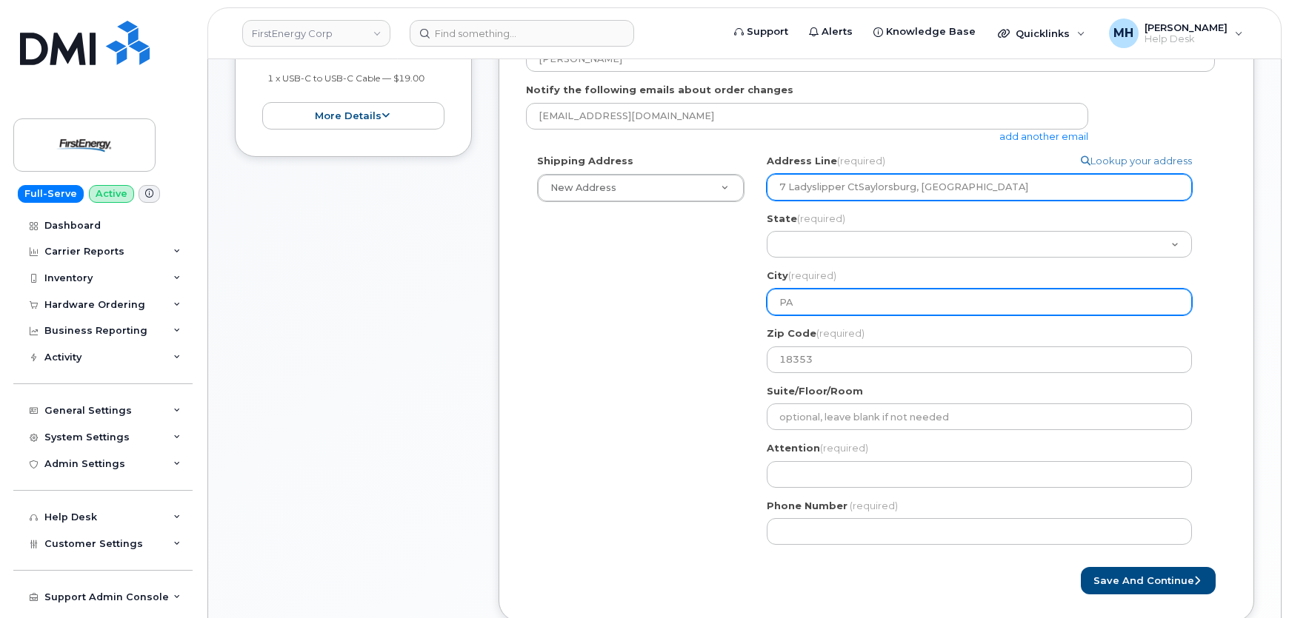
type input "PA"
drag, startPoint x: 933, startPoint y: 192, endPoint x: 923, endPoint y: 187, distance: 11.6
click at [923, 187] on input "7 Ladyslipper CtSaylorsburg, PA" at bounding box center [979, 187] width 425 height 27
select select
type input "7 Ladyslipper CtSaylorsburg, P"
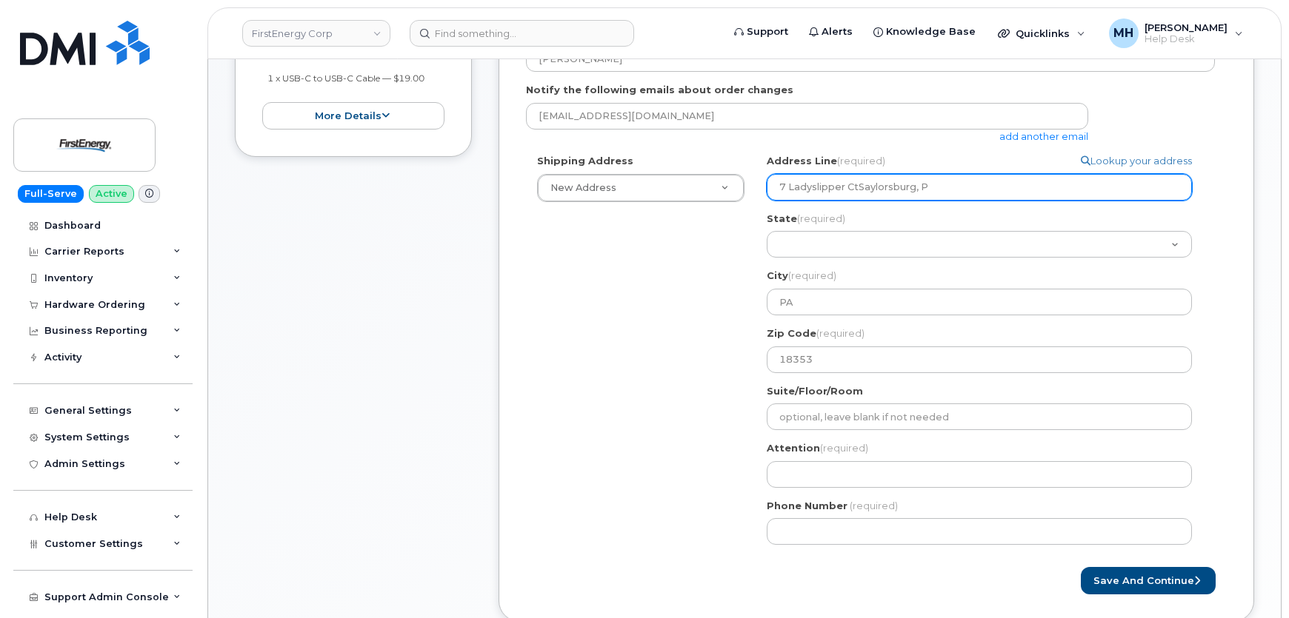
select select
type input "7 Ladyslipper CtSaylorsburg,"
select select
type input "7 Ladyslipper CtSaylorsburg"
drag, startPoint x: 923, startPoint y: 187, endPoint x: 859, endPoint y: 187, distance: 63.7
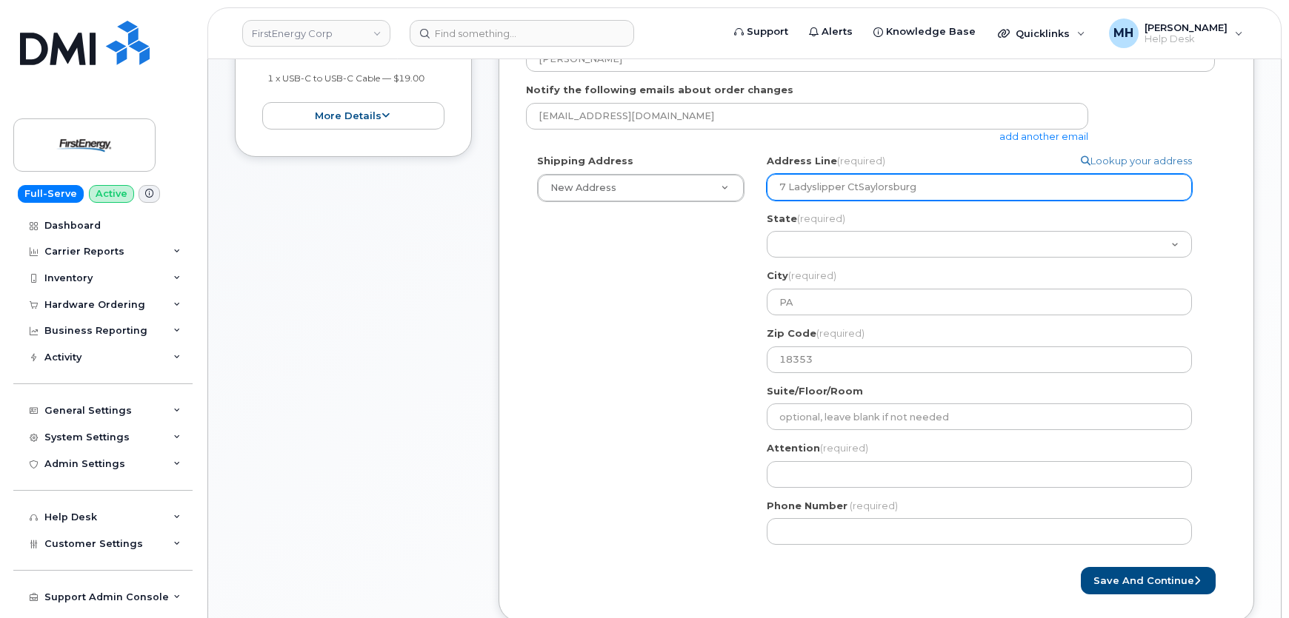
click at [859, 187] on input "7 Ladyslipper CtSaylorsburg" at bounding box center [979, 187] width 425 height 27
select select
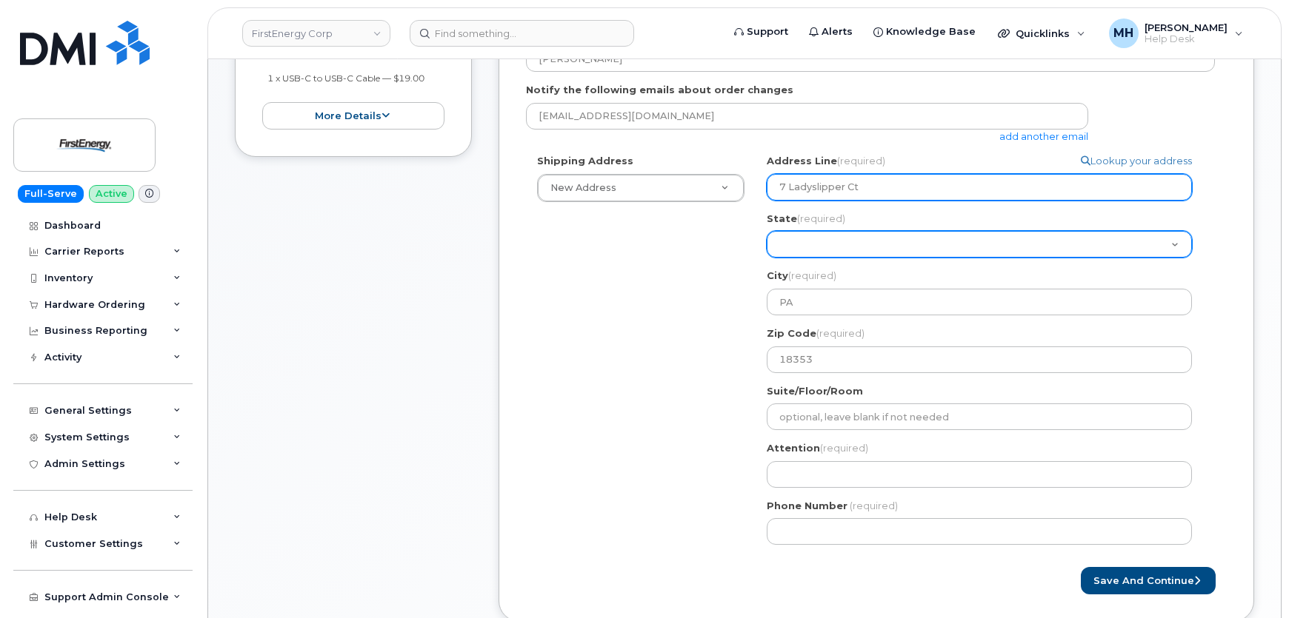
type input "7 Ladyslipper Ct"
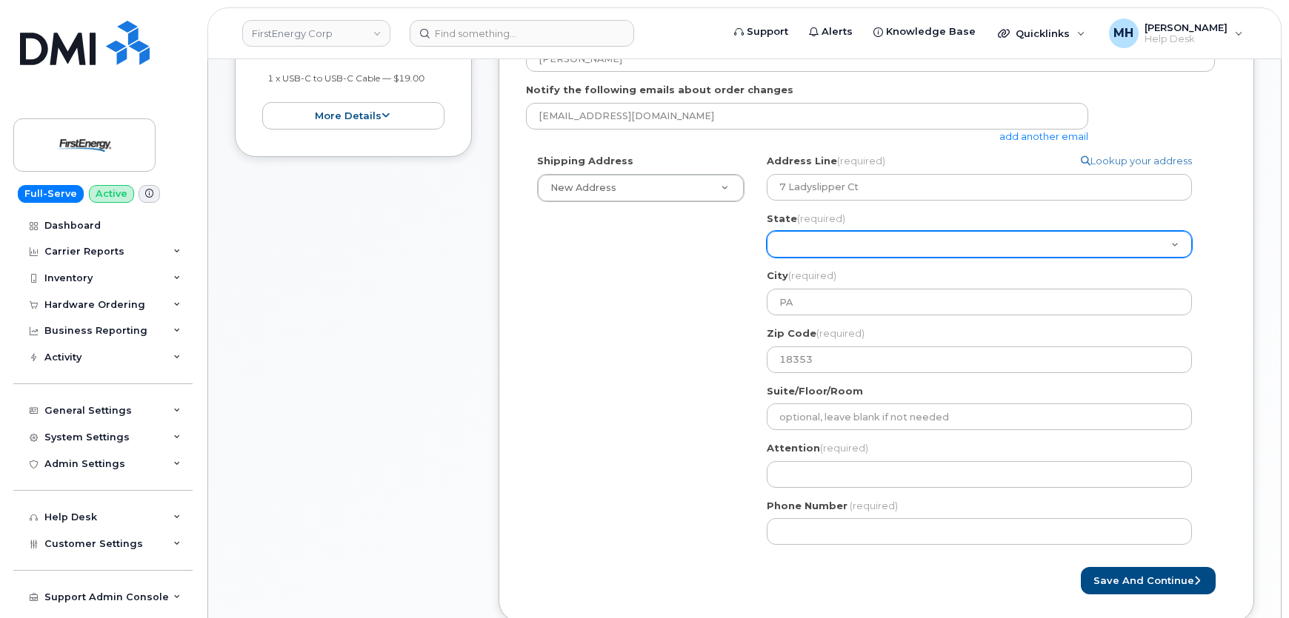
click at [842, 241] on select "Alabama Alaska American Samoa Arizona Arkansas California Colorado Connecticut …" at bounding box center [979, 244] width 425 height 27
select select "PA"
click at [767, 231] on select "Alabama Alaska American Samoa Arizona Arkansas California Colorado Connecticut …" at bounding box center [979, 244] width 425 height 27
select select
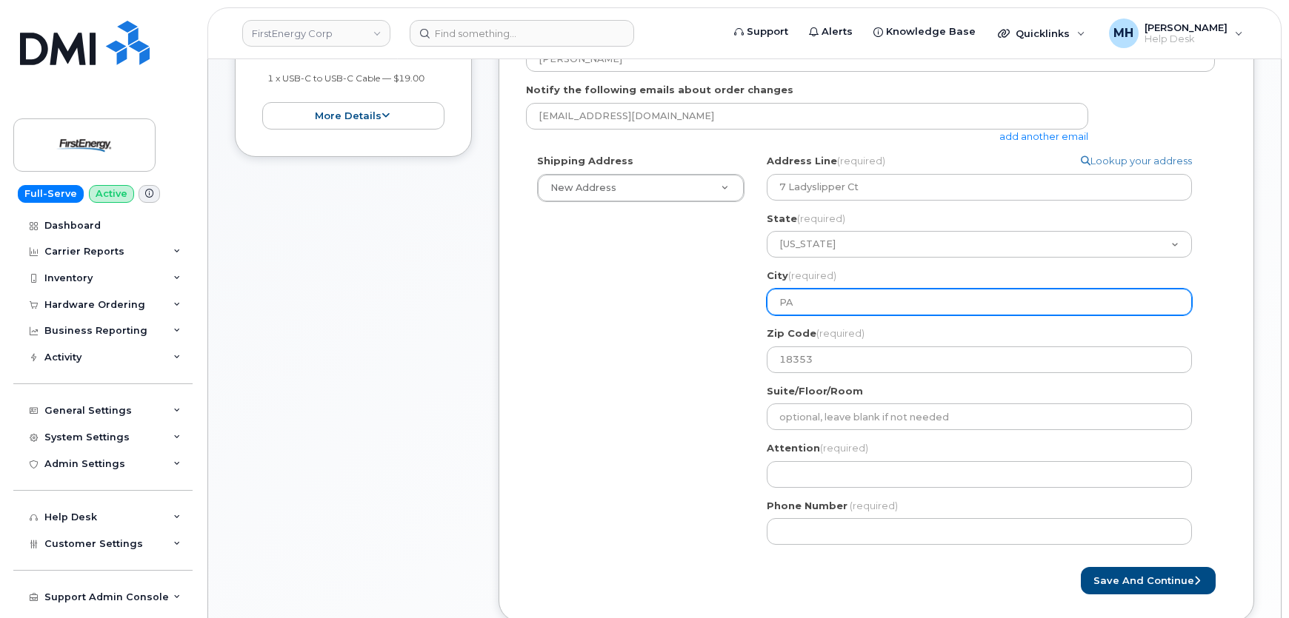
drag, startPoint x: 808, startPoint y: 303, endPoint x: 757, endPoint y: 303, distance: 51.1
click at [757, 303] on div "PA PA Search your address... Manually edit your address Click to search 7 Ladys…" at bounding box center [984, 355] width 459 height 402
paste input "Saylorsburg"
type input "Saylorsburg"
select select
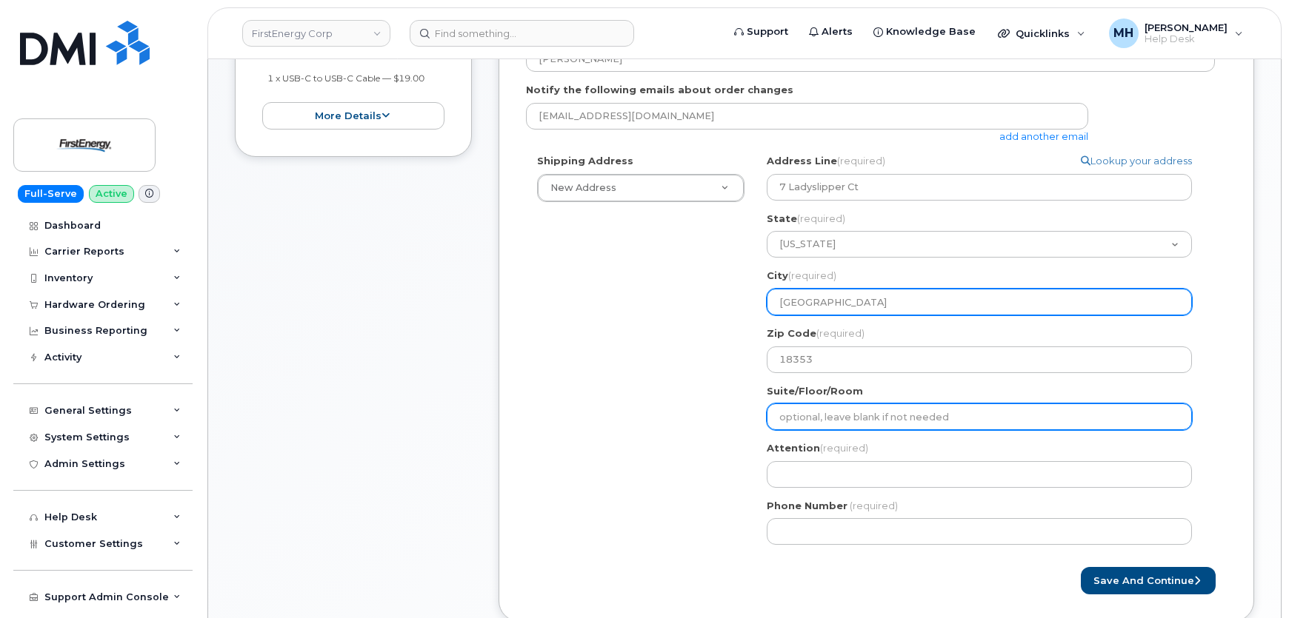
type input "Saylorsburg"
click at [809, 422] on input "Suite/Floor/Room" at bounding box center [979, 417] width 425 height 27
paste input "PO Box 1014"
type input "PO Box 1014"
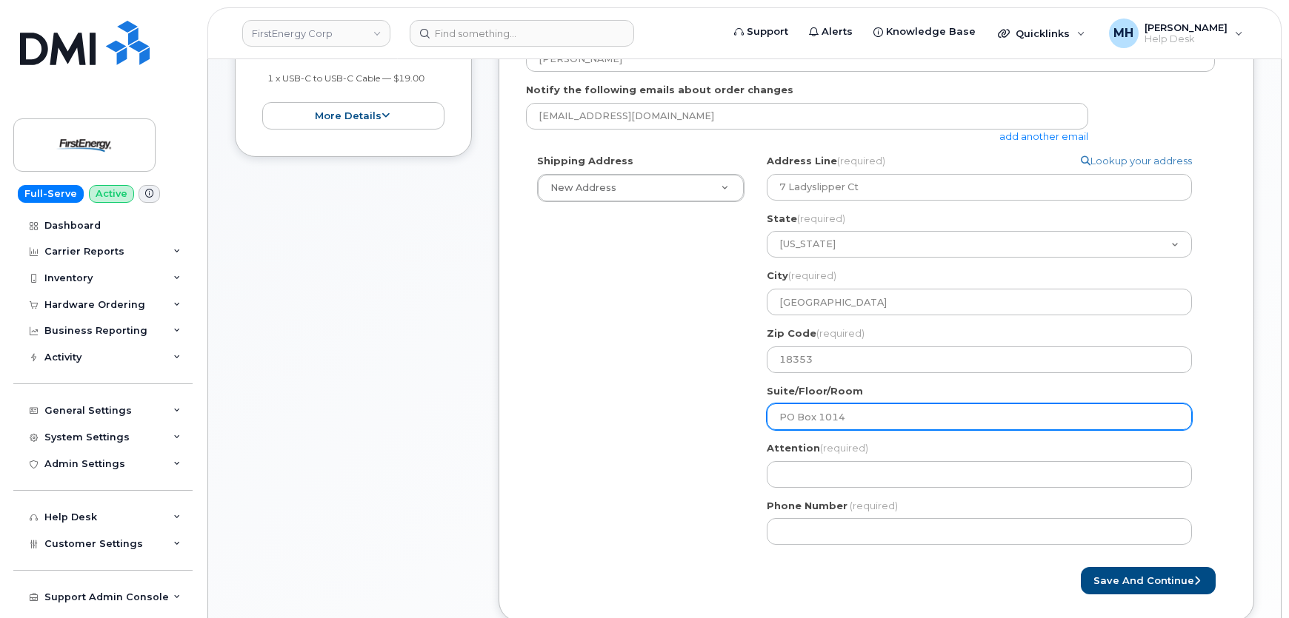
select select
type input "PO Box 1014"
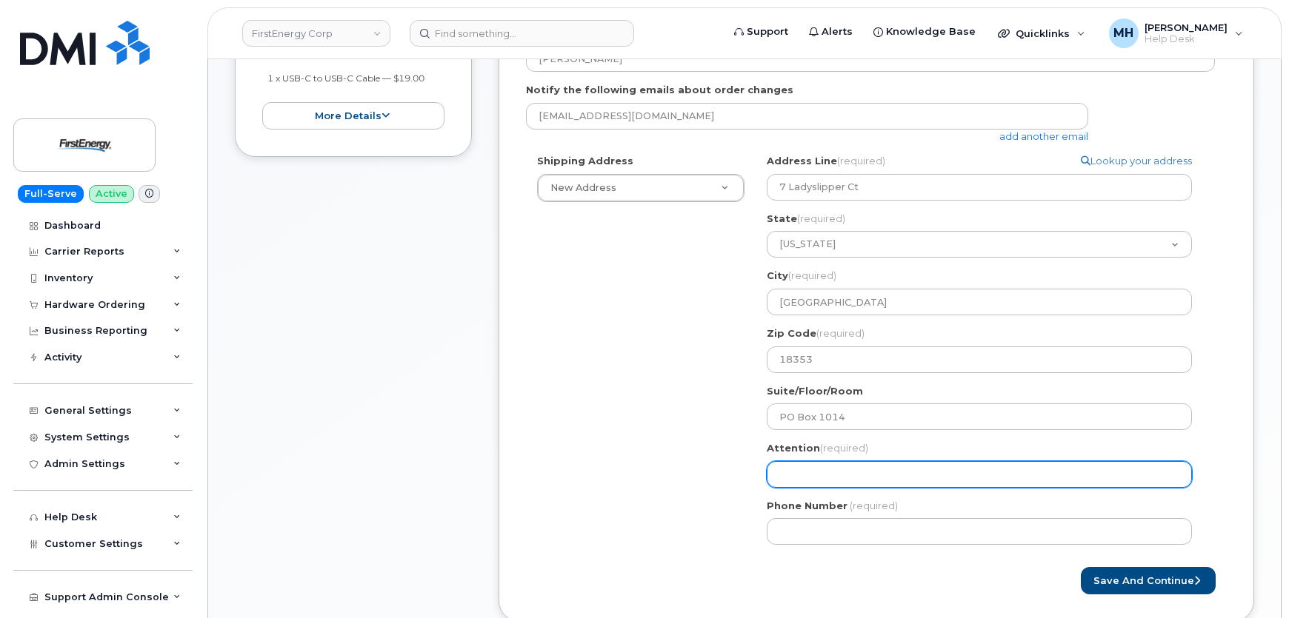
click at [804, 468] on input "Attention (required)" at bounding box center [979, 474] width 425 height 27
paste input "Joseph F Sutter"
type input "Joseph F Sutter"
select select
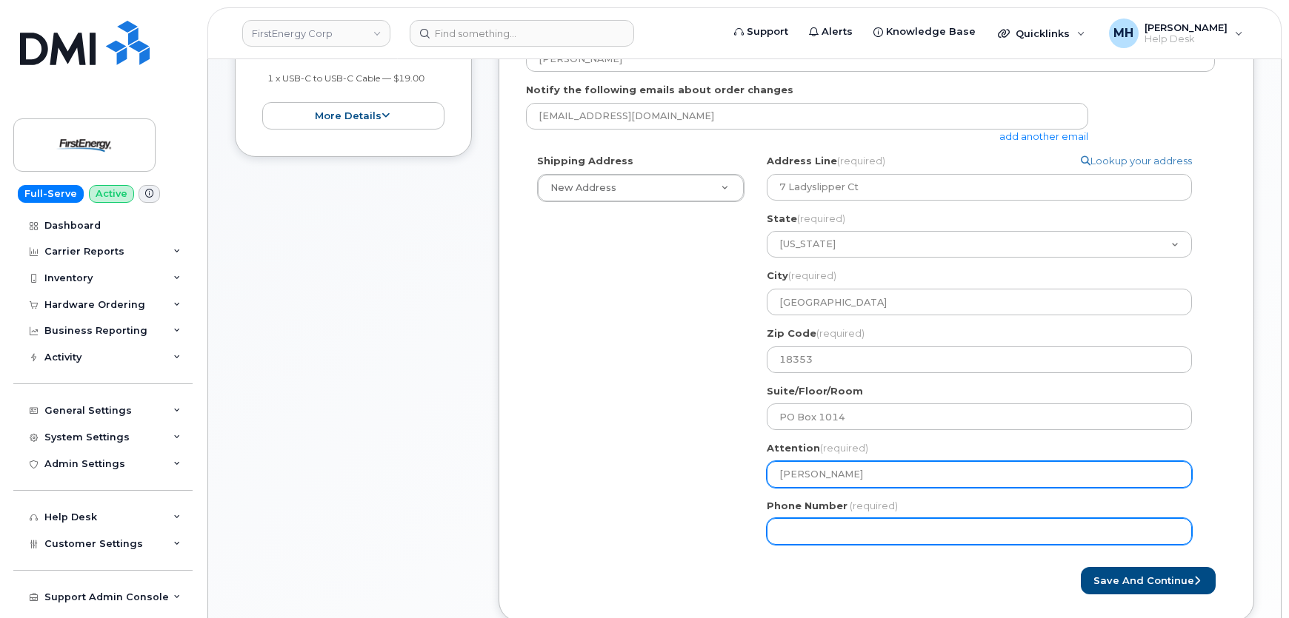
type input "Joseph F Sutter"
click at [838, 524] on input "Phone Number" at bounding box center [979, 531] width 425 height 27
paste input "6103818485"
click at [824, 532] on input "Phone Number" at bounding box center [979, 531] width 425 height 27
select select
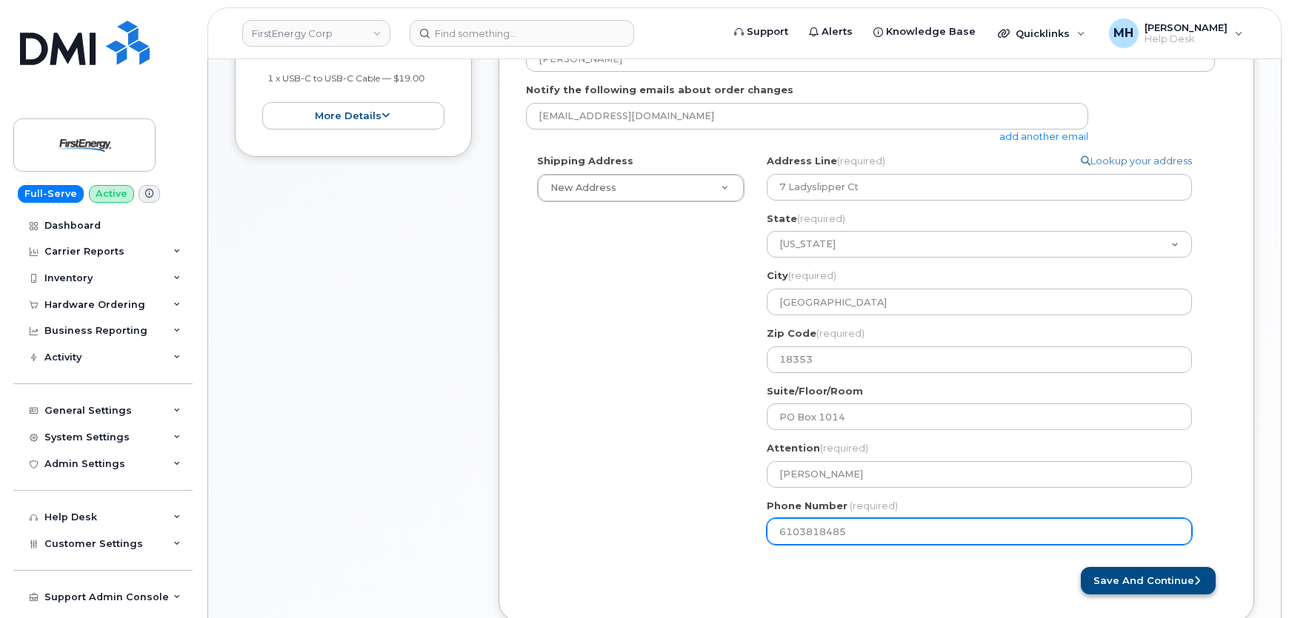
type input "6103818485"
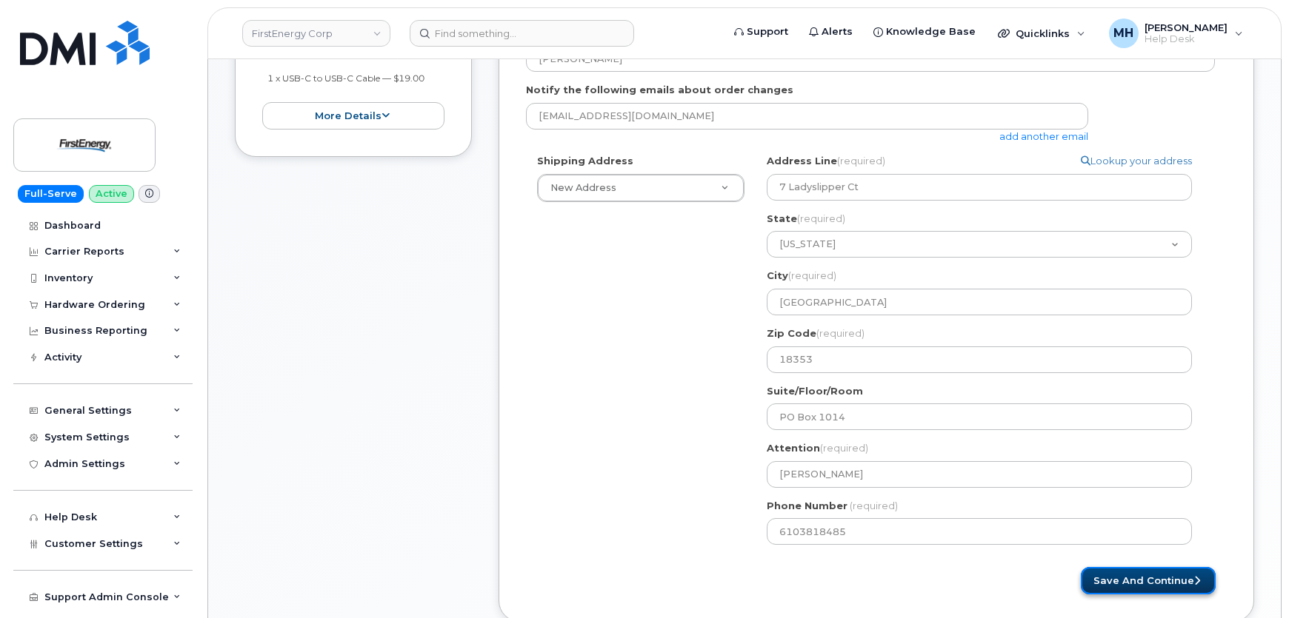
click at [1095, 575] on button "Save and Continue" at bounding box center [1148, 580] width 135 height 27
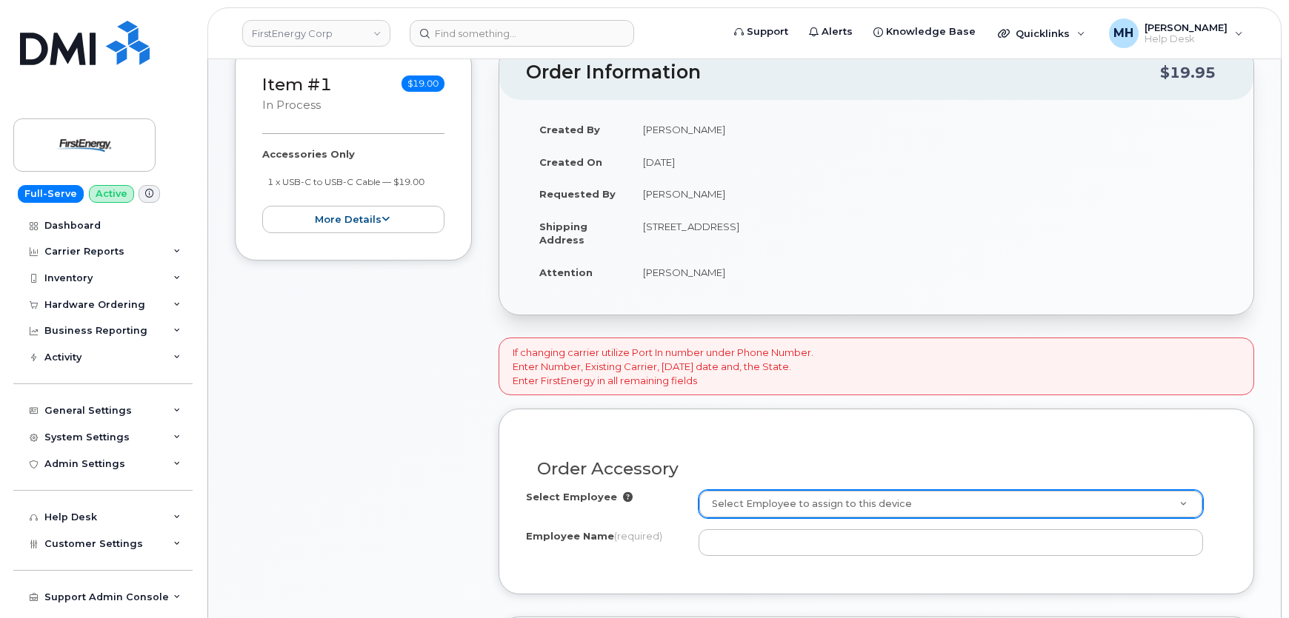
scroll to position [404, 0]
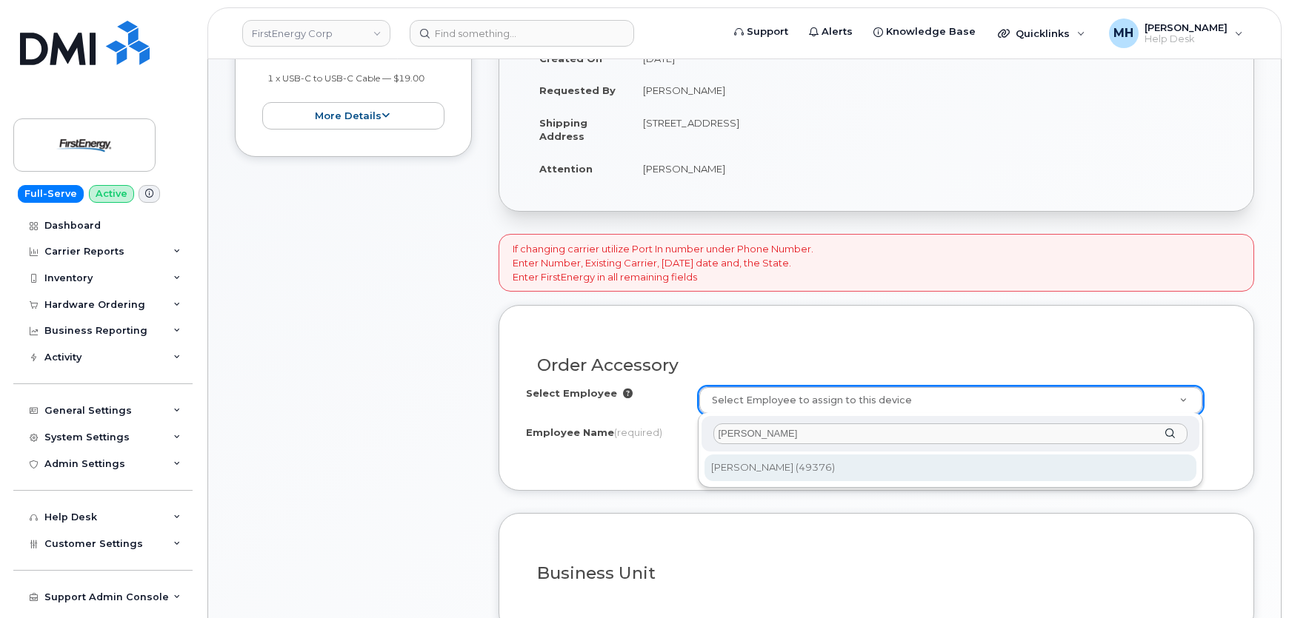
type input "[PERSON_NAME]"
type input "2073041"
type input "[PERSON_NAME]"
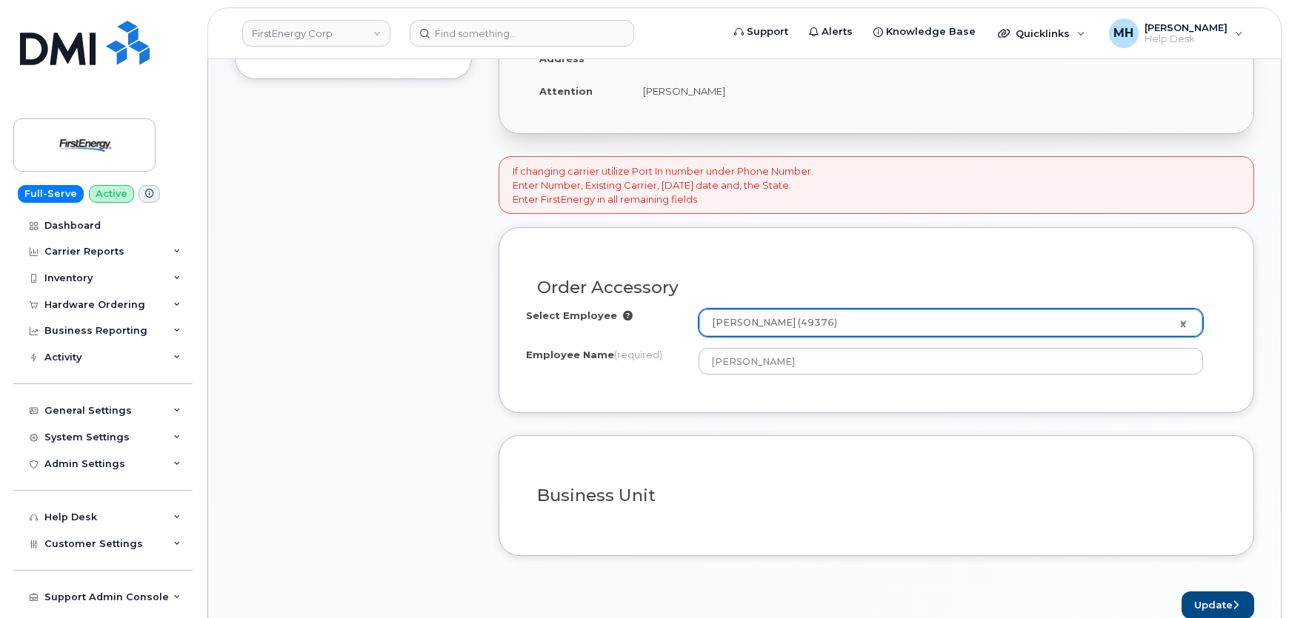
scroll to position [606, 0]
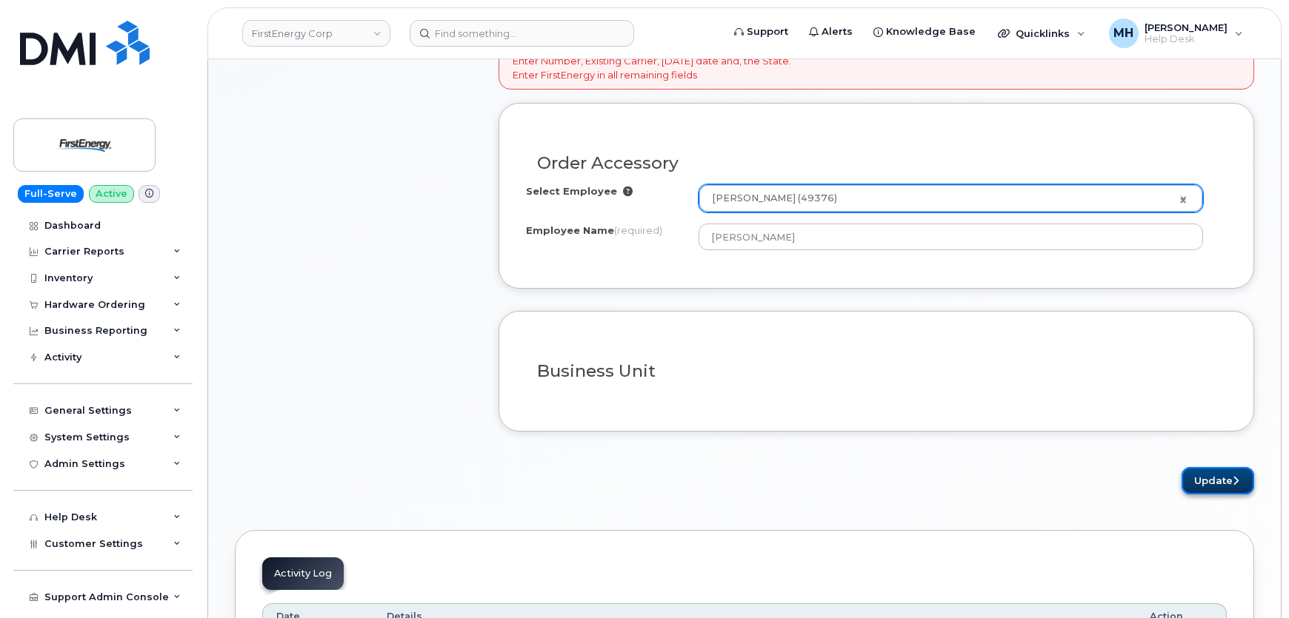
click at [1225, 479] on button "Update" at bounding box center [1217, 480] width 73 height 27
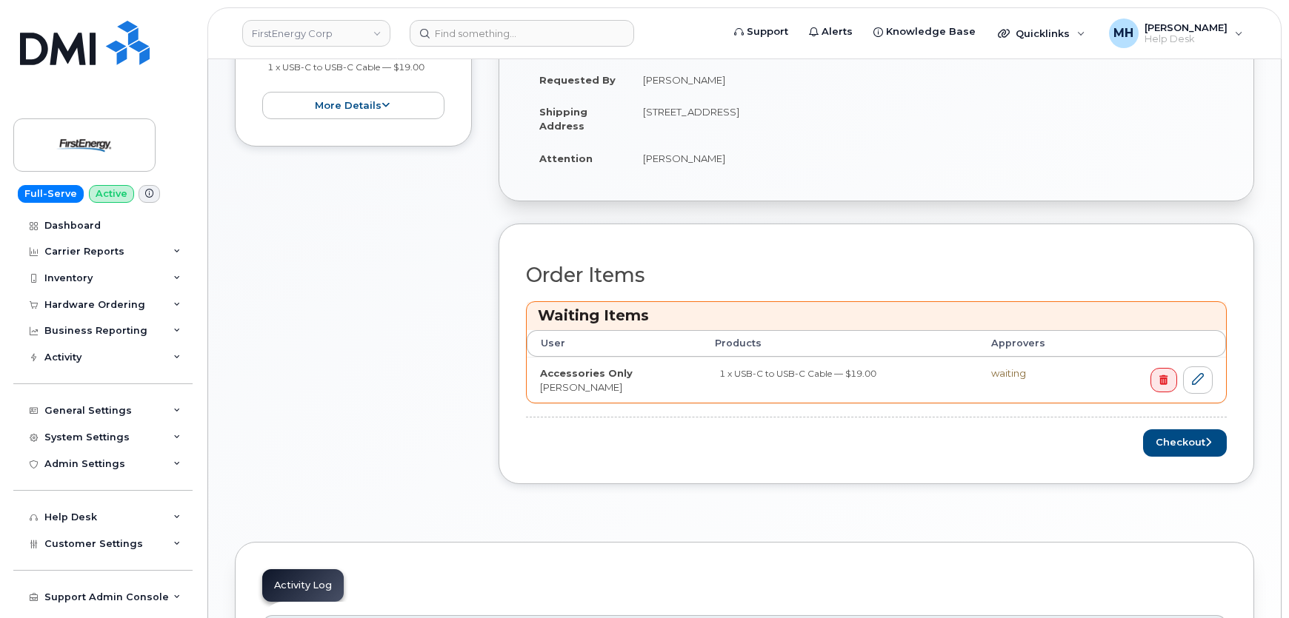
scroll to position [547, 0]
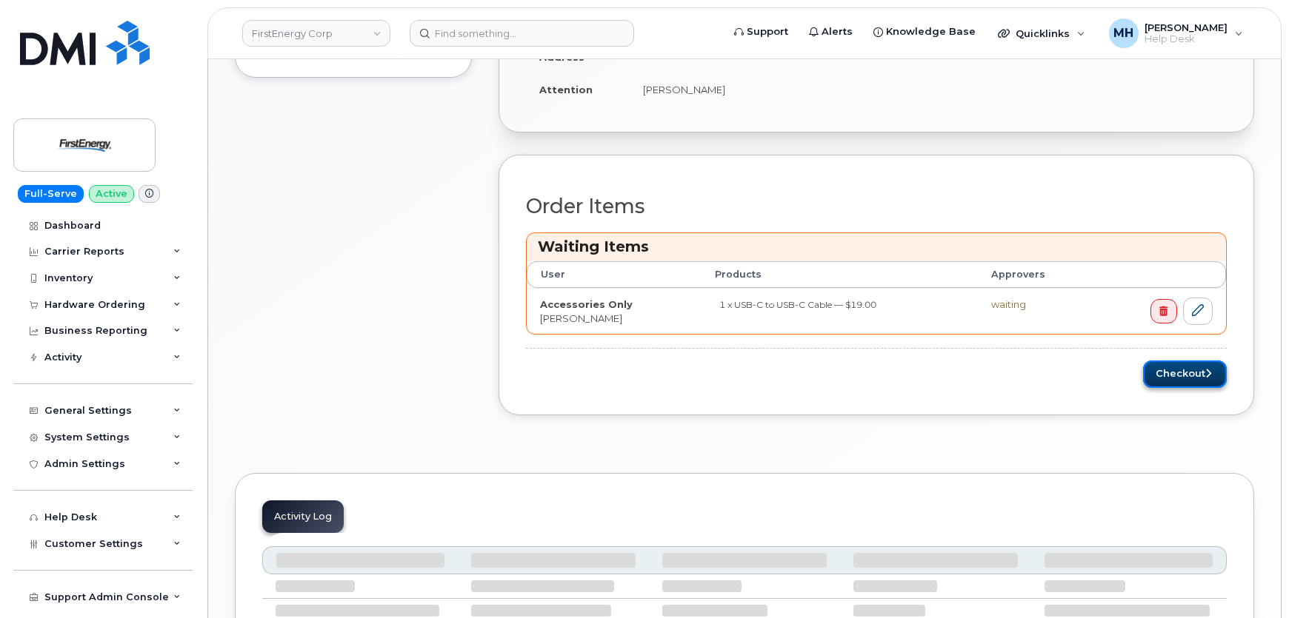
click at [1188, 371] on button "Checkout" at bounding box center [1185, 374] width 84 height 27
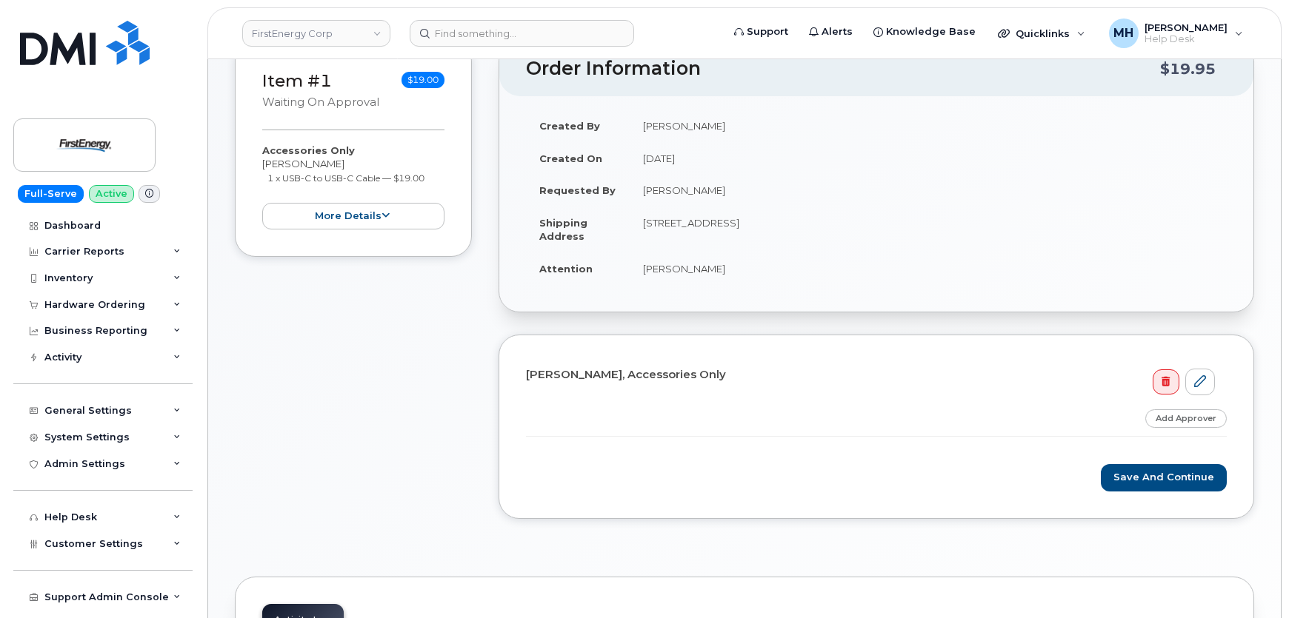
scroll to position [344, 0]
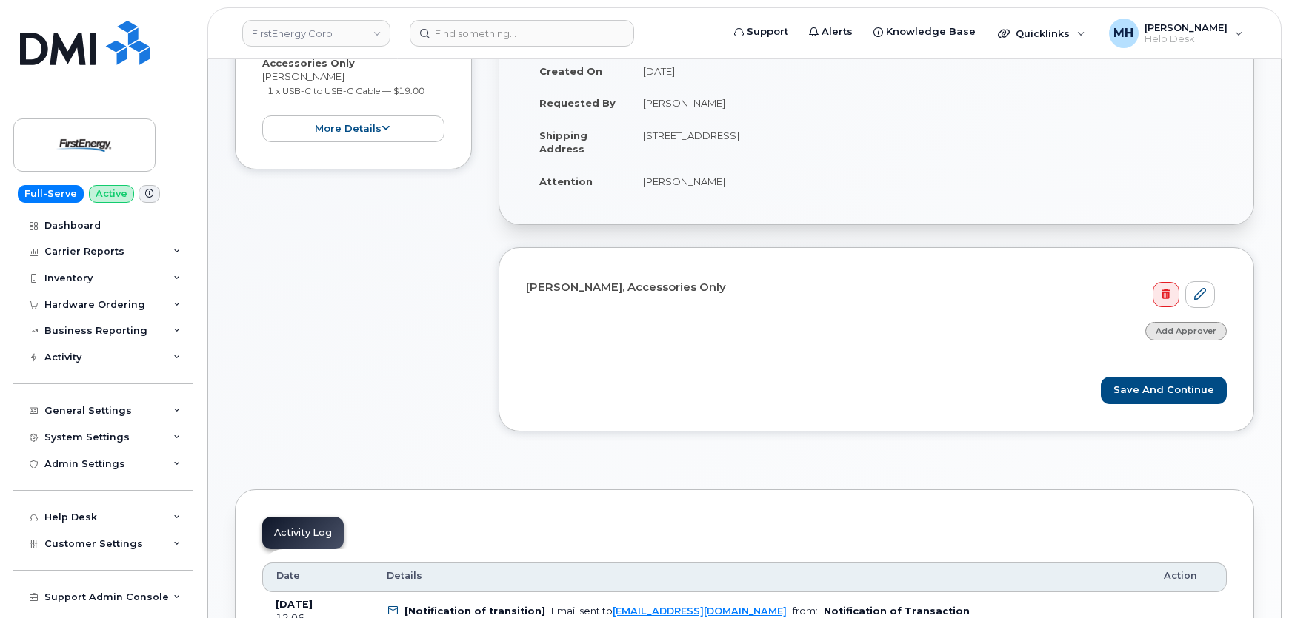
click at [1166, 335] on link "Add Approver" at bounding box center [1185, 331] width 81 height 19
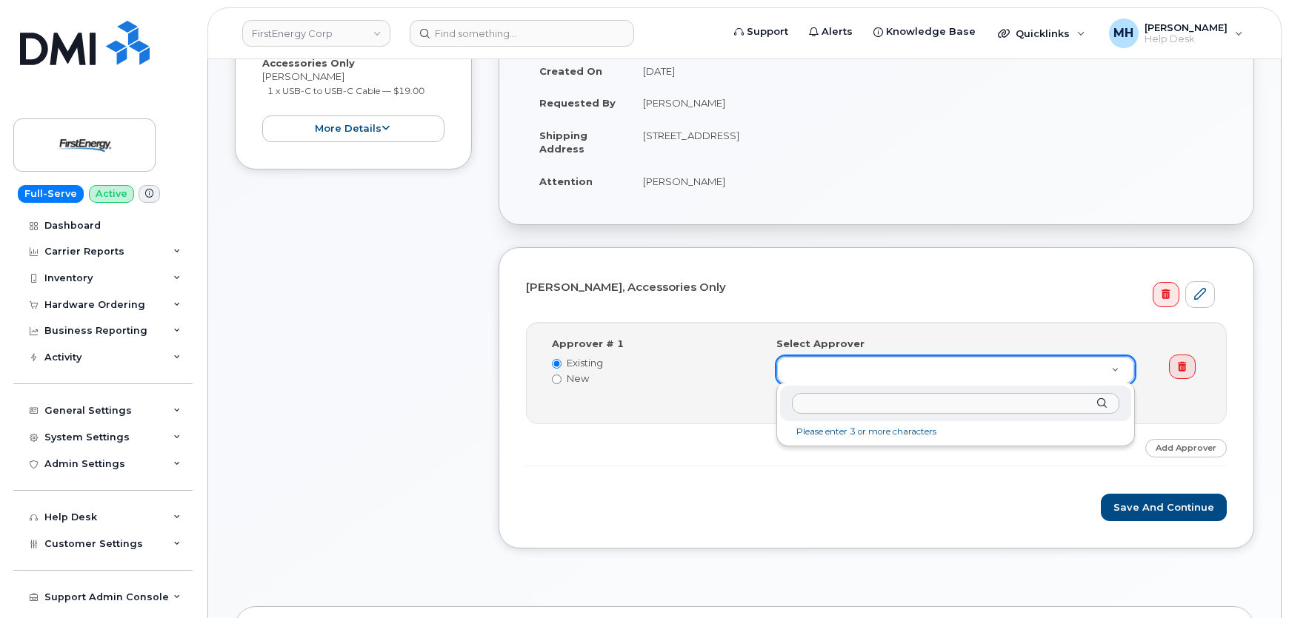
type input "[PERSON_NAME]"
click at [874, 409] on input "Robert Ponnett" at bounding box center [956, 403] width 328 height 21
drag, startPoint x: 881, startPoint y: 403, endPoint x: 769, endPoint y: 401, distance: 112.6
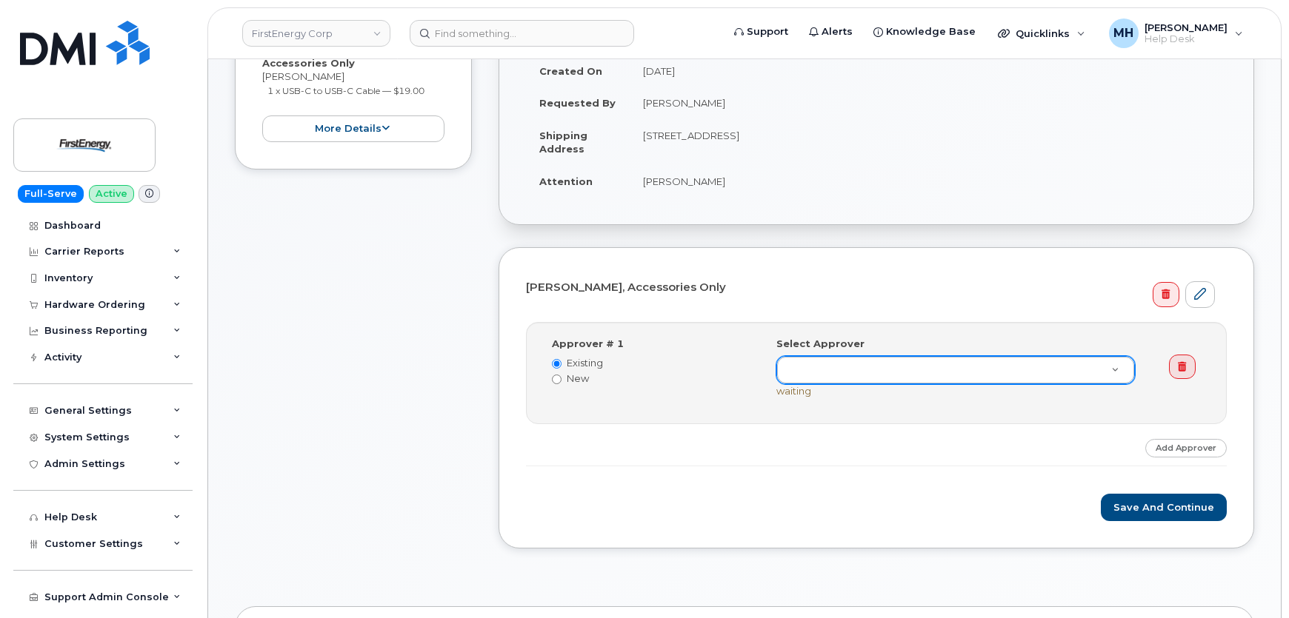
click at [582, 377] on label "New" at bounding box center [653, 379] width 202 height 14
click at [561, 377] on input "New" at bounding box center [557, 380] width 10 height 10
radio input "true"
radio input "false"
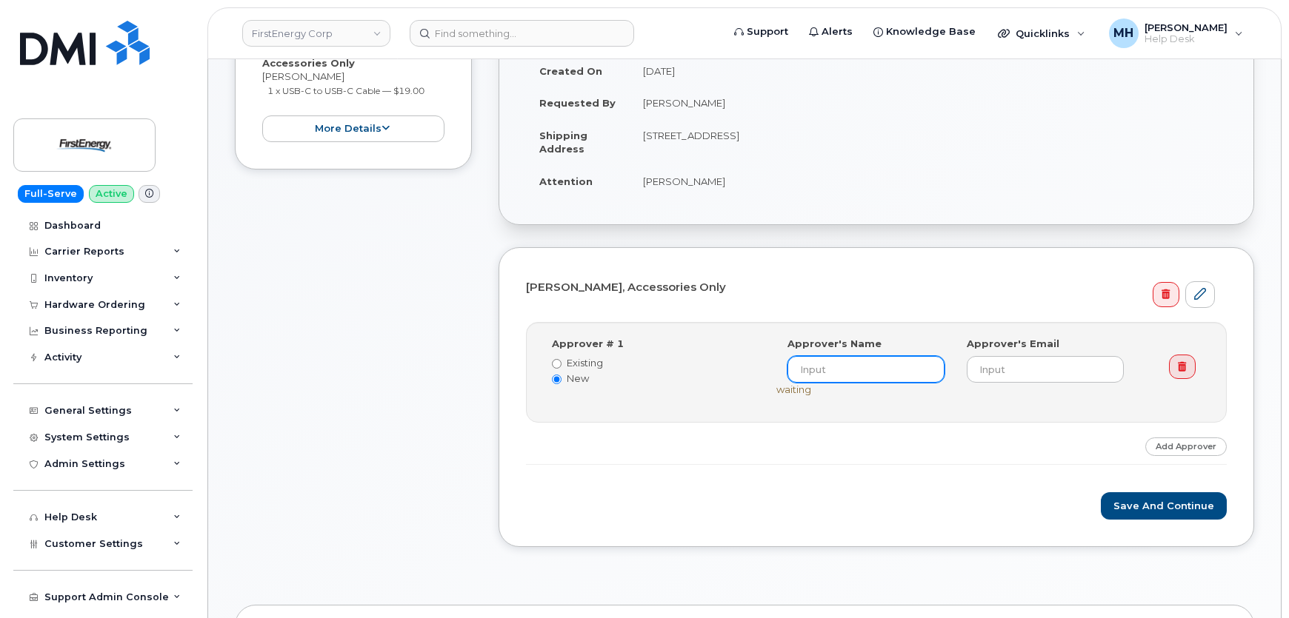
click at [872, 369] on input at bounding box center [865, 369] width 157 height 27
paste input "Robert Ponnett"
type input "Robert Ponnett"
click at [929, 263] on div "Joseph F Sutter, Accessories Only Step-by-step approvals: Robert Ponnett » Appr…" at bounding box center [875, 397] width 755 height 300
click at [606, 358] on label "Existing" at bounding box center [653, 363] width 202 height 14
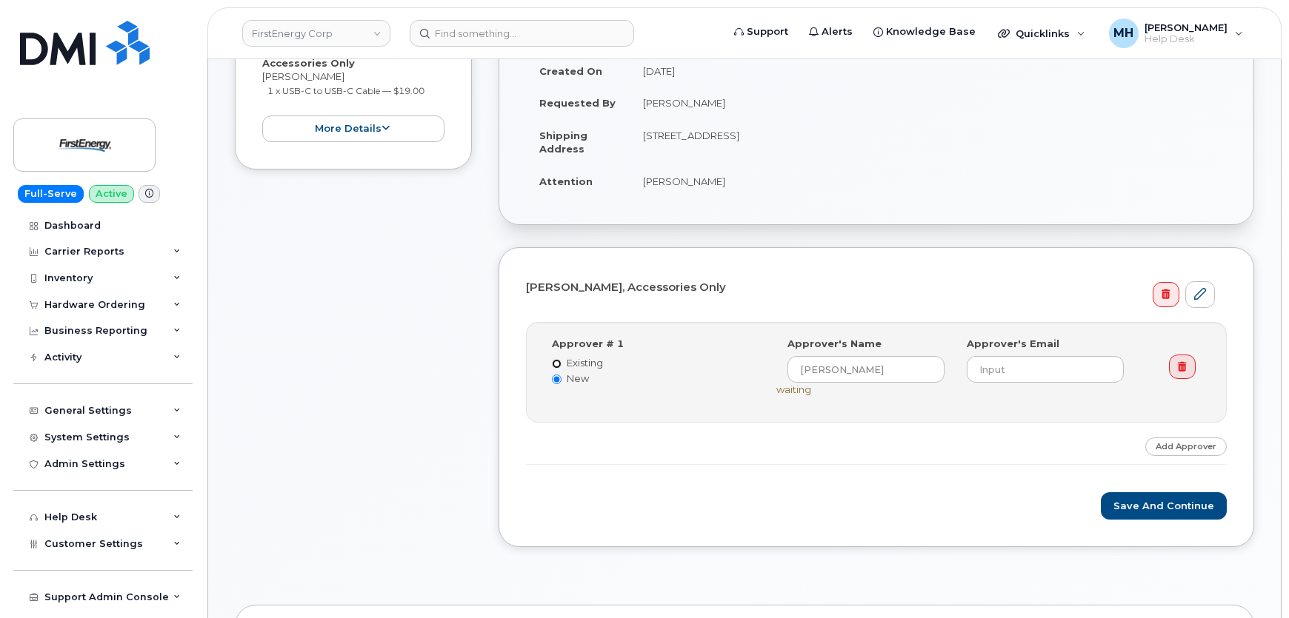
click at [561, 359] on input "Existing" at bounding box center [557, 364] width 10 height 10
radio input "true"
radio input "false"
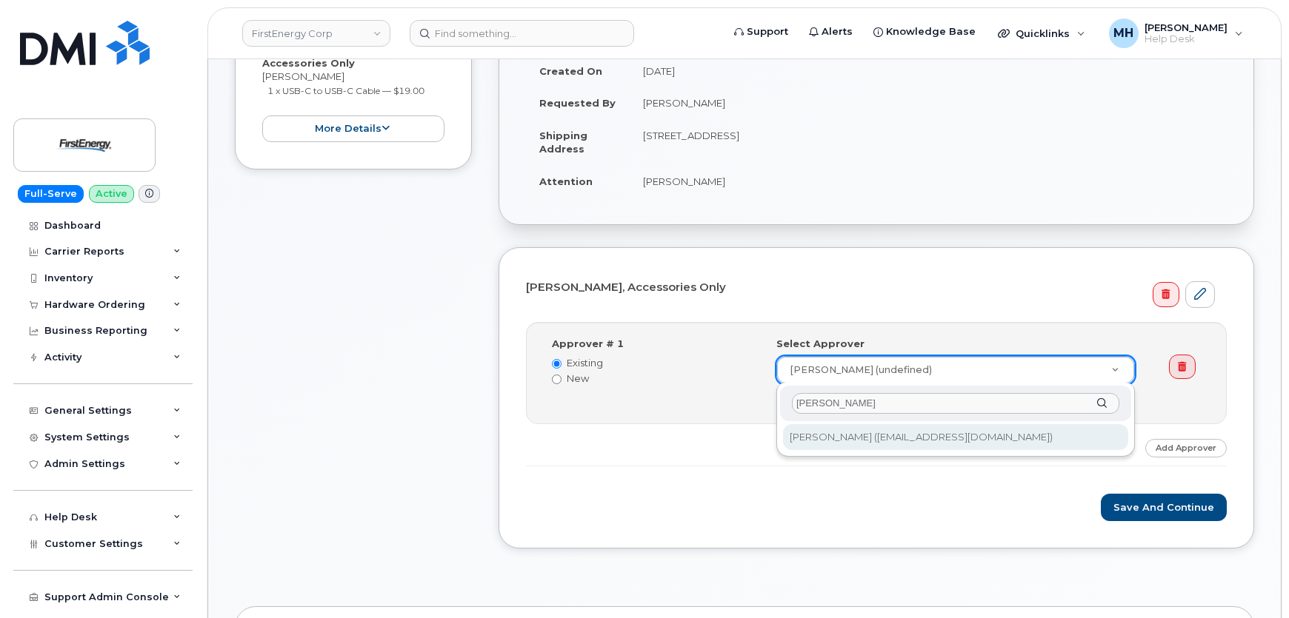
type input "Robert j ponnett"
type input "2077999"
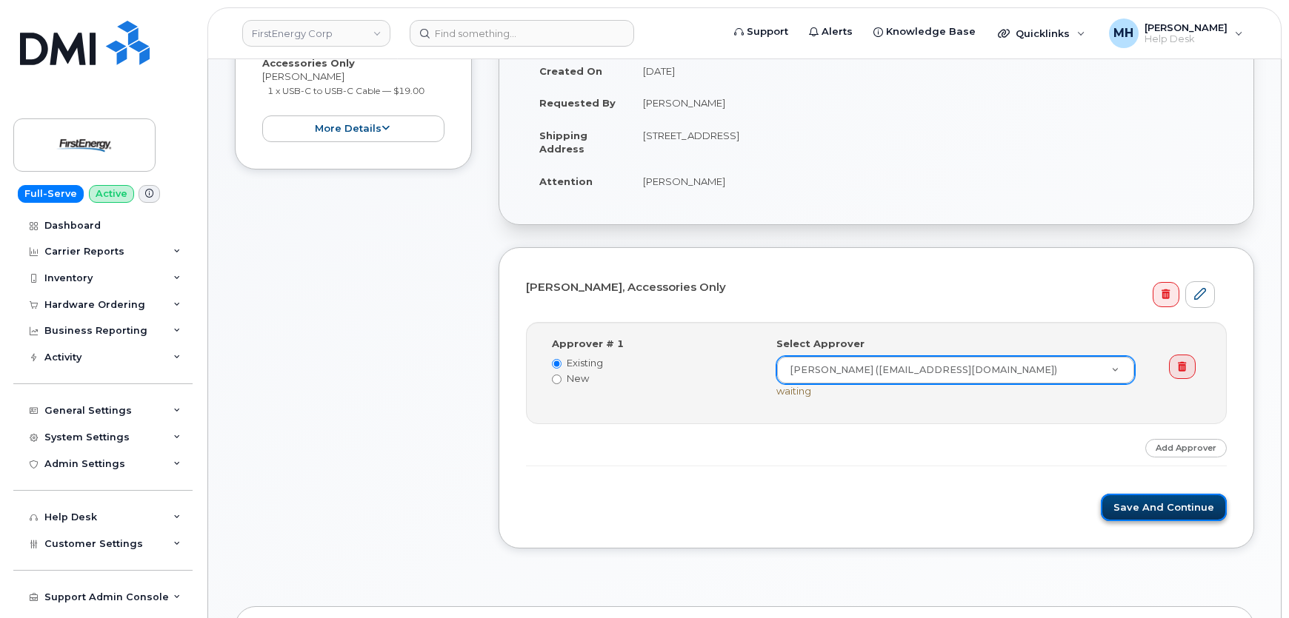
click at [1189, 510] on button "Save and Continue" at bounding box center [1164, 507] width 126 height 27
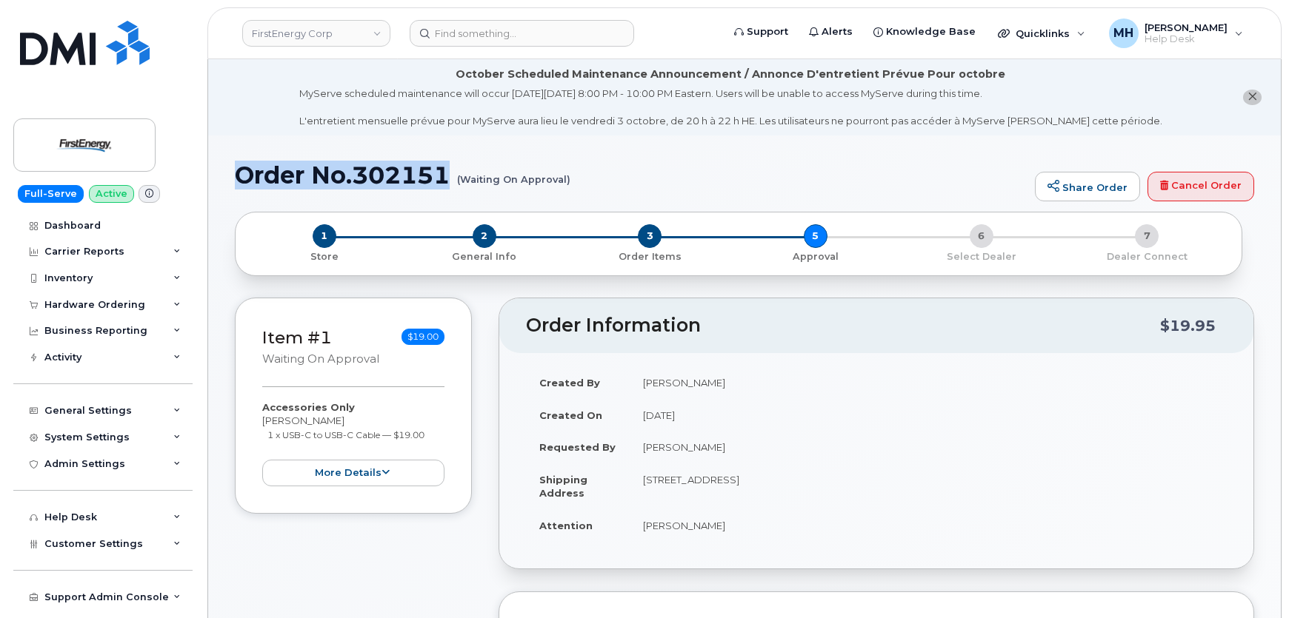
drag, startPoint x: 455, startPoint y: 169, endPoint x: 241, endPoint y: 169, distance: 214.0
click at [241, 169] on h1 "Order No.302151 (Waiting On Approval)" at bounding box center [631, 175] width 792 height 26
copy h1 "Order No.302151"
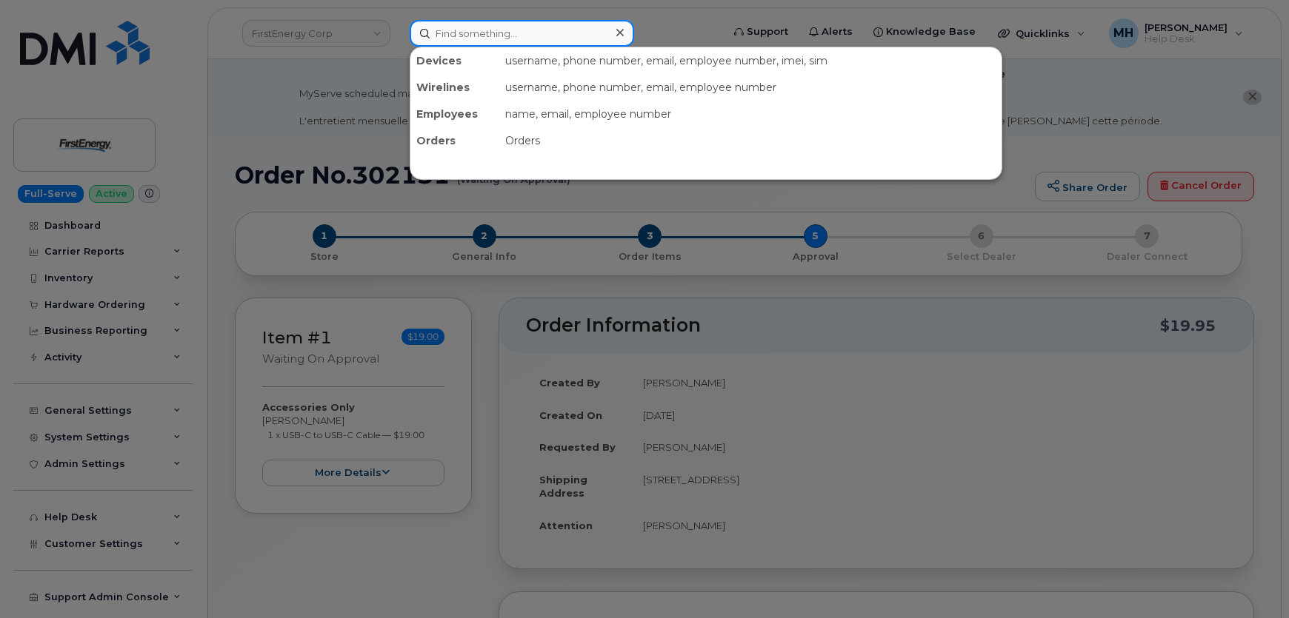
click at [497, 37] on input at bounding box center [522, 33] width 224 height 27
paste input "914 403 6189"
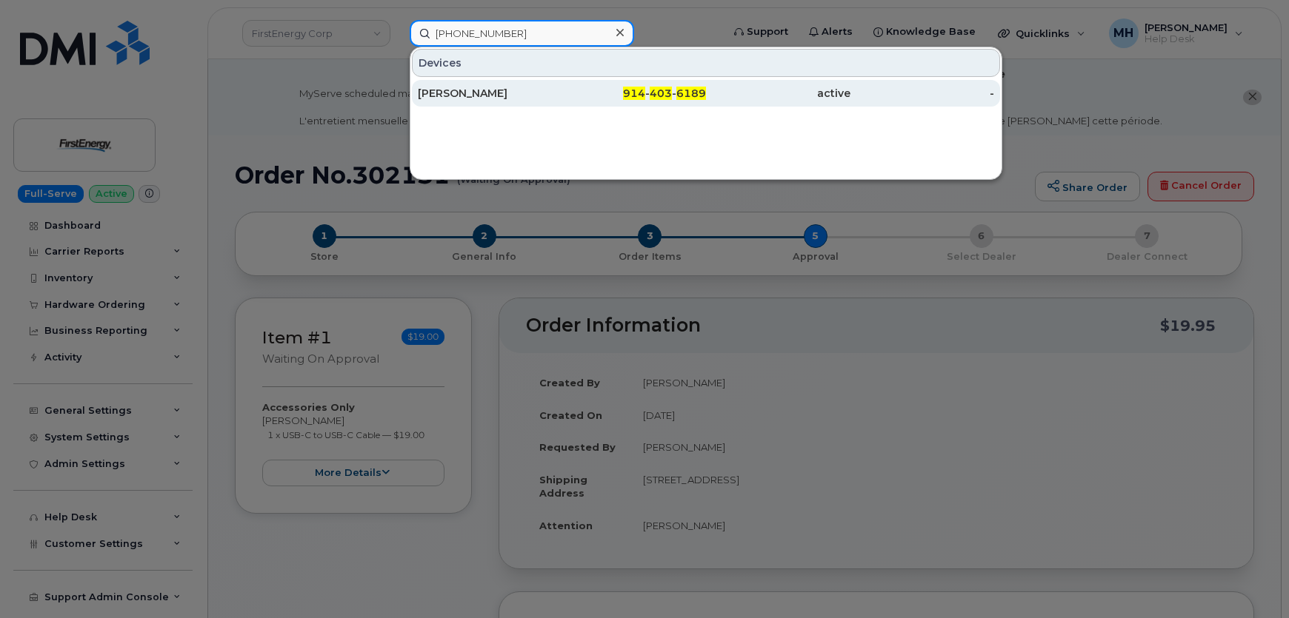
type input "914 403 6189"
click at [496, 97] on div "ELPIDIO MANJARREZ" at bounding box center [490, 93] width 144 height 15
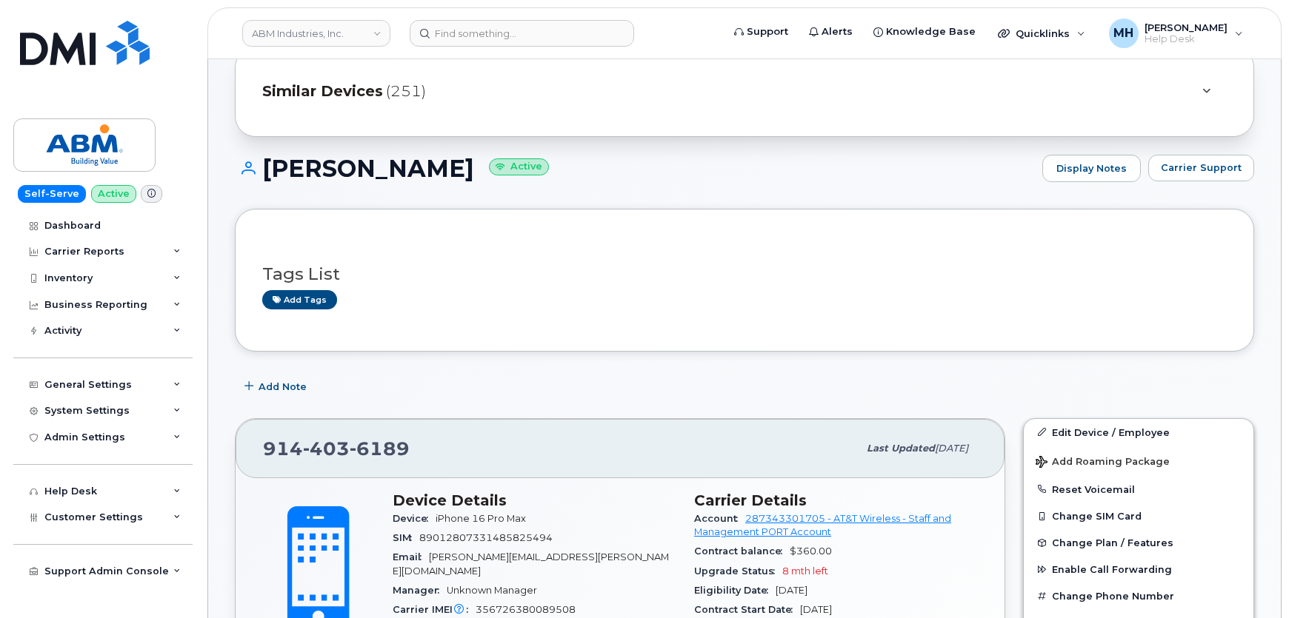
scroll to position [134, 0]
drag, startPoint x: 418, startPoint y: 444, endPoint x: 257, endPoint y: 446, distance: 160.7
click at [257, 446] on div "[PHONE_NUMBER] Last updated [DATE]" at bounding box center [620, 447] width 769 height 59
copy span "[PHONE_NUMBER]"
click at [474, 39] on input at bounding box center [522, 33] width 224 height 27
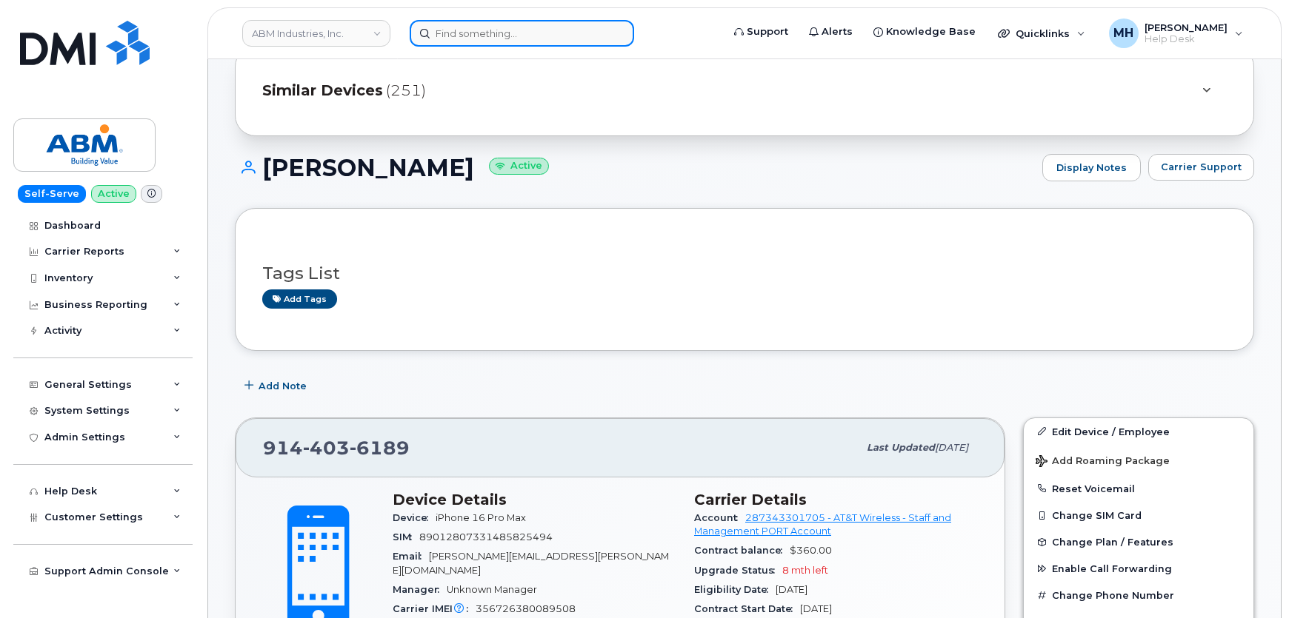
paste input "8142419172"
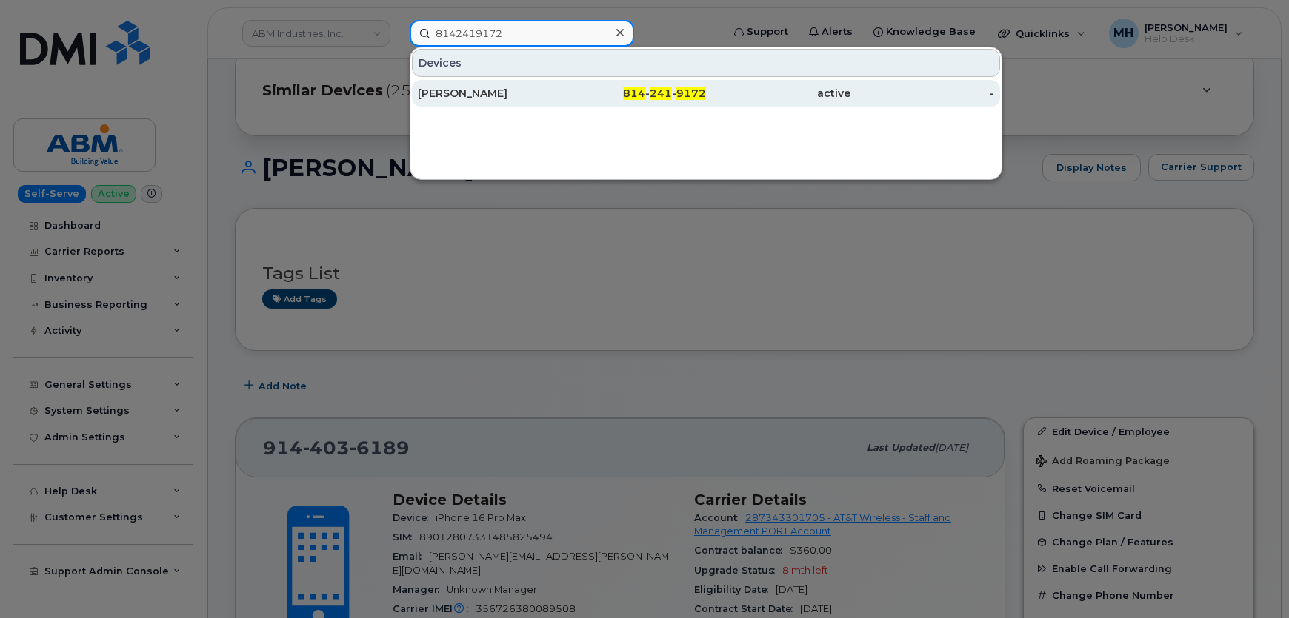
type input "8142419172"
click at [729, 90] on div "active" at bounding box center [778, 93] width 144 height 15
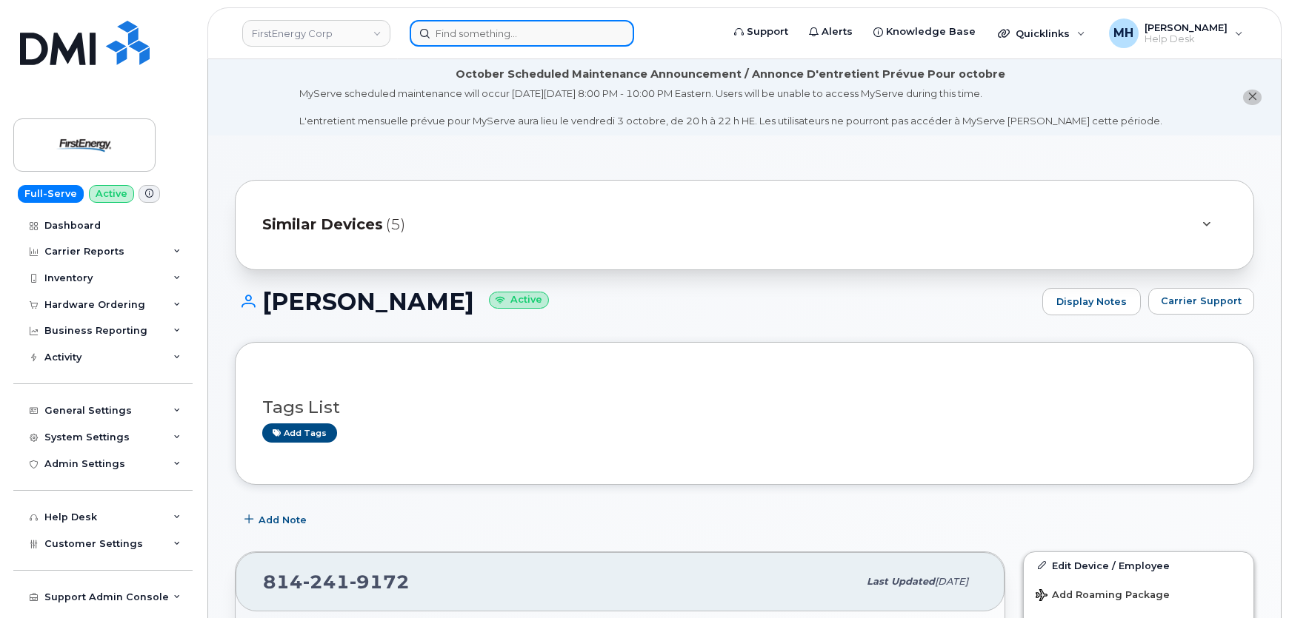
click at [464, 39] on input at bounding box center [522, 33] width 224 height 27
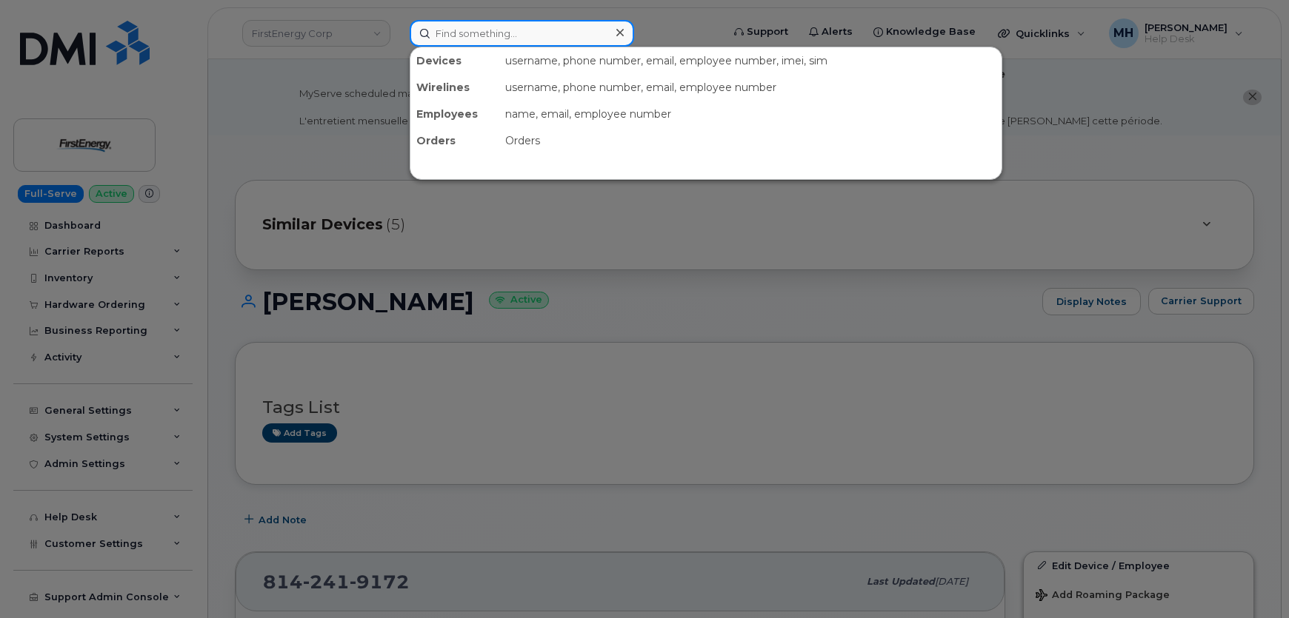
type input "v"
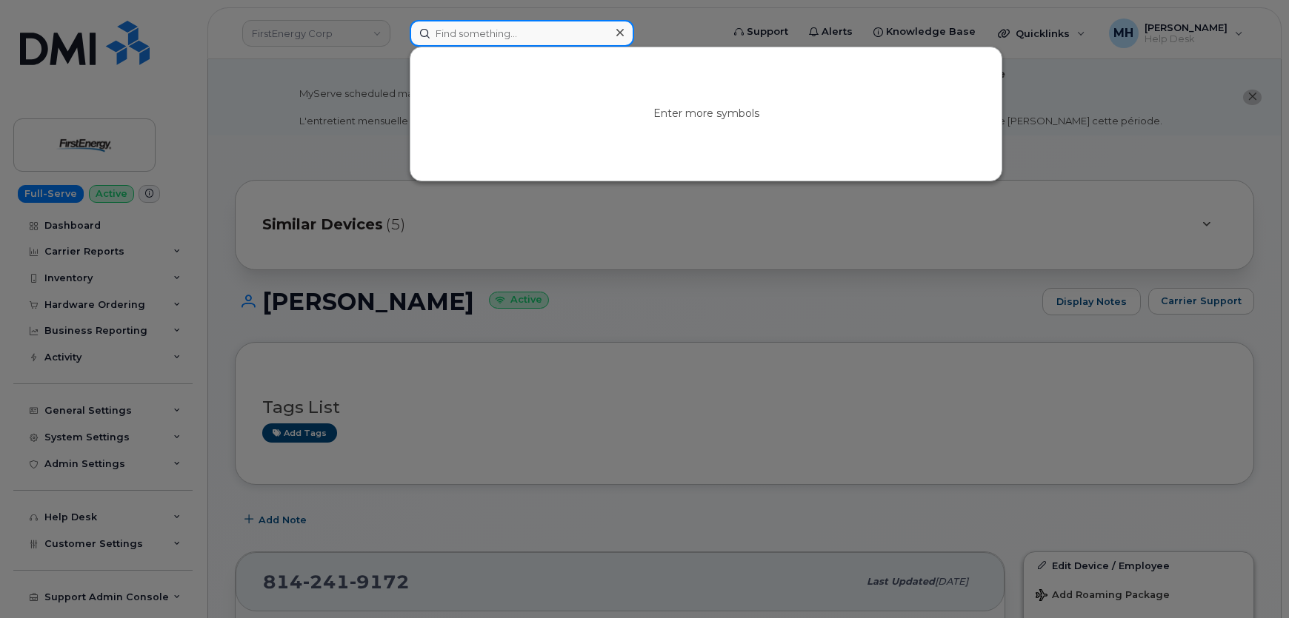
paste input "7738824890"
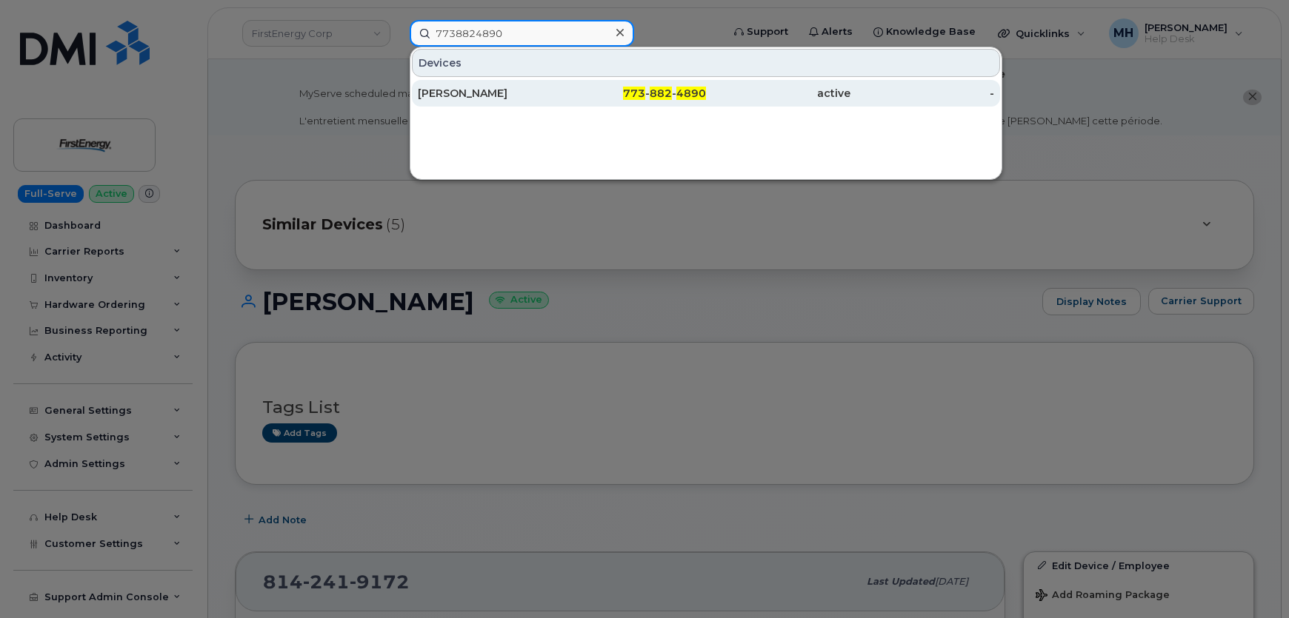
type input "7738824890"
click at [474, 88] on div "[PERSON_NAME]" at bounding box center [490, 93] width 144 height 15
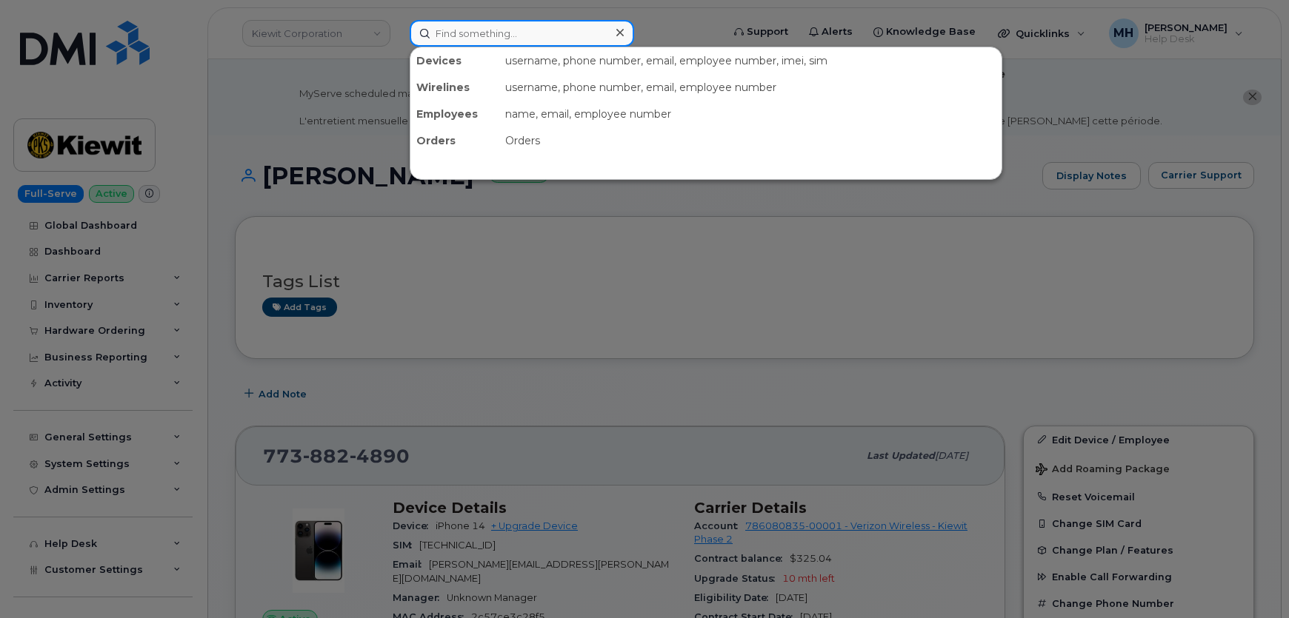
click at [551, 30] on input at bounding box center [522, 33] width 224 height 27
click at [310, 40] on div at bounding box center [644, 309] width 1289 height 618
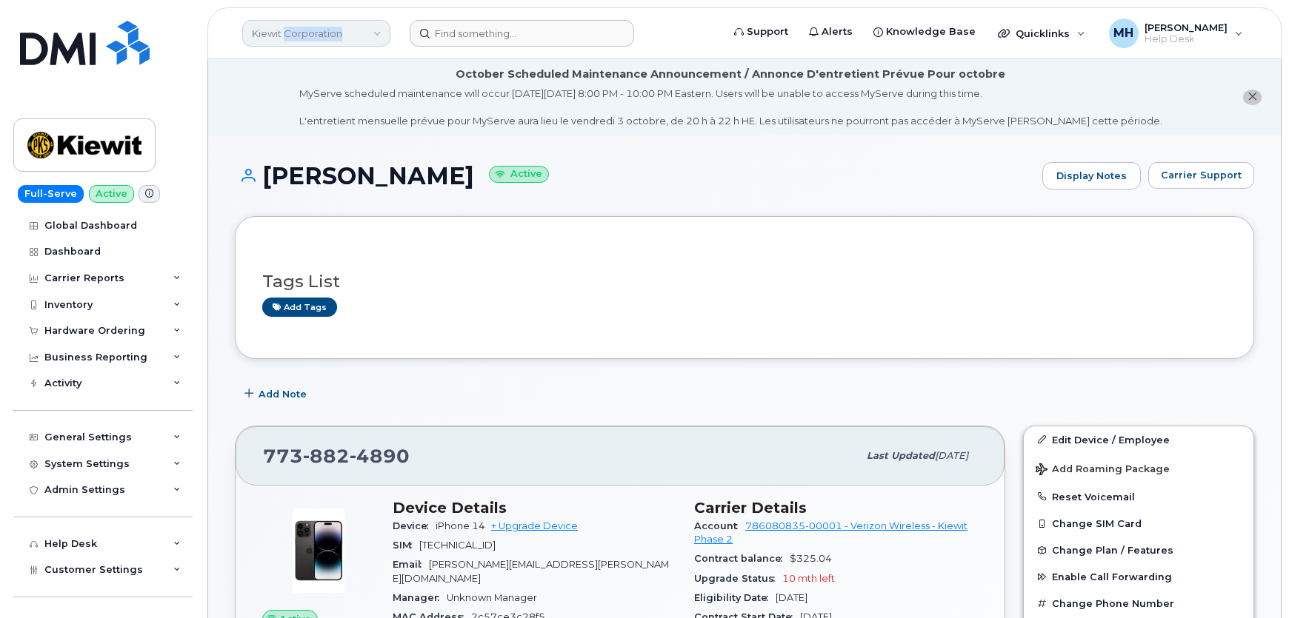
click at [310, 40] on link "Kiewit Corporation" at bounding box center [316, 33] width 148 height 27
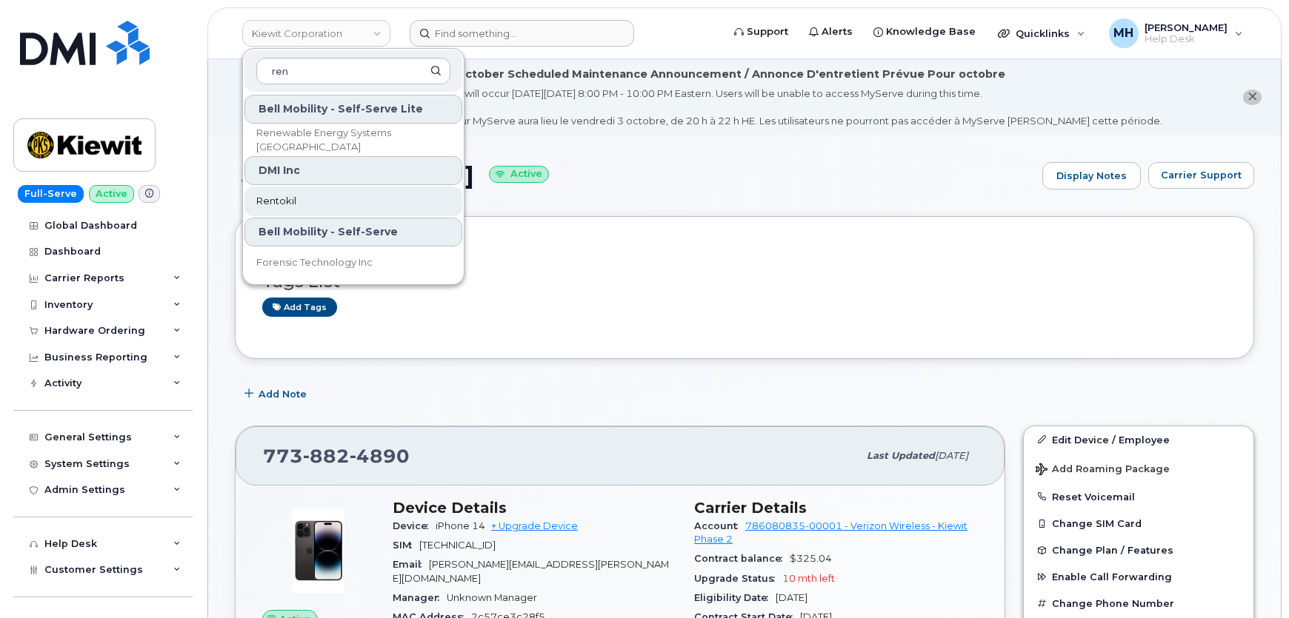
type input "ren"
click at [282, 202] on span "Rentokil" at bounding box center [276, 201] width 40 height 15
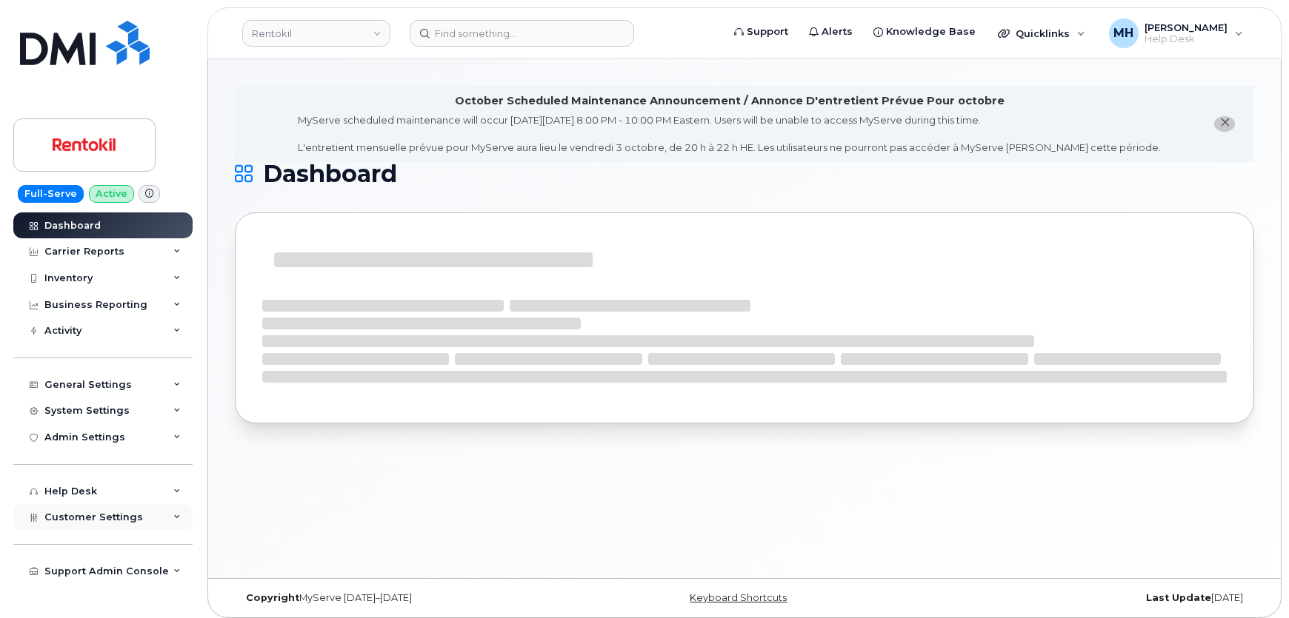
click at [81, 512] on span "Customer Settings" at bounding box center [93, 517] width 99 height 11
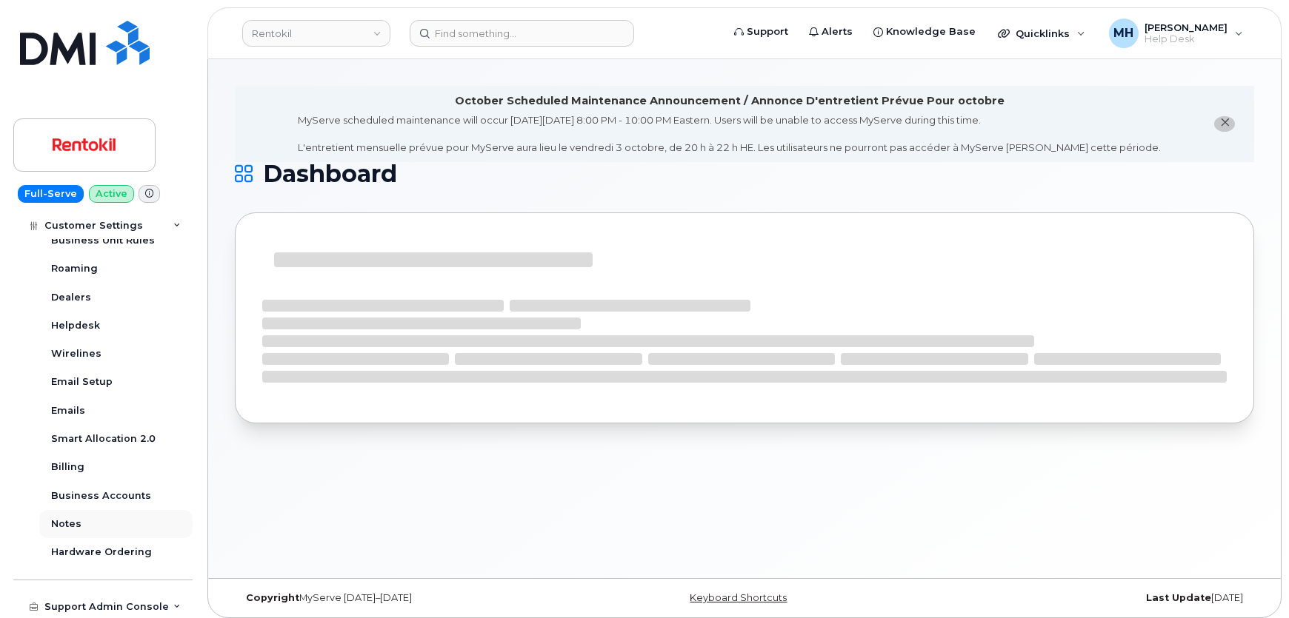
scroll to position [333, 0]
click at [133, 501] on div "Business Accounts" at bounding box center [101, 495] width 100 height 13
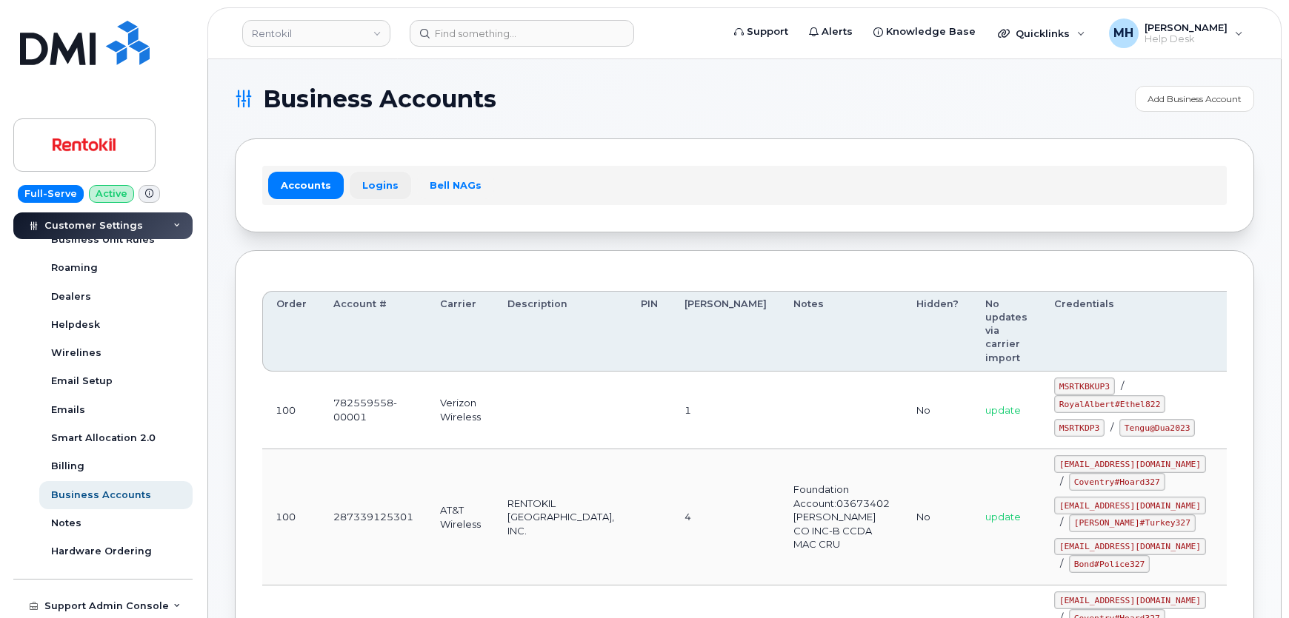
click at [371, 193] on link "Logins" at bounding box center [380, 185] width 61 height 27
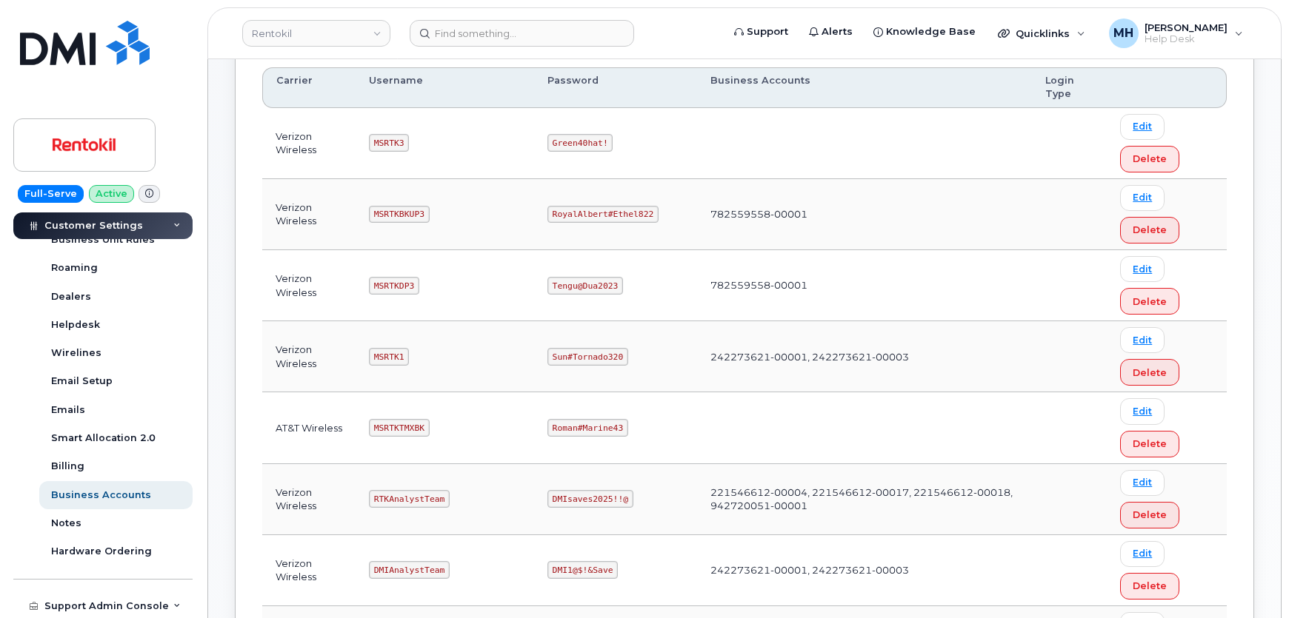
scroll to position [269, 0]
